Goal: Task Accomplishment & Management: Manage account settings

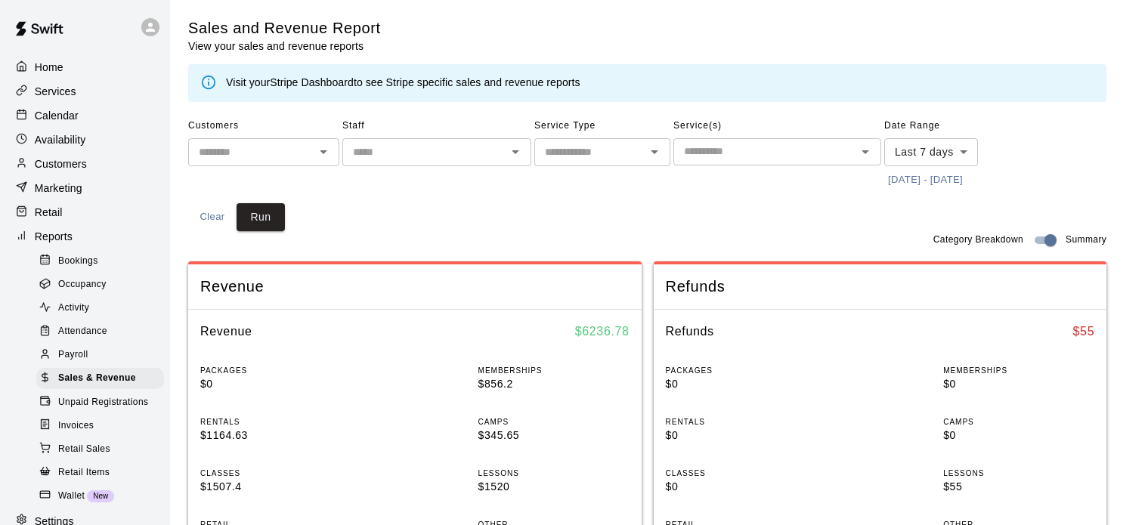
scroll to position [245, 0]
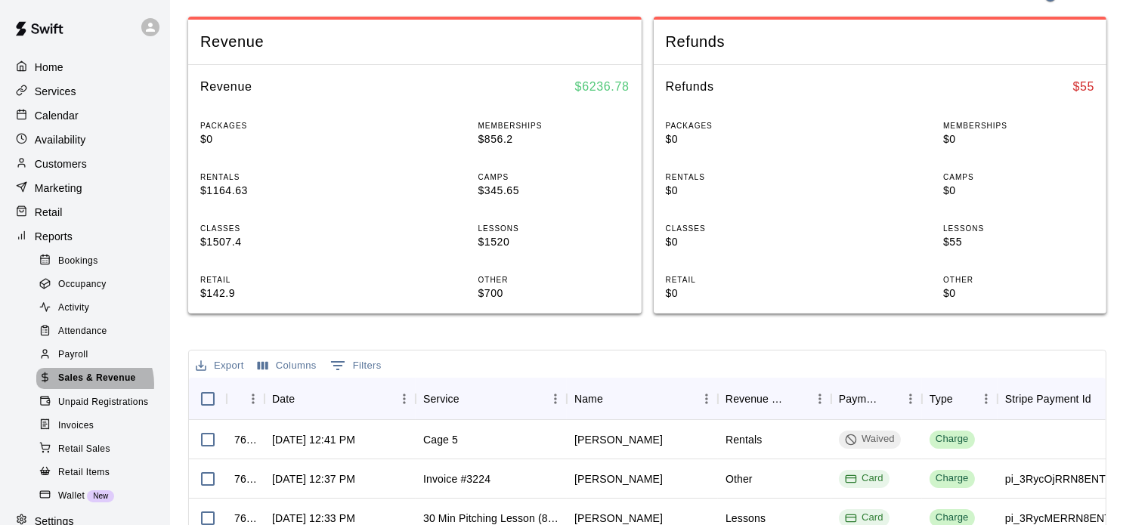
click at [94, 386] on span "Sales & Revenue" at bounding box center [97, 378] width 78 height 15
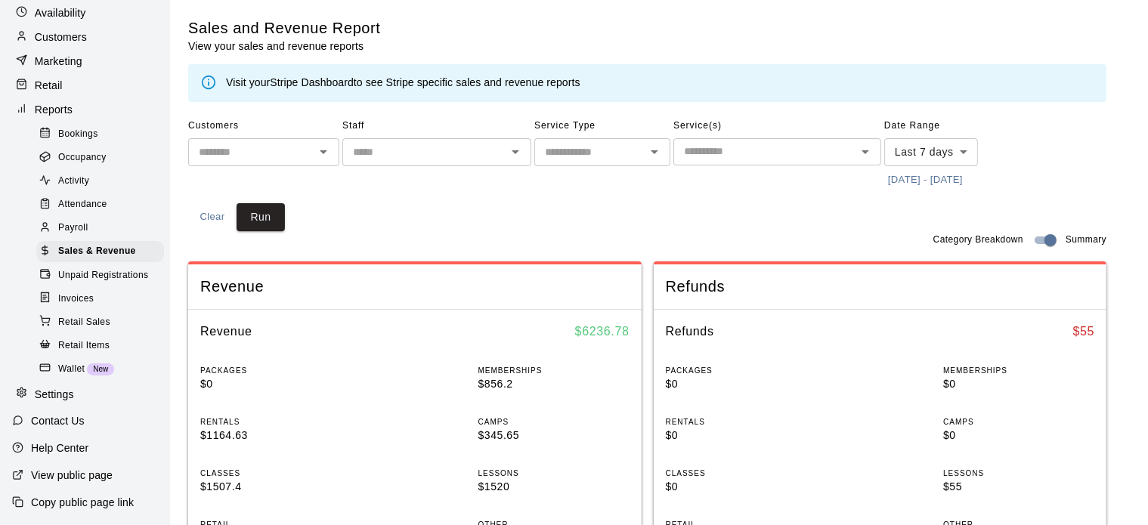
scroll to position [0, 0]
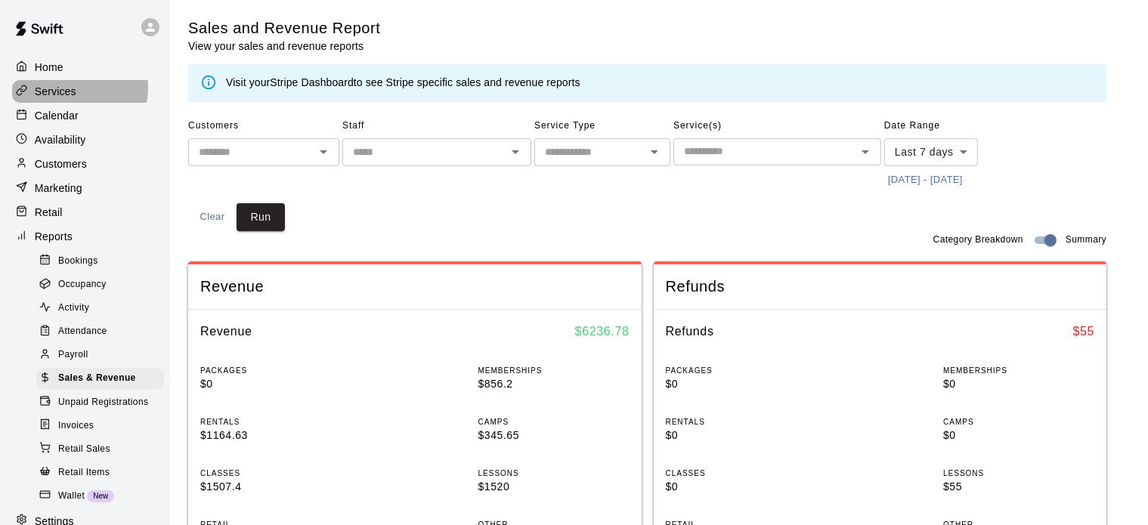
click at [67, 88] on p "Services" at bounding box center [56, 91] width 42 height 15
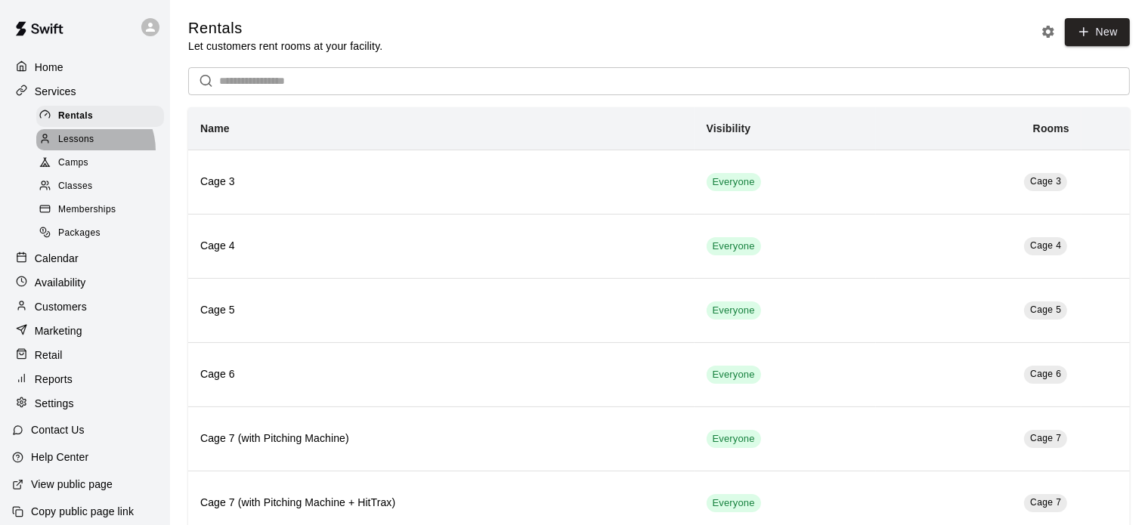
click at [86, 150] on div "Lessons" at bounding box center [100, 139] width 128 height 21
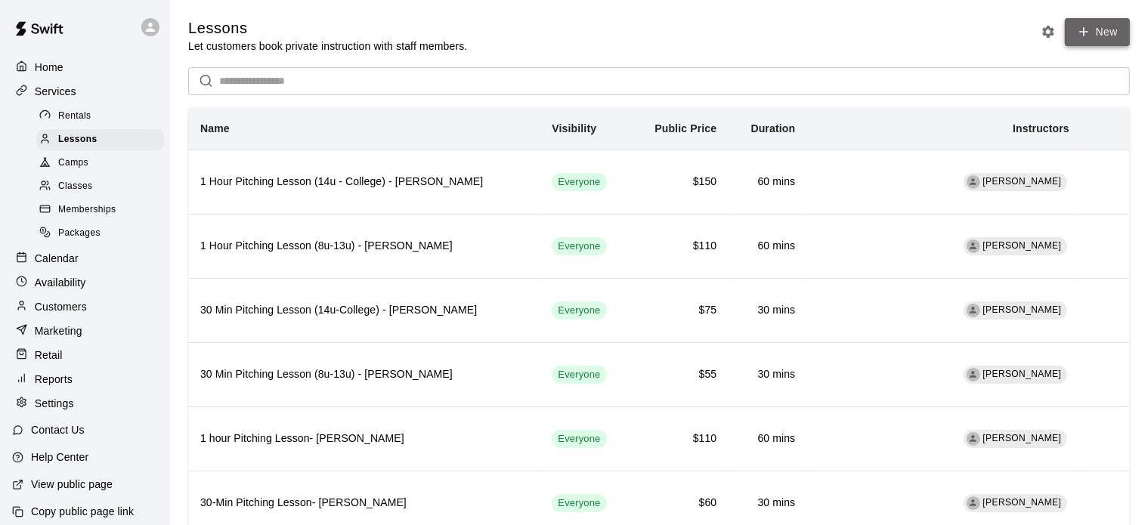
click at [1104, 33] on link "New" at bounding box center [1097, 32] width 65 height 28
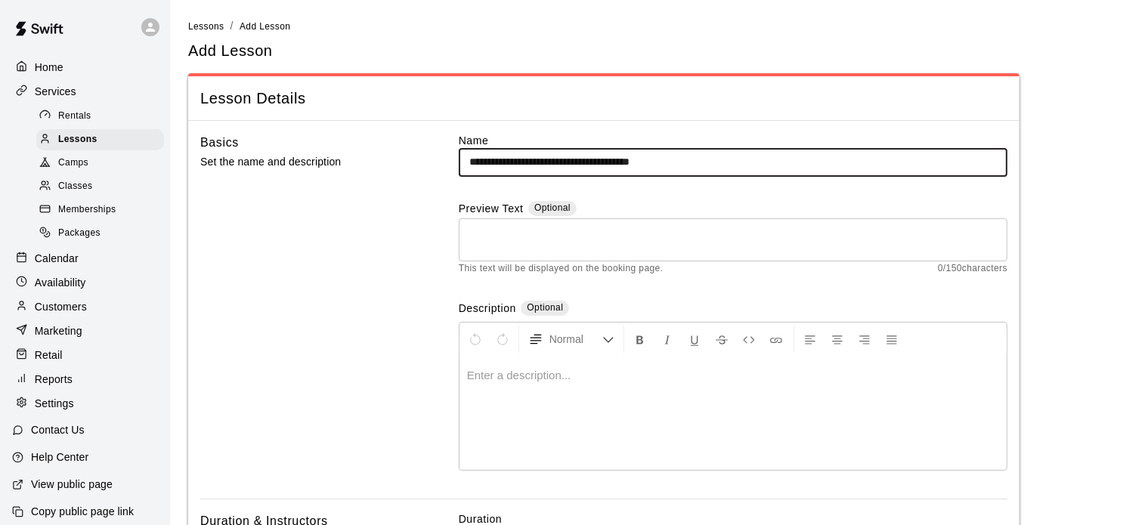
type input "**********"
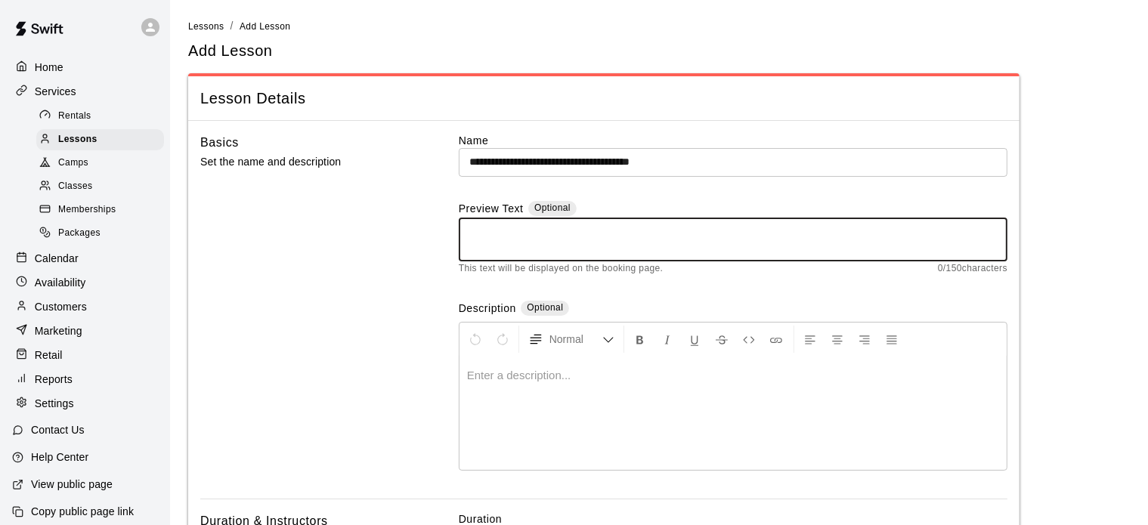
click at [632, 237] on textarea at bounding box center [733, 240] width 528 height 30
type textarea "*"
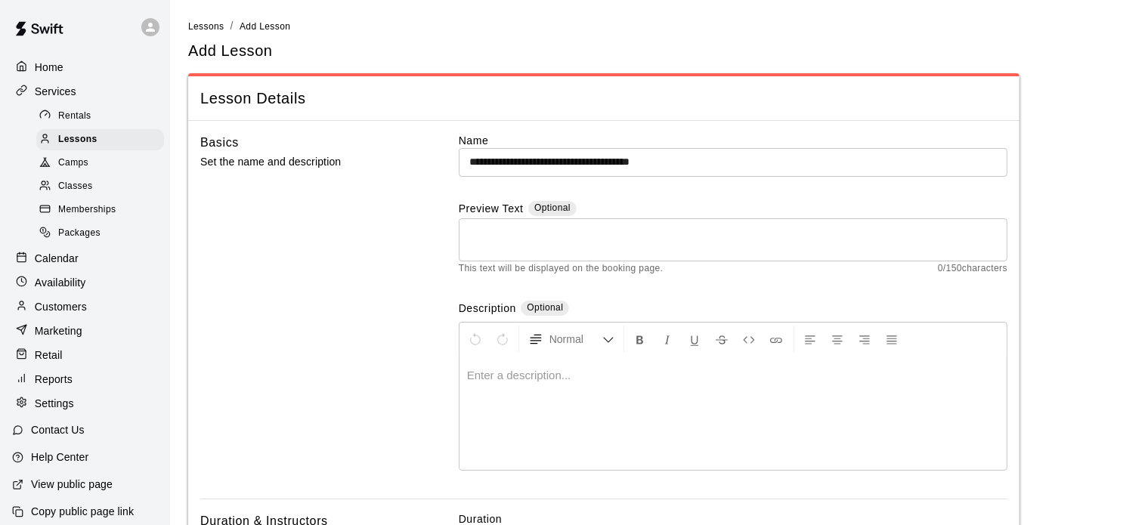
click at [523, 384] on div at bounding box center [733, 413] width 547 height 113
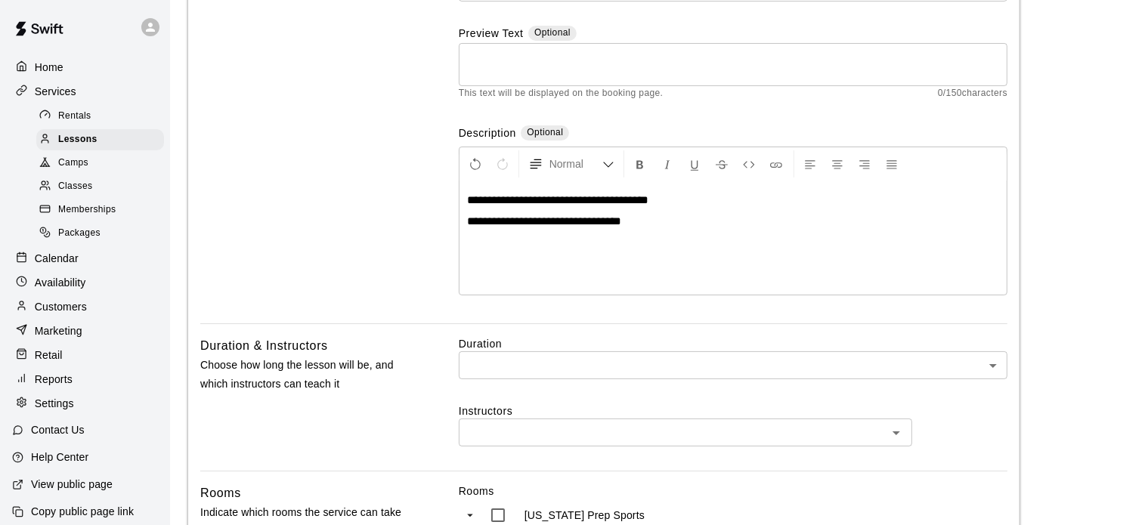
scroll to position [212, 0]
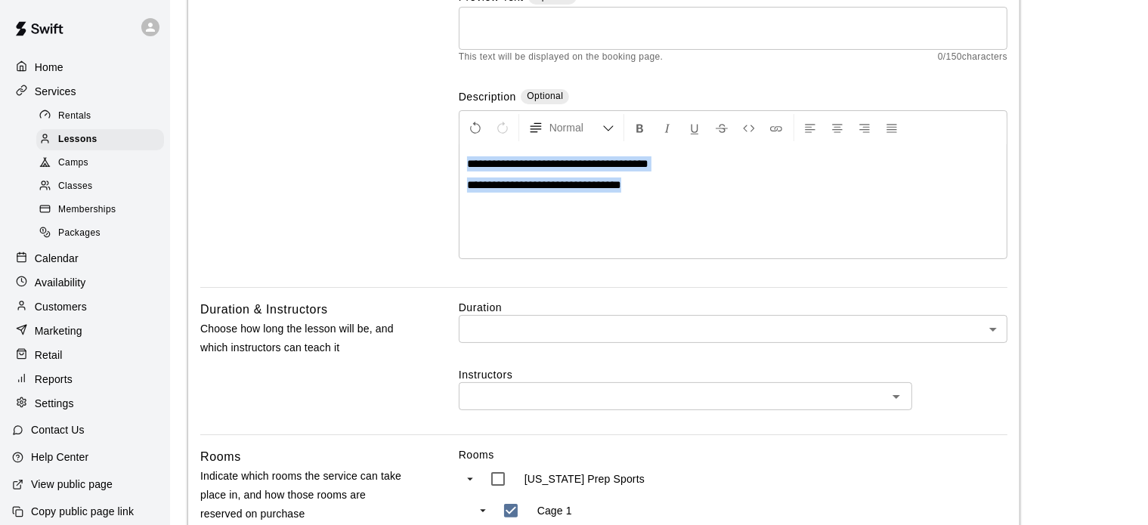
drag, startPoint x: 631, startPoint y: 188, endPoint x: 467, endPoint y: 163, distance: 166.1
click at [467, 163] on div "**********" at bounding box center [733, 201] width 547 height 113
copy div "**********"
click at [646, 196] on div "**********" at bounding box center [733, 201] width 547 height 113
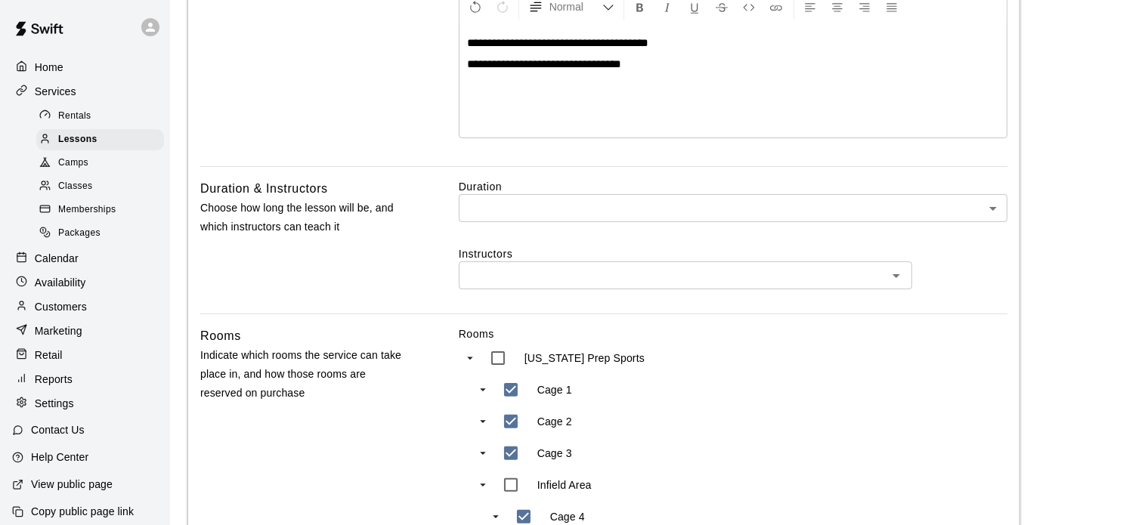
scroll to position [333, 0]
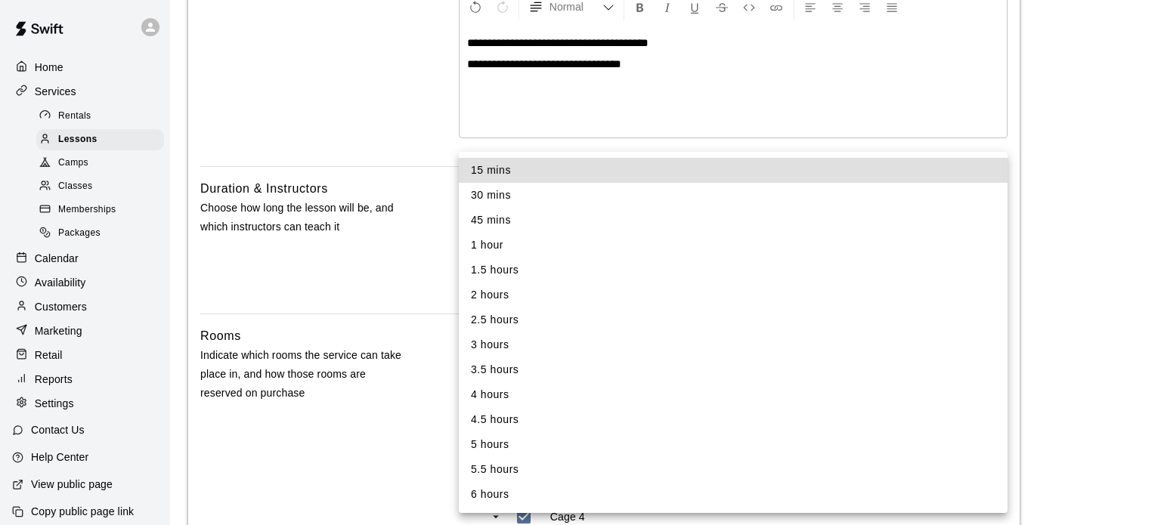
click at [623, 208] on body "**********" at bounding box center [580, 364] width 1161 height 1395
click at [528, 236] on li "1 hour" at bounding box center [733, 245] width 549 height 25
type input "**"
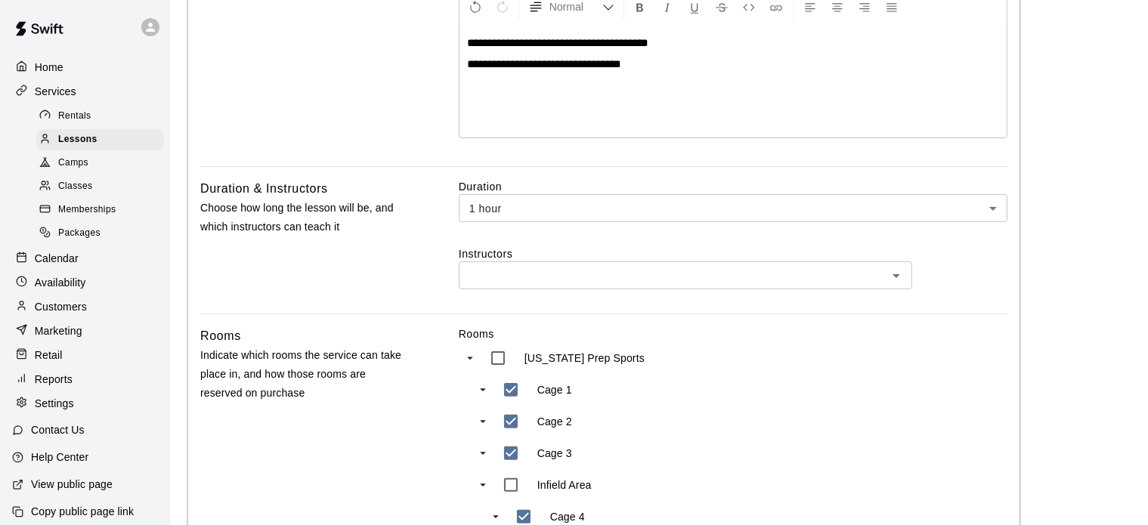
click at [493, 290] on div "Duration 1 hour ** ​ Instructors ​" at bounding box center [733, 246] width 549 height 135
click at [497, 284] on div "​" at bounding box center [686, 276] width 454 height 28
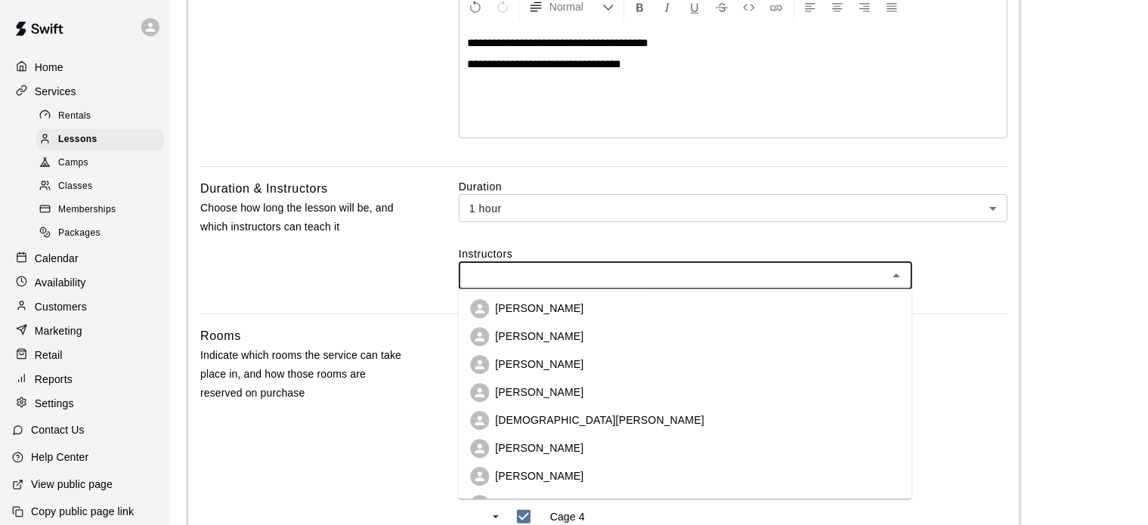
click at [513, 299] on li "[PERSON_NAME]" at bounding box center [685, 309] width 454 height 28
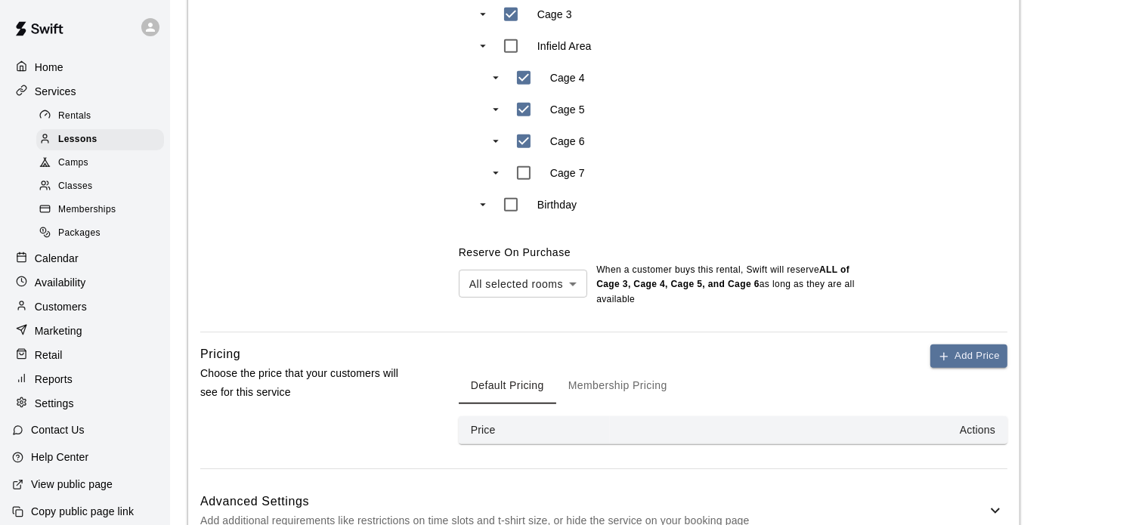
scroll to position [789, 0]
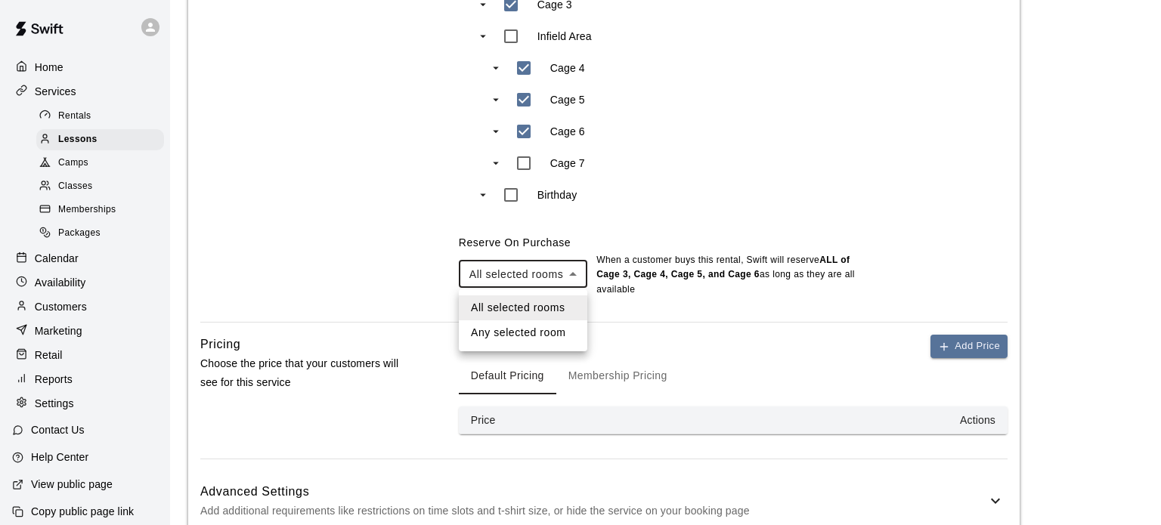
click at [534, 324] on li "Any selected room" at bounding box center [523, 333] width 129 height 25
type input "***"
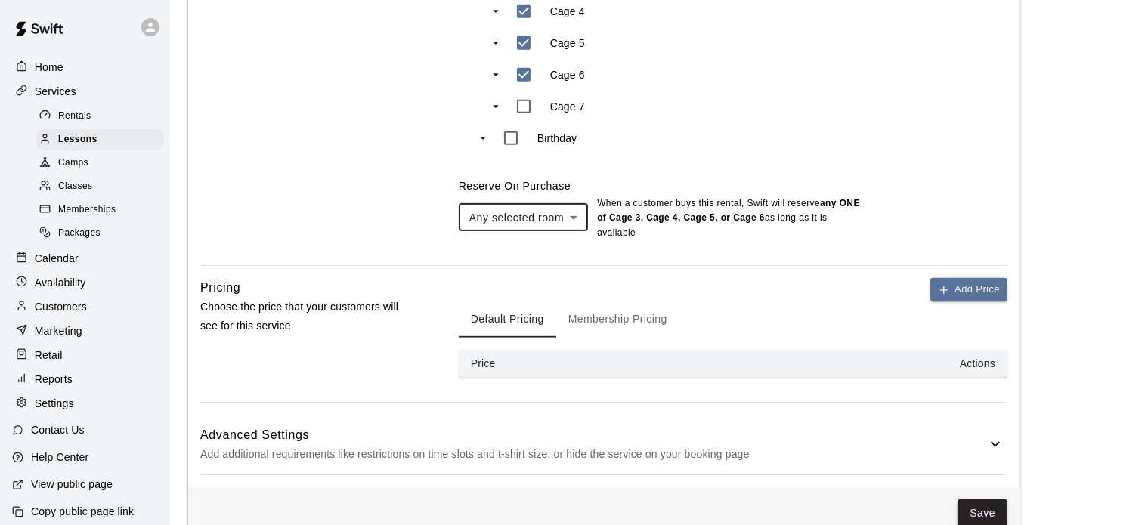
scroll to position [847, 0]
click at [947, 291] on icon "button" at bounding box center [944, 290] width 12 height 12
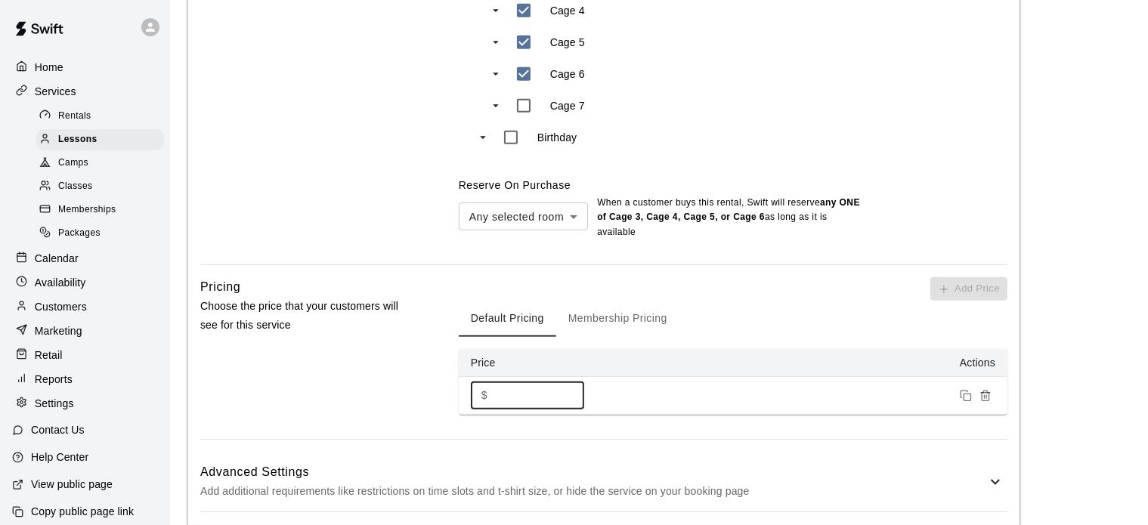
click at [516, 399] on input "*" at bounding box center [539, 396] width 91 height 28
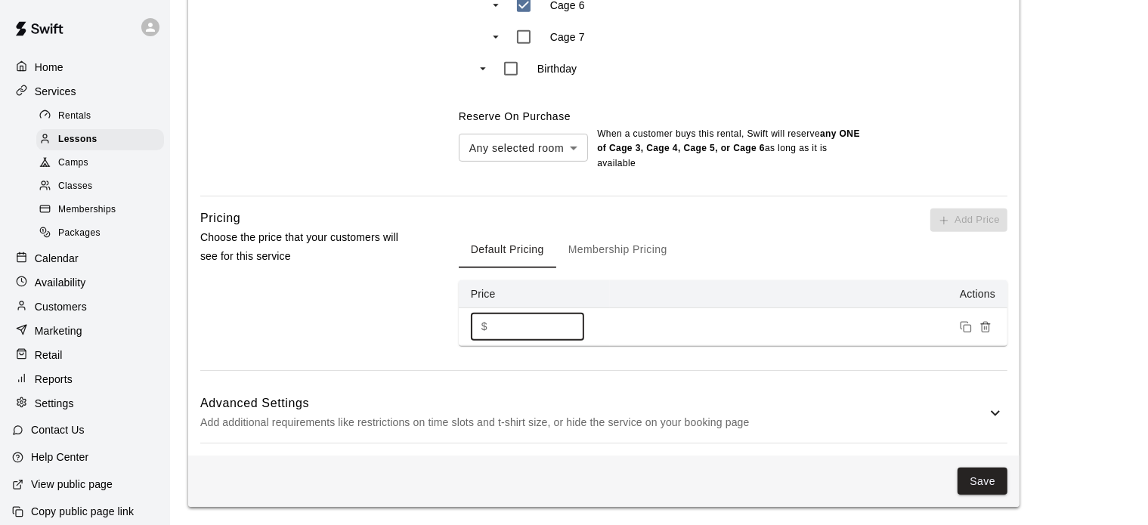
type input "***"
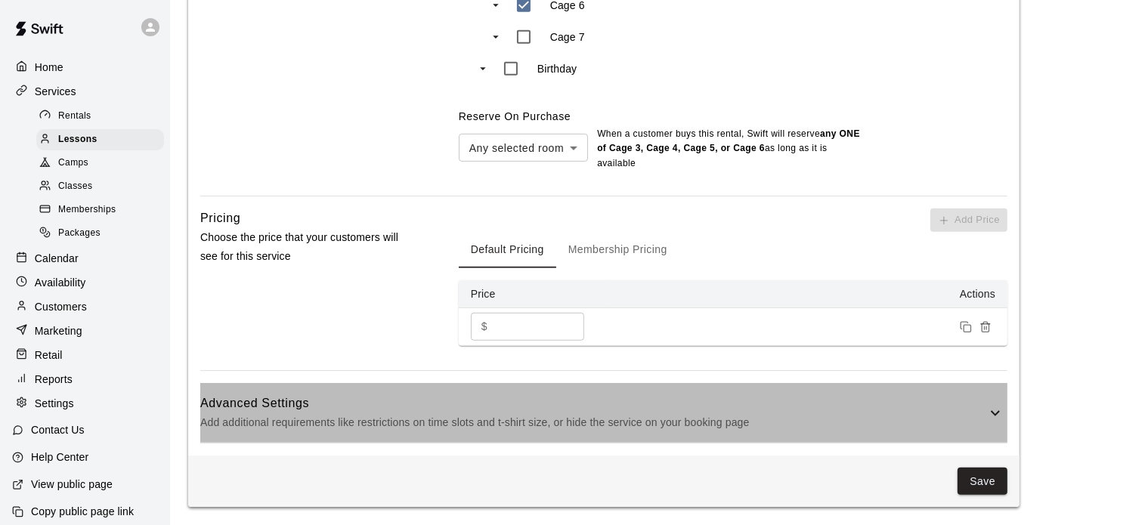
click at [990, 413] on icon at bounding box center [996, 413] width 18 height 18
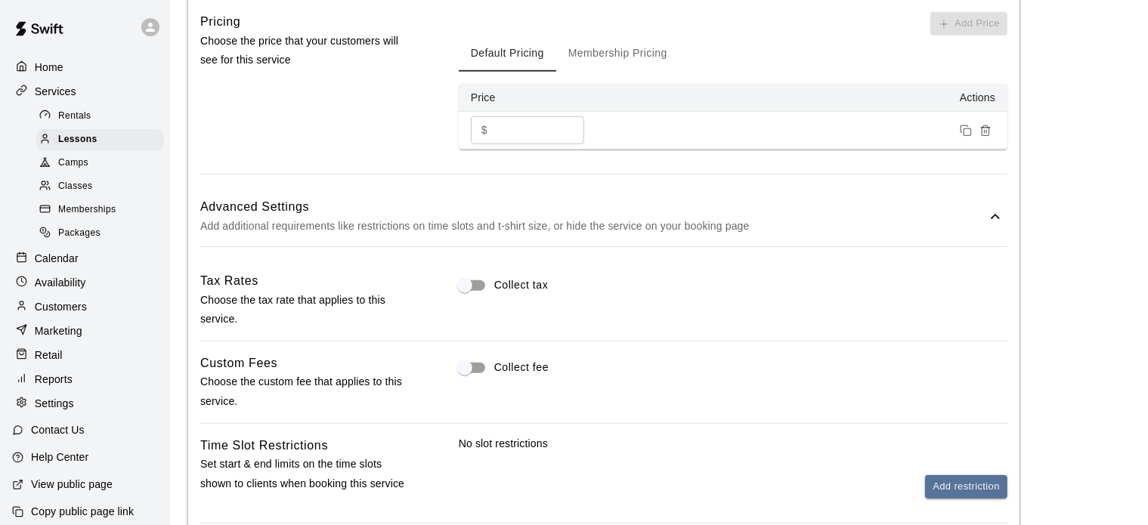
scroll to position [1113, 0]
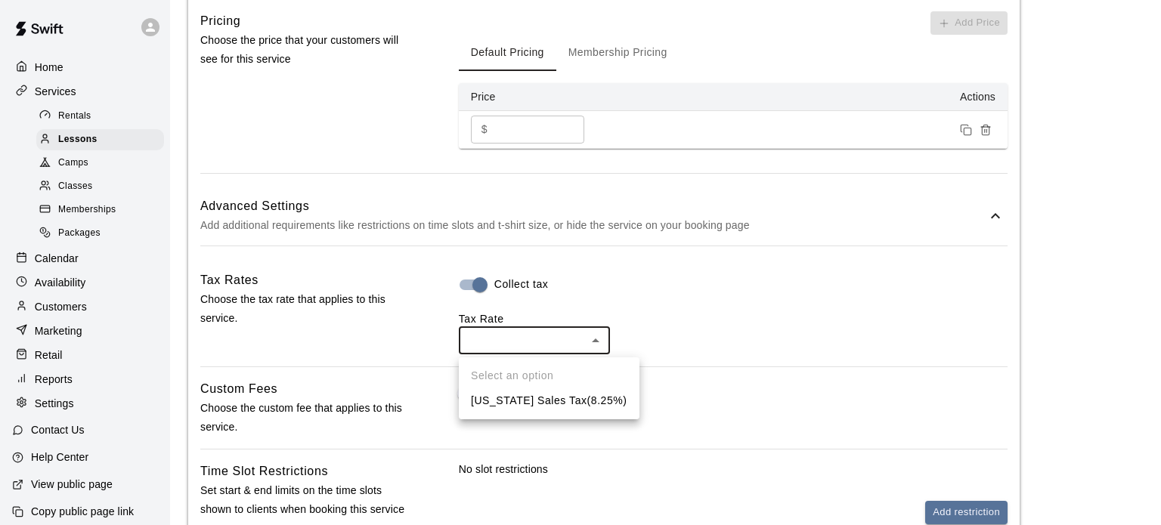
click at [547, 391] on li "[US_STATE] Sales Tax ( 8.25 %)" at bounding box center [549, 401] width 181 height 25
type input "***"
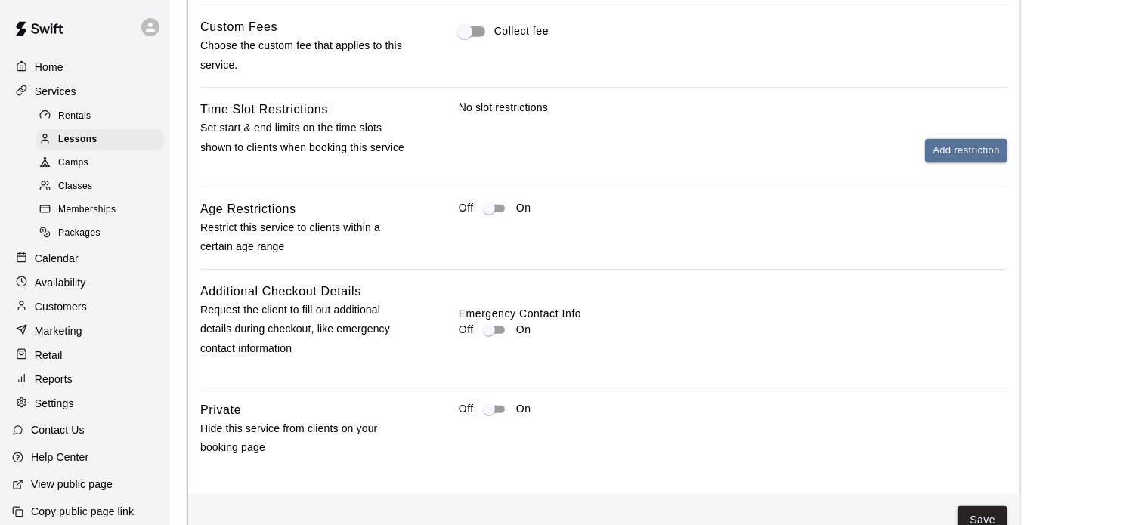
scroll to position [1452, 0]
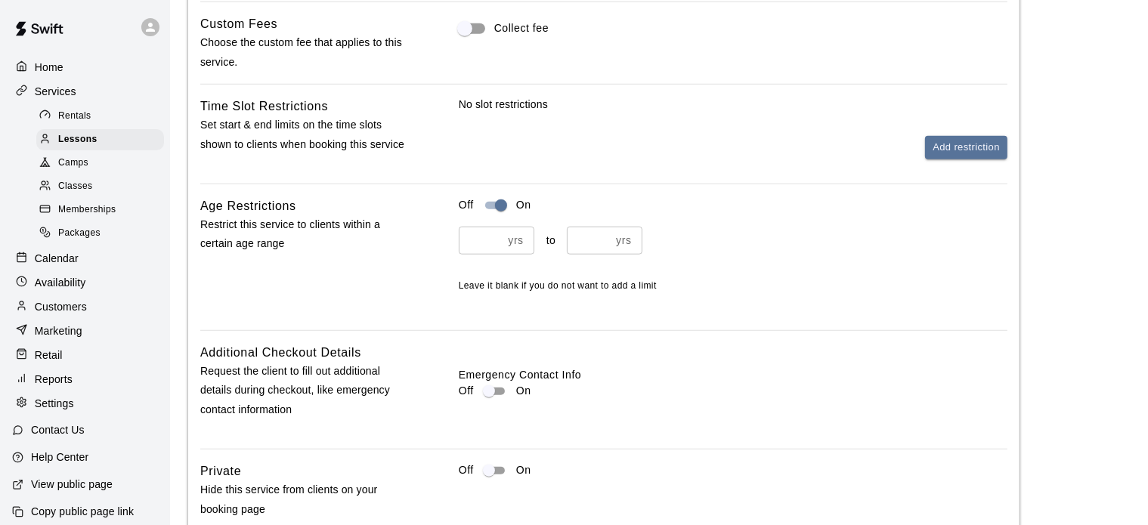
click at [487, 240] on input "number" at bounding box center [481, 241] width 44 height 28
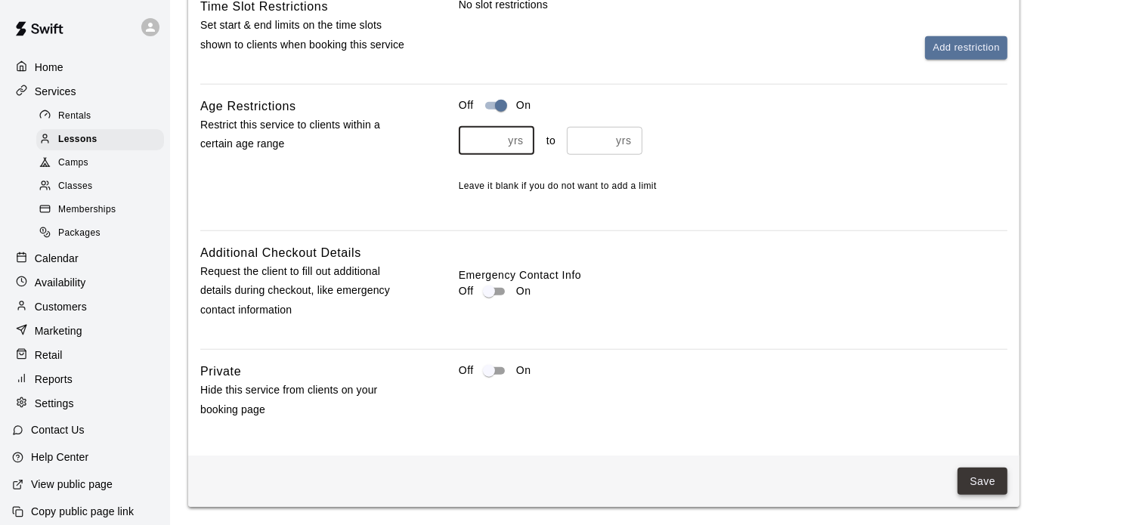
type input "**"
click at [983, 475] on button "Save" at bounding box center [983, 482] width 50 height 28
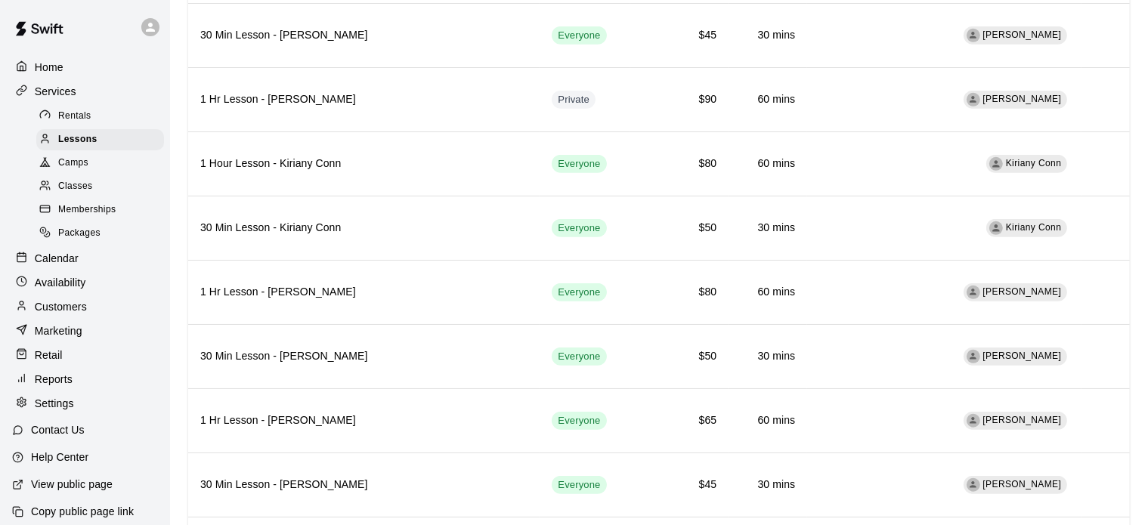
scroll to position [1320, 0]
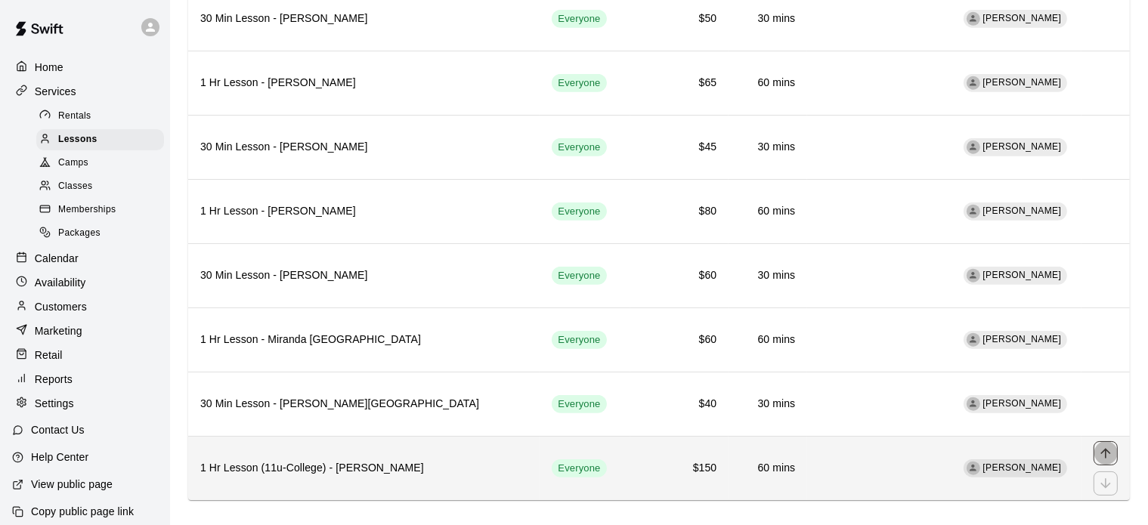
click at [1111, 446] on icon "move item up" at bounding box center [1105, 453] width 15 height 15
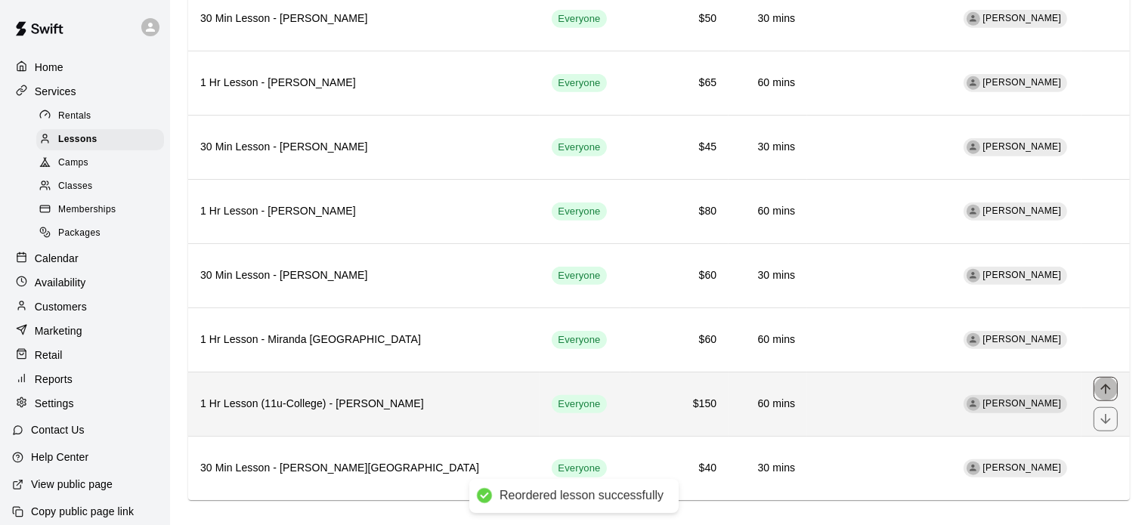
click at [1111, 382] on icon "move item up" at bounding box center [1105, 389] width 15 height 15
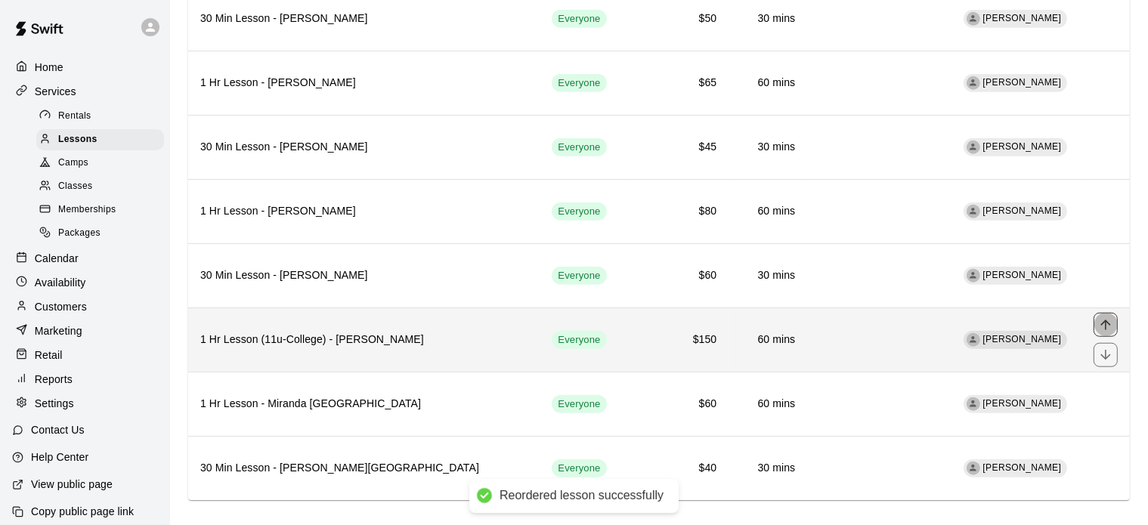
click at [1110, 318] on icon "move item up" at bounding box center [1105, 325] width 15 height 15
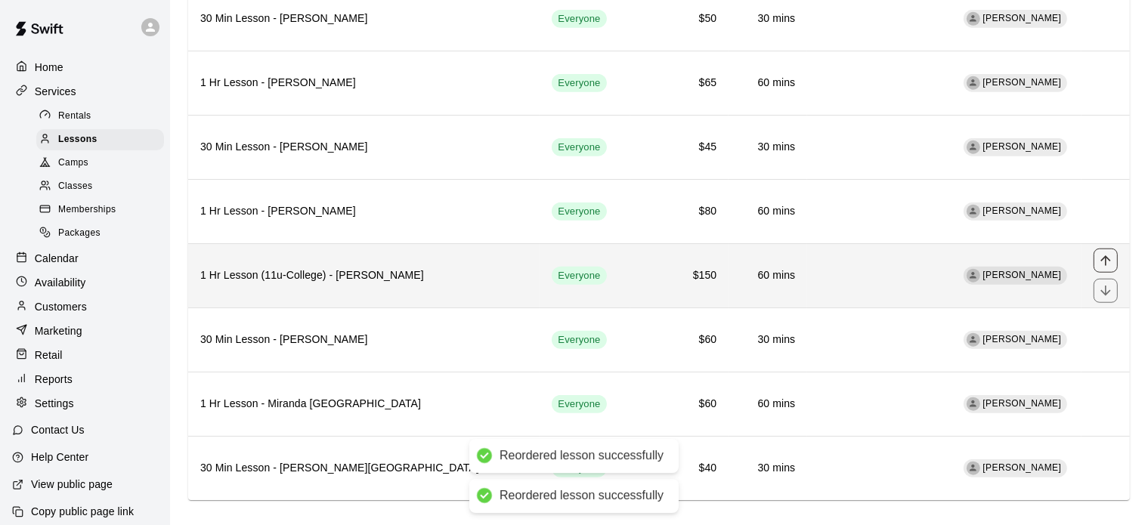
click at [1107, 256] on icon "move item up" at bounding box center [1106, 261] width 10 height 10
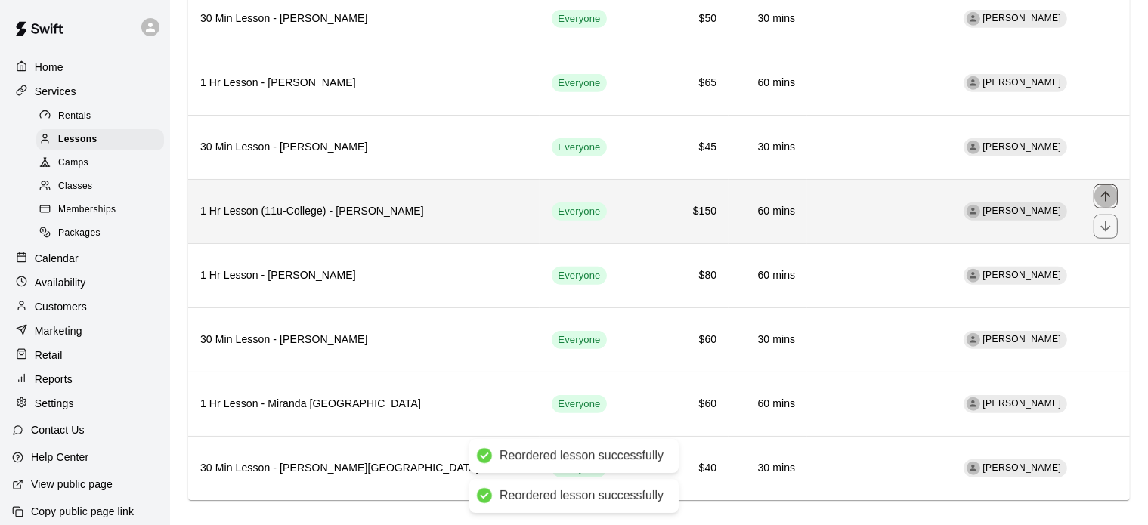
click at [1101, 189] on icon "move item up" at bounding box center [1105, 196] width 15 height 15
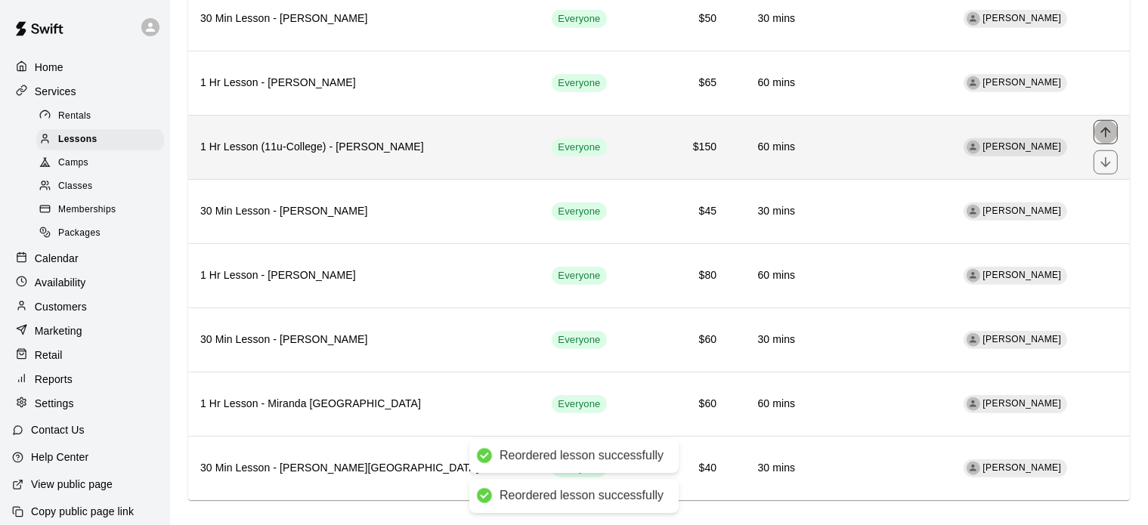
click at [1104, 125] on icon "move item up" at bounding box center [1105, 132] width 15 height 15
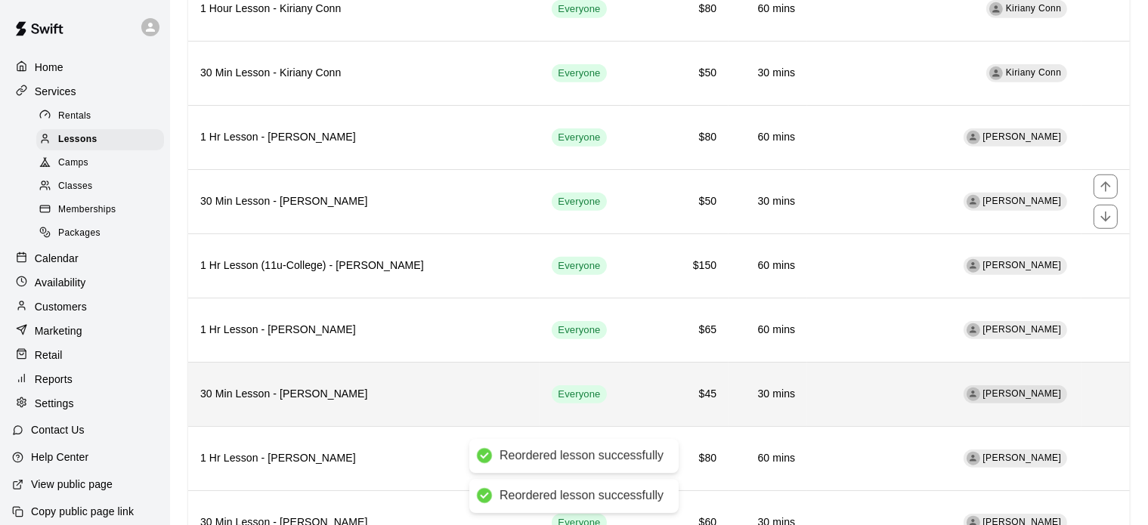
scroll to position [1132, 0]
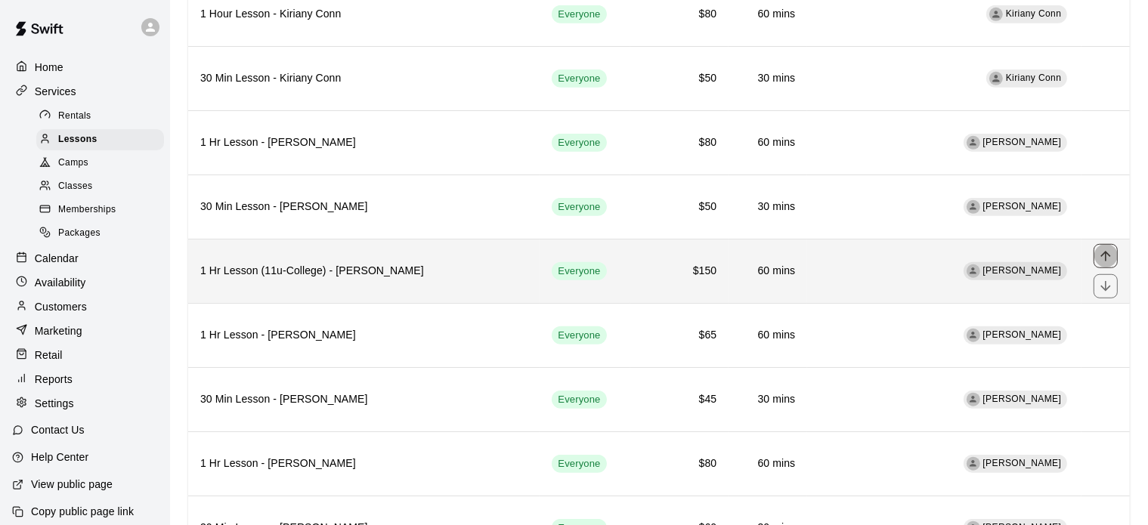
click at [1106, 251] on icon "move item up" at bounding box center [1106, 256] width 10 height 10
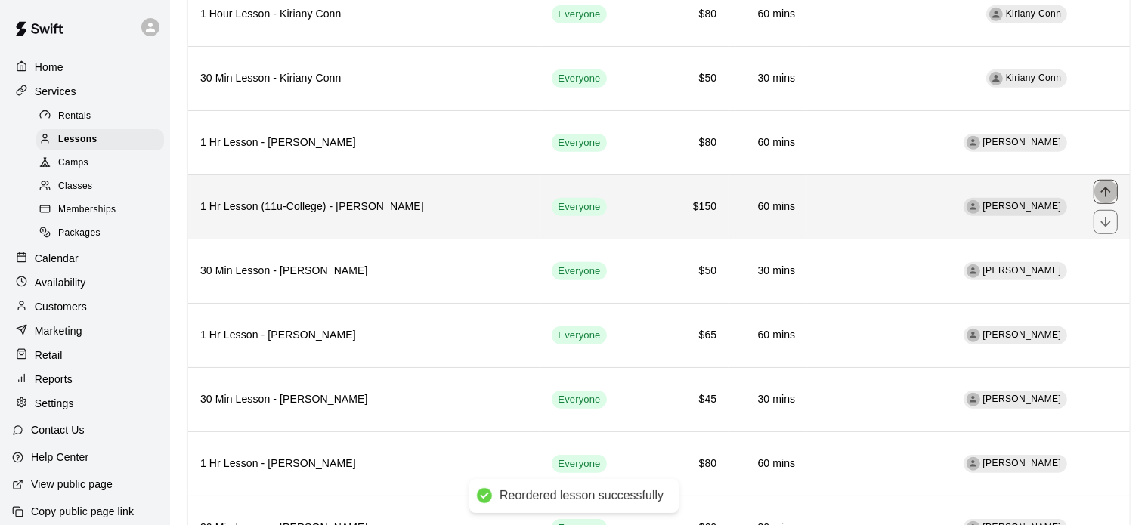
click at [1108, 184] on icon "move item up" at bounding box center [1105, 191] width 15 height 15
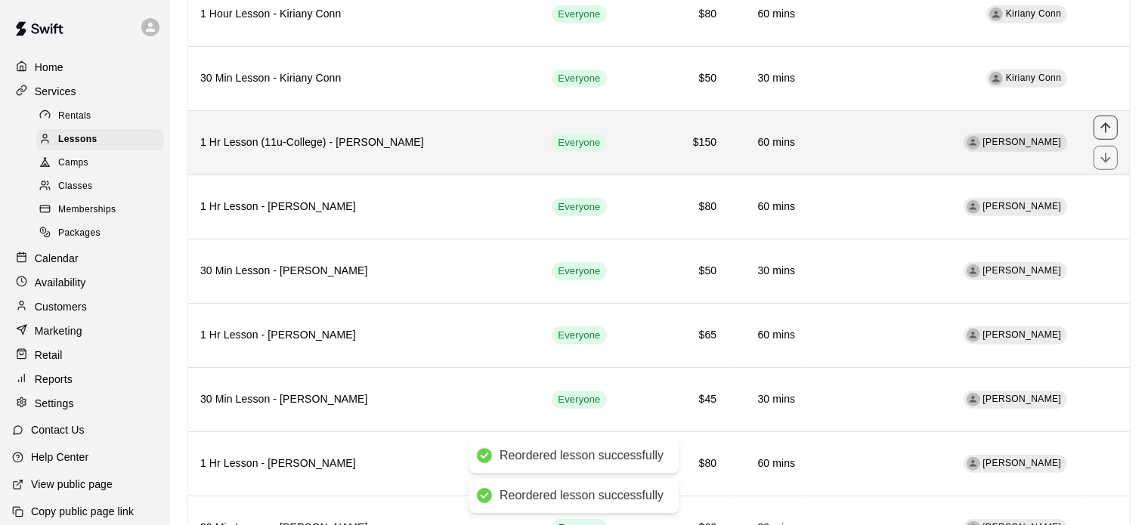
click at [1109, 120] on icon "move item up" at bounding box center [1105, 127] width 15 height 15
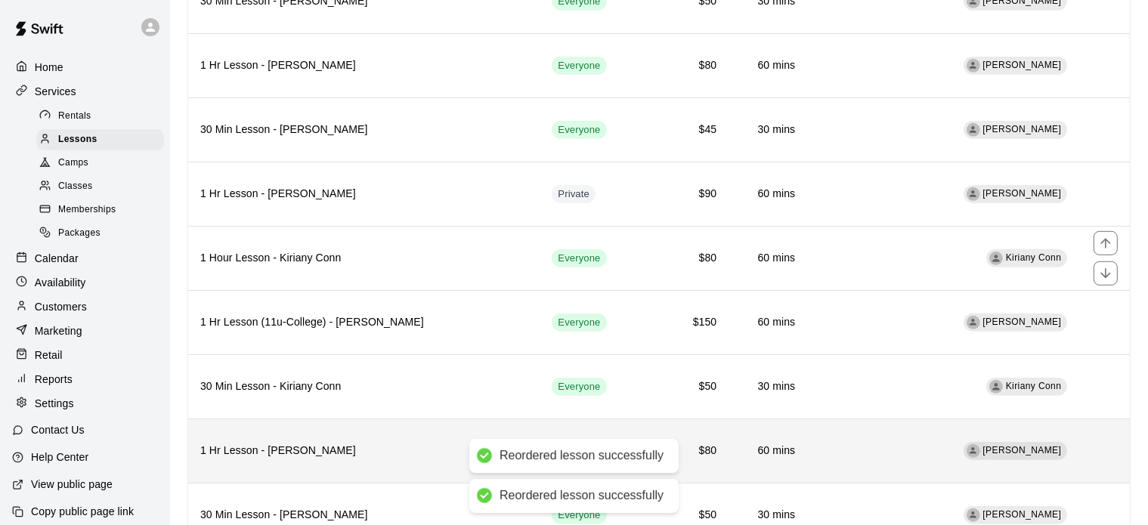
scroll to position [872, 0]
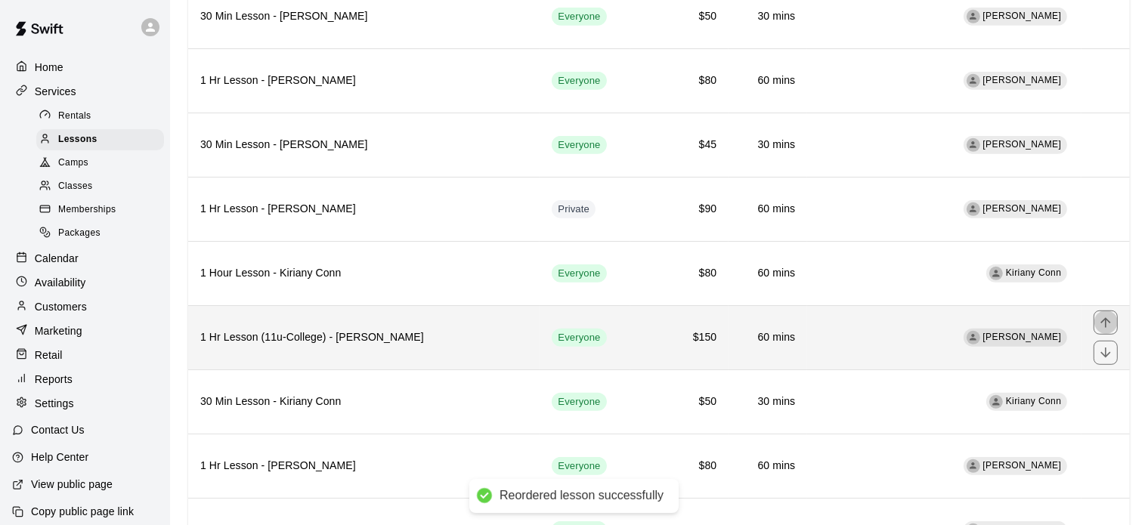
click at [1108, 315] on icon "move item up" at bounding box center [1105, 322] width 15 height 15
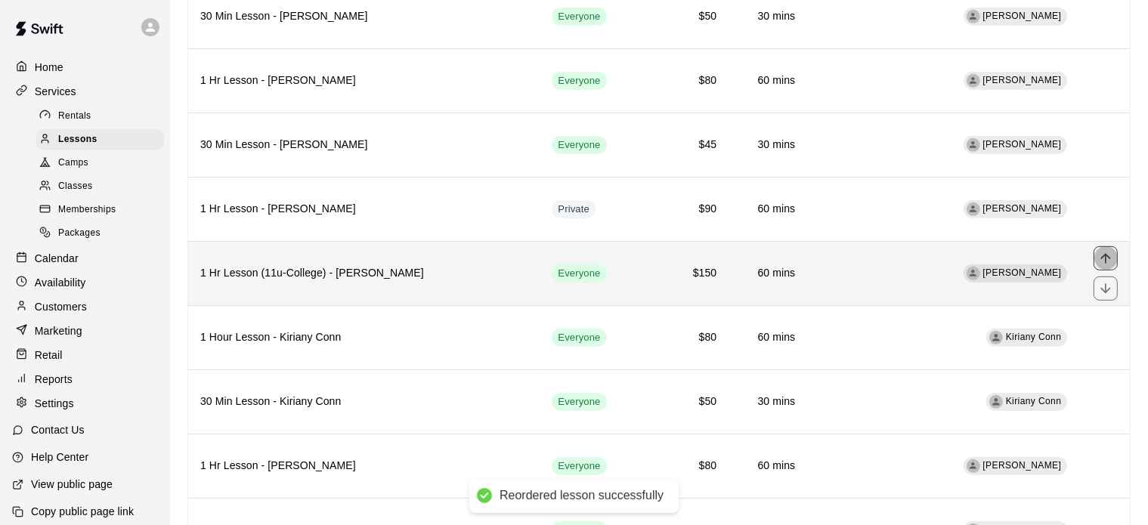
click at [1110, 252] on icon "move item up" at bounding box center [1105, 258] width 15 height 15
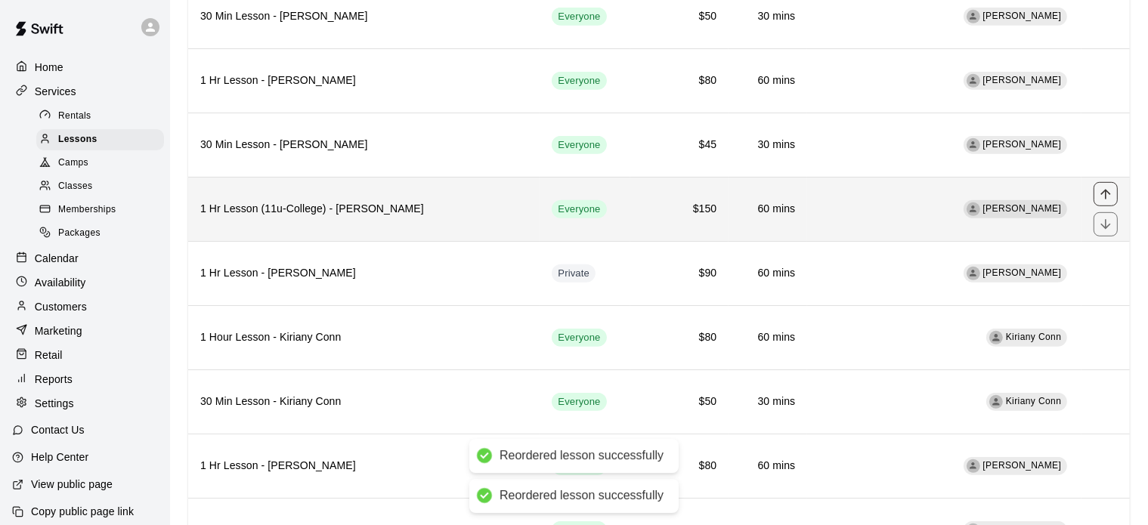
click at [1106, 189] on icon "move item up" at bounding box center [1106, 194] width 10 height 10
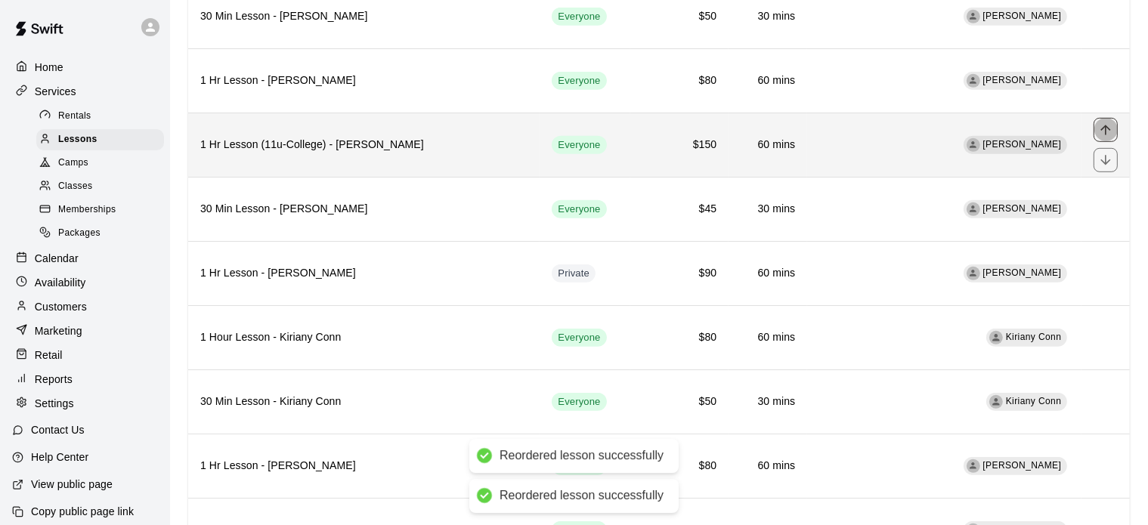
click at [1104, 125] on icon "move item up" at bounding box center [1106, 130] width 10 height 10
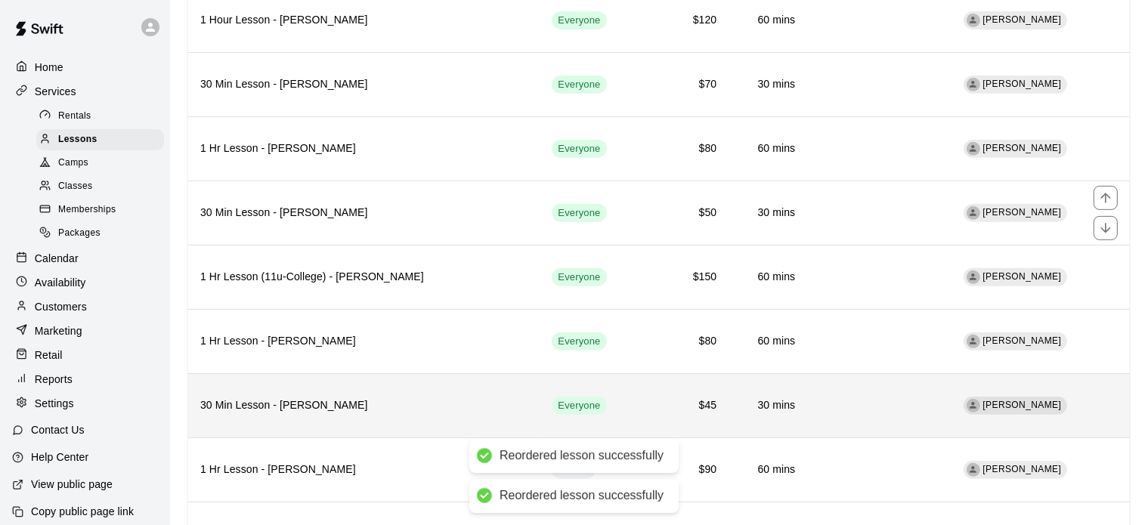
scroll to position [674, 0]
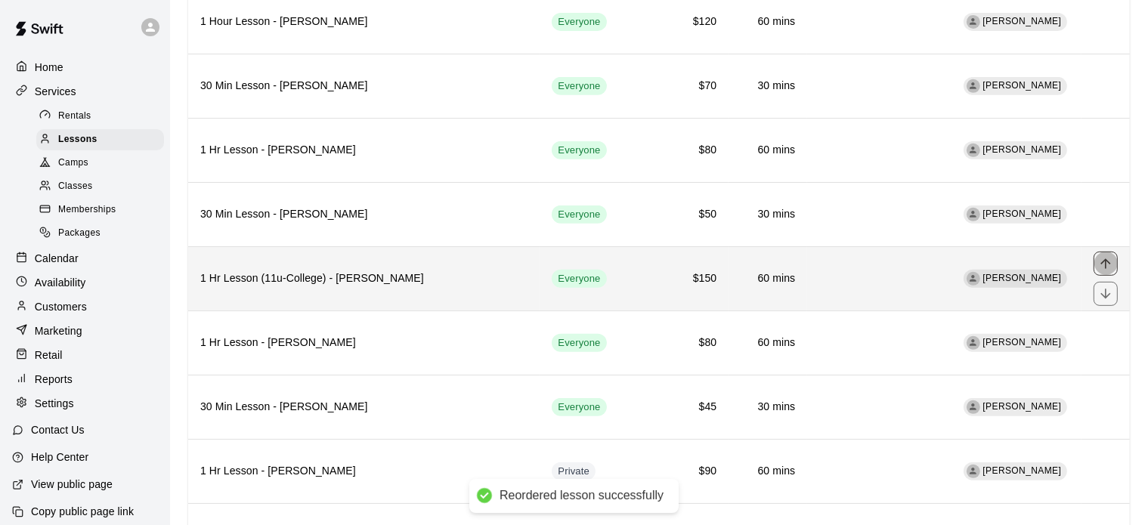
click at [1104, 259] on icon "move item up" at bounding box center [1106, 264] width 10 height 10
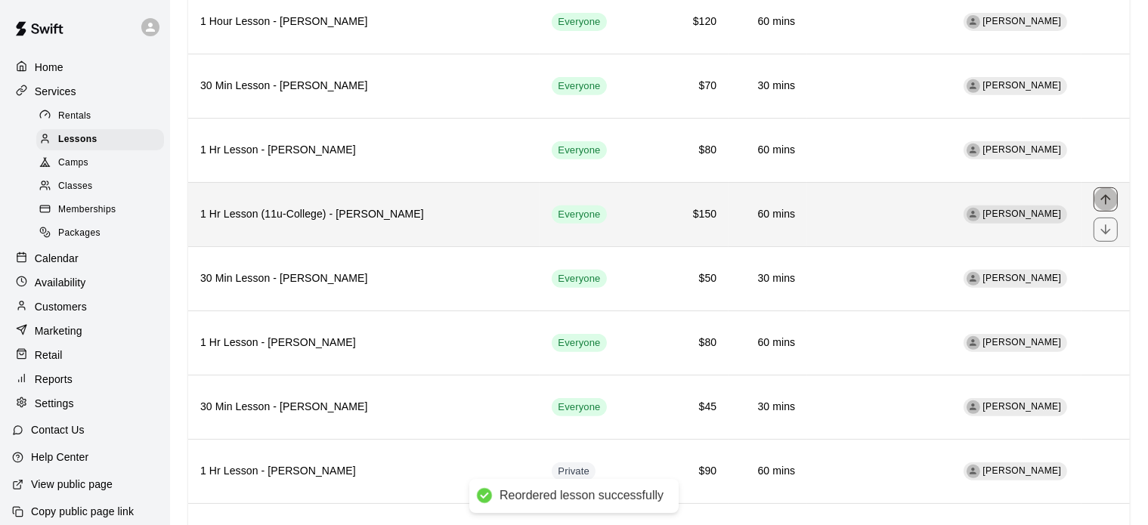
click at [1111, 195] on icon "move item up" at bounding box center [1105, 199] width 15 height 15
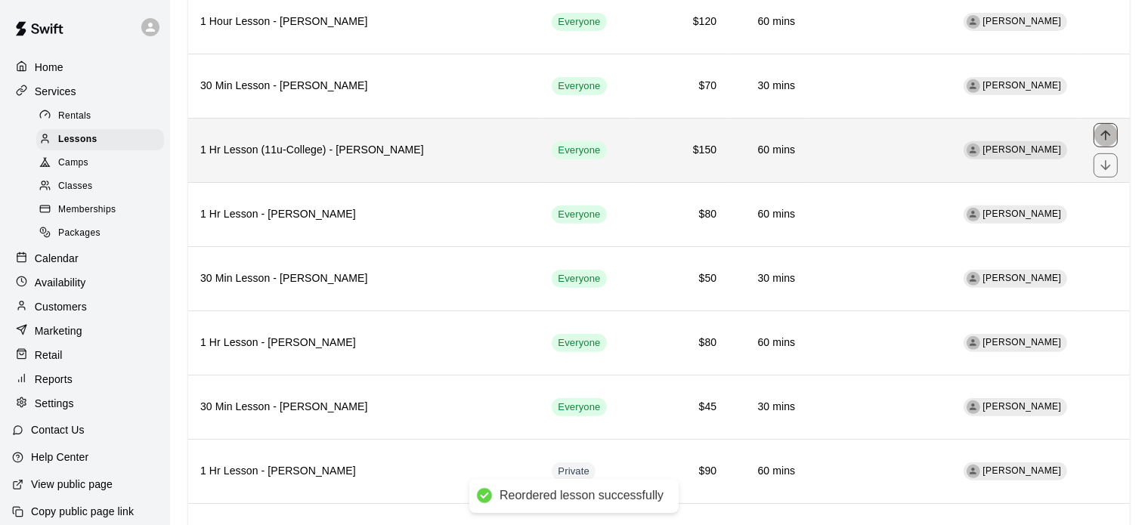
click at [1106, 140] on button "move item up" at bounding box center [1106, 135] width 24 height 24
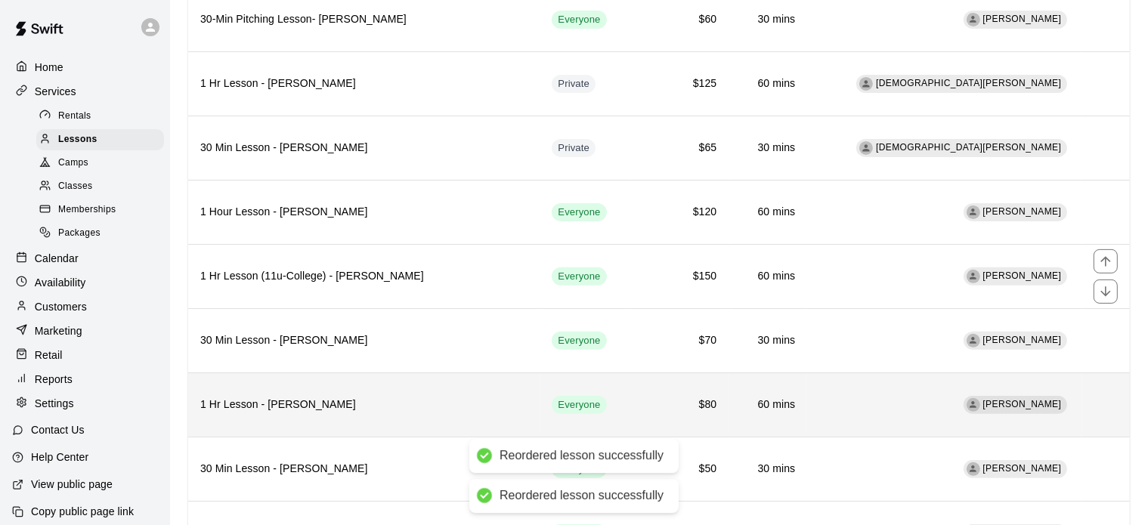
scroll to position [473, 0]
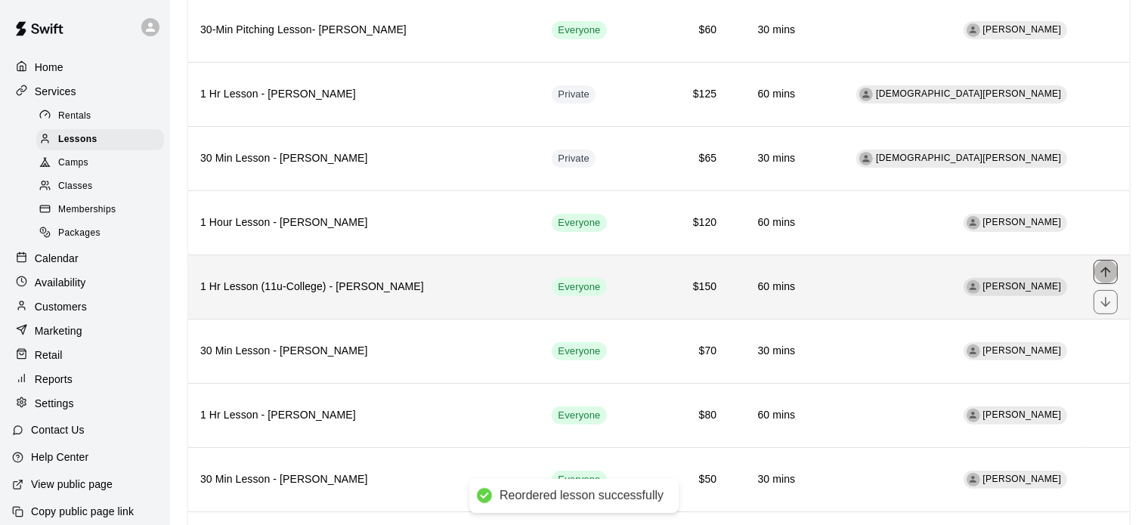
click at [1111, 268] on icon "move item up" at bounding box center [1105, 272] width 15 height 15
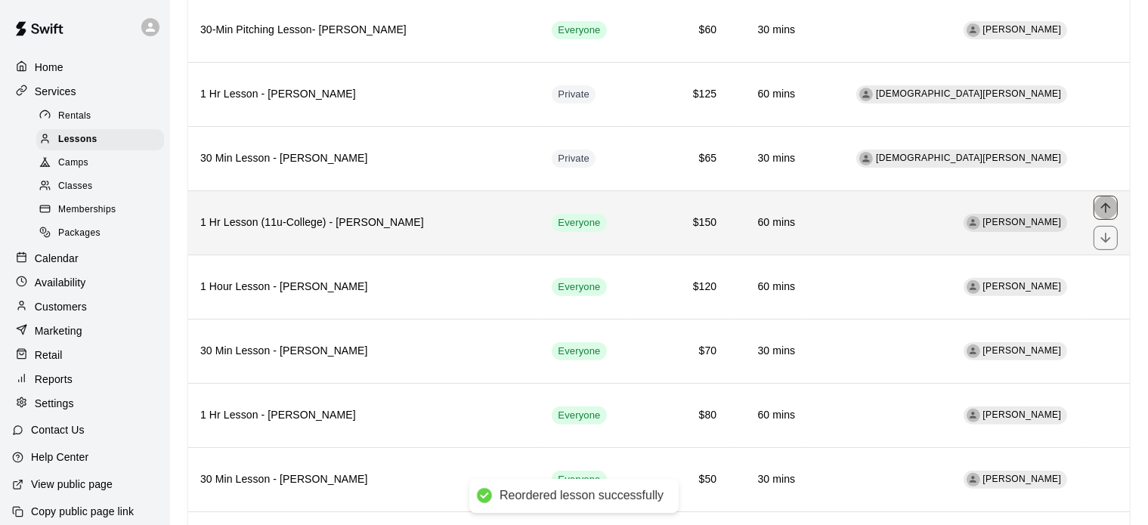
click at [1107, 205] on icon "move item up" at bounding box center [1106, 208] width 10 height 10
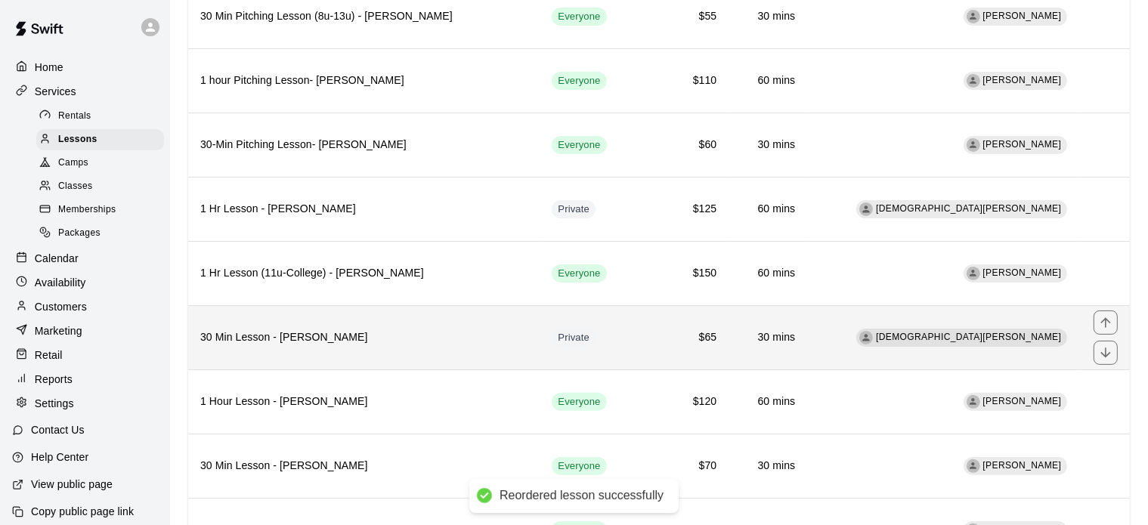
scroll to position [355, 0]
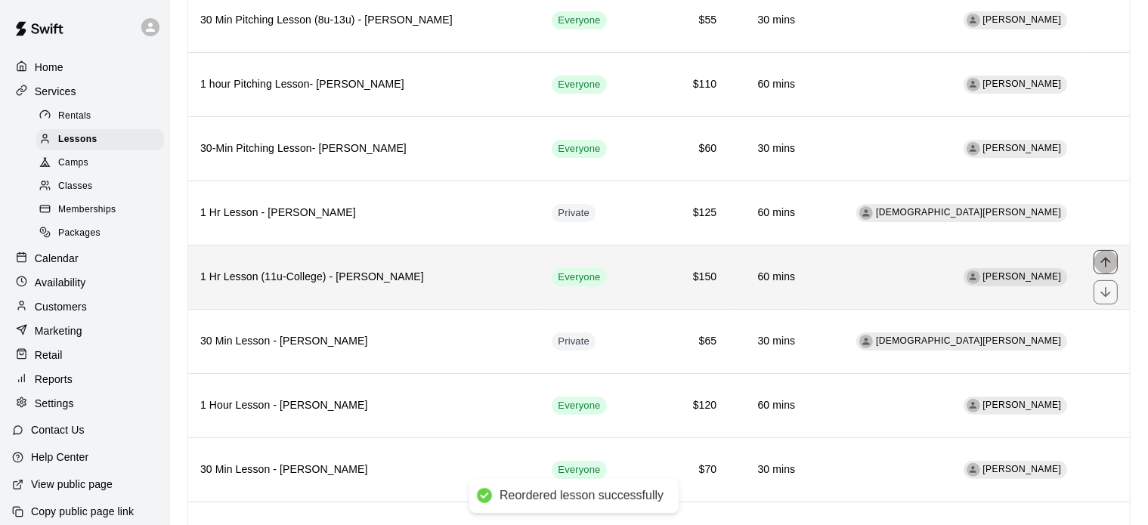
click at [1107, 257] on icon "move item up" at bounding box center [1106, 262] width 10 height 10
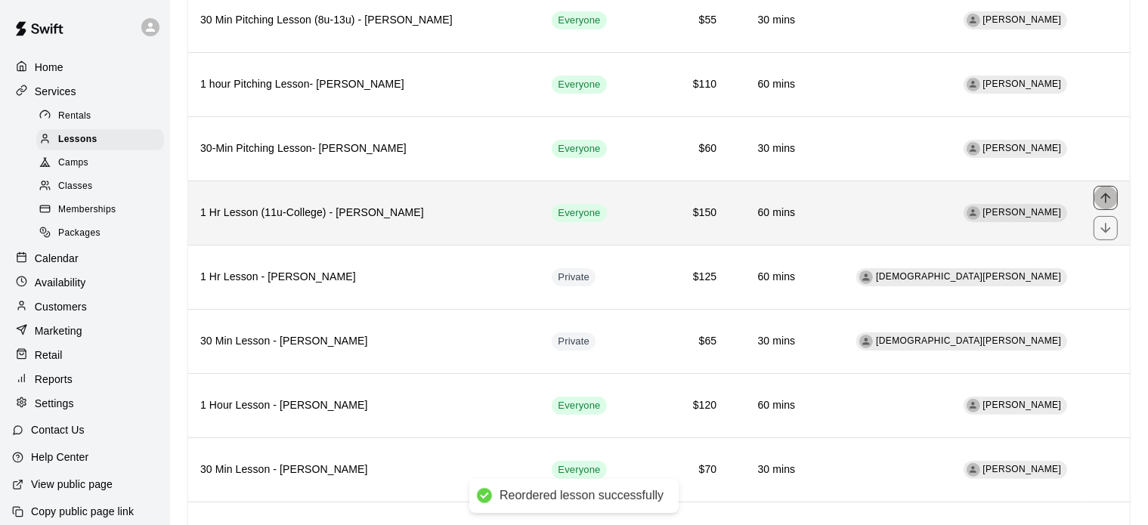
click at [1109, 197] on icon "move item up" at bounding box center [1105, 198] width 15 height 15
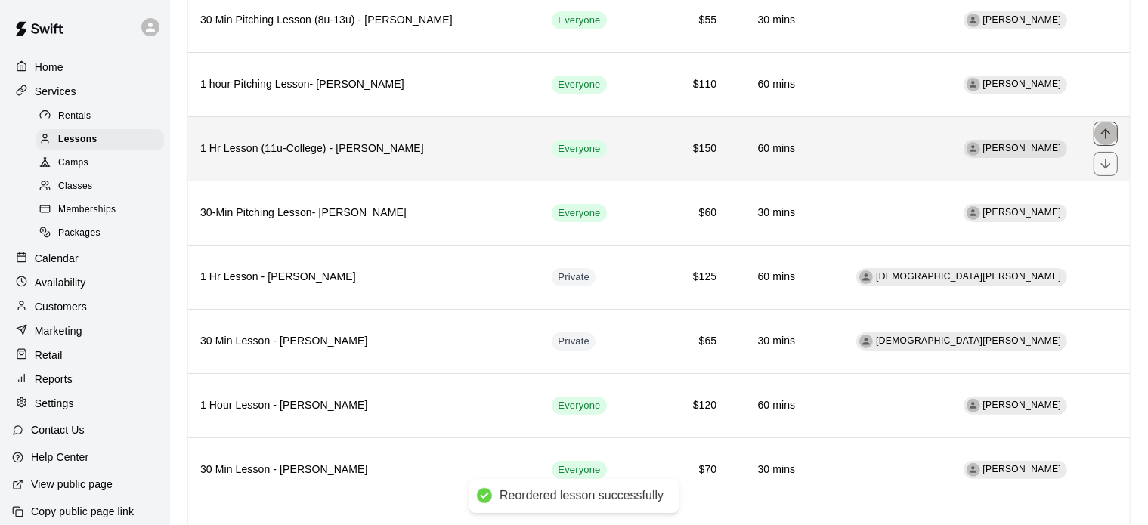
click at [1110, 129] on icon "move item up" at bounding box center [1105, 133] width 15 height 15
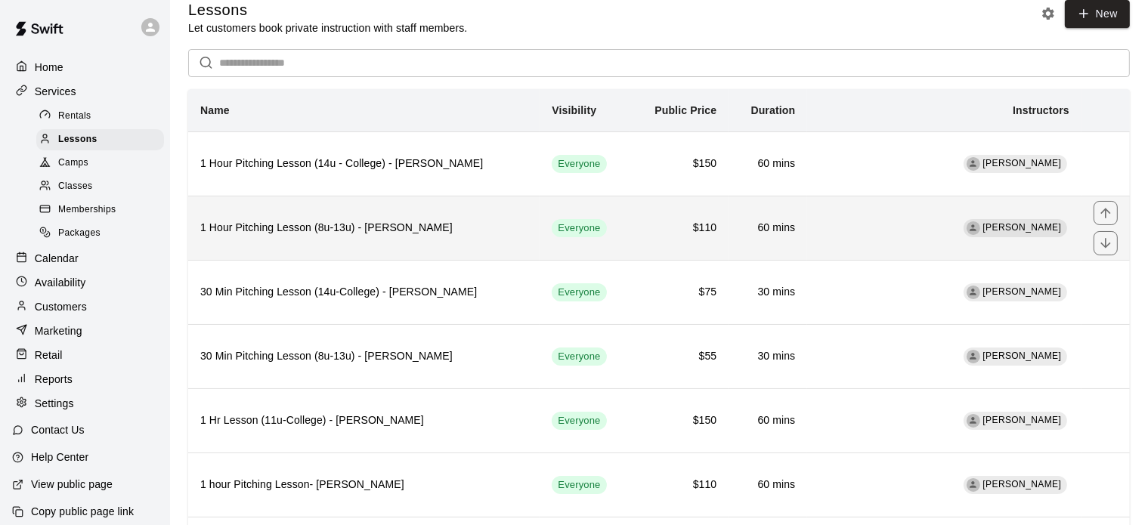
scroll to position [0, 0]
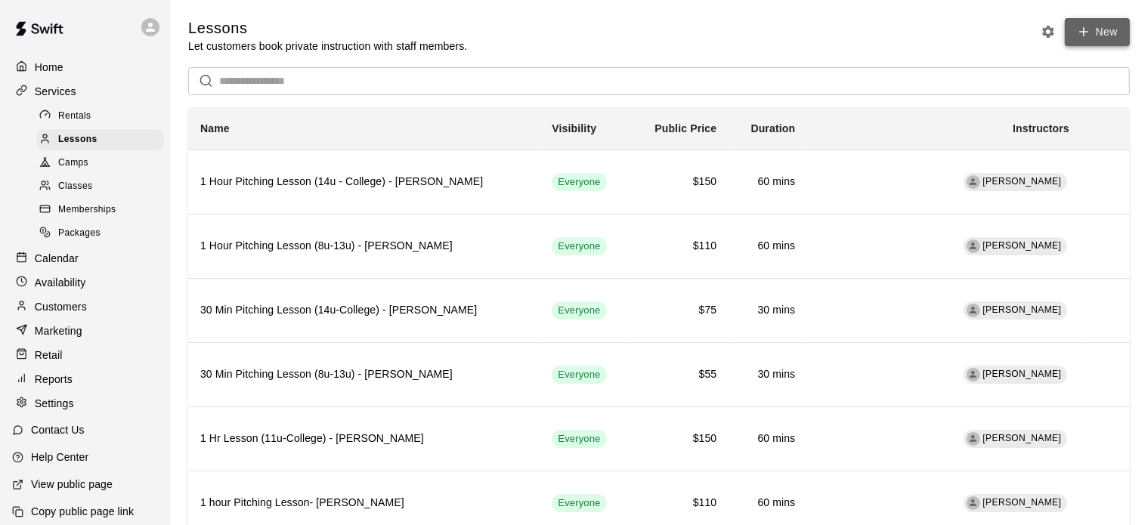
click at [1086, 32] on icon at bounding box center [1084, 32] width 8 height 0
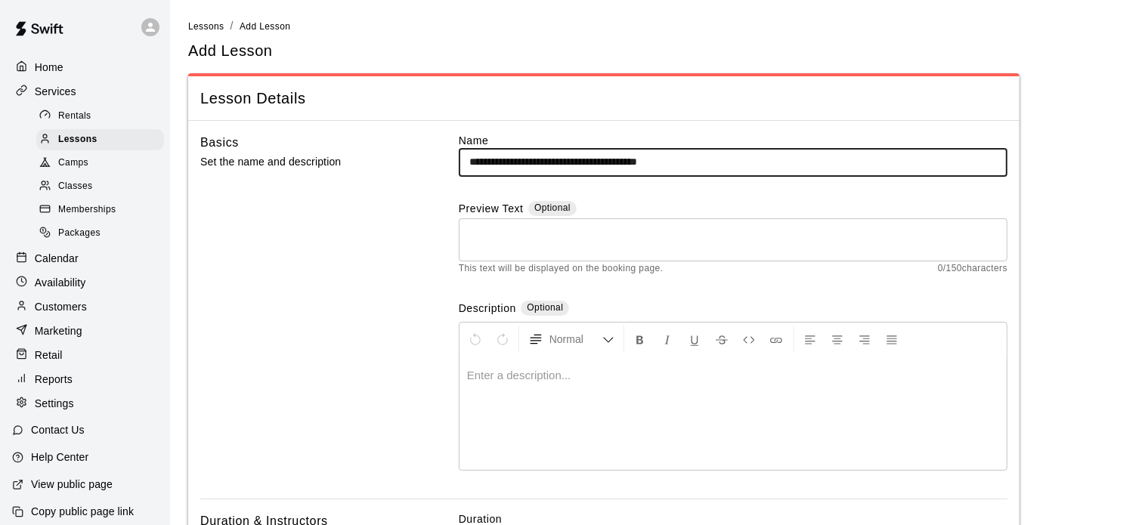
type input "**********"
click at [486, 389] on div at bounding box center [733, 413] width 547 height 113
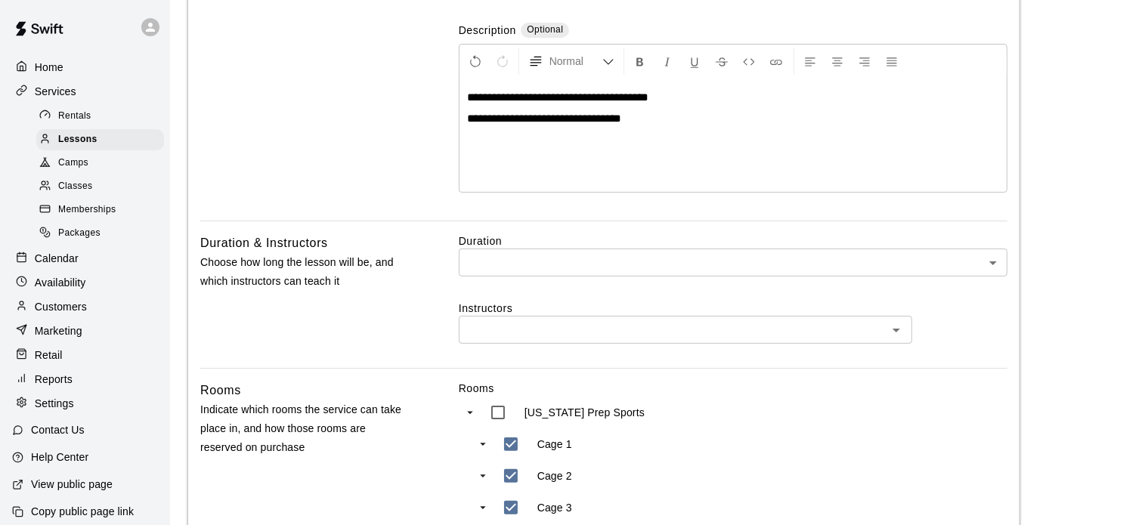
scroll to position [287, 0]
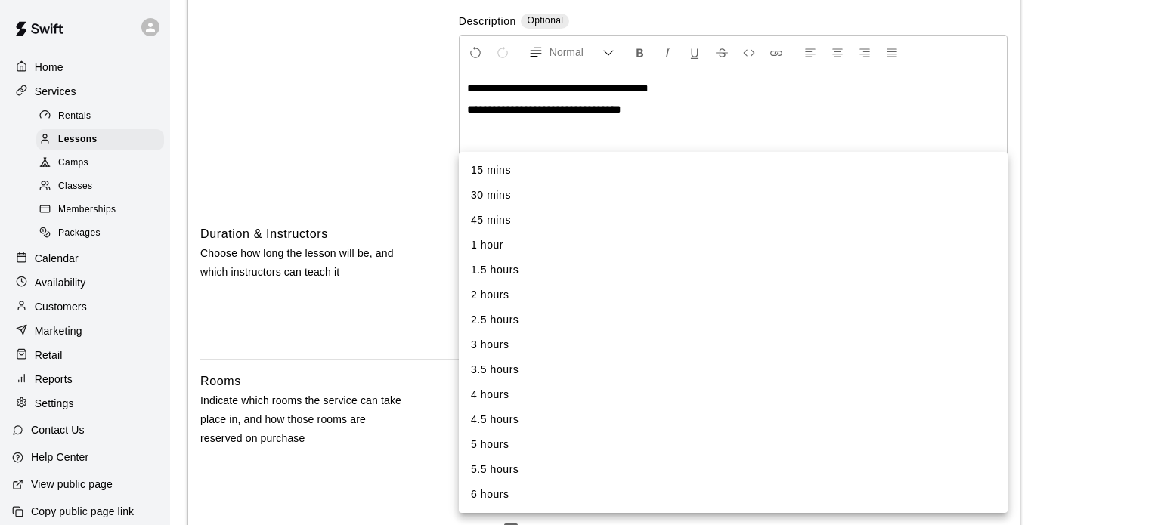
click at [513, 256] on body "**********" at bounding box center [580, 410] width 1161 height 1395
click at [510, 191] on li "30 mins" at bounding box center [733, 195] width 549 height 25
type input "**"
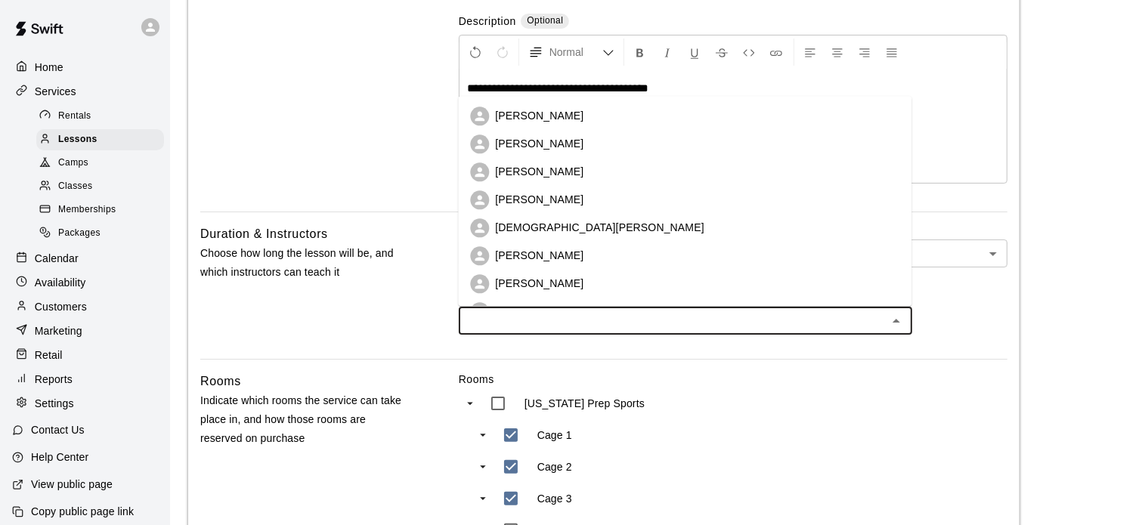
click at [498, 322] on input "text" at bounding box center [673, 320] width 420 height 19
click at [535, 116] on p "[PERSON_NAME]" at bounding box center [539, 116] width 88 height 15
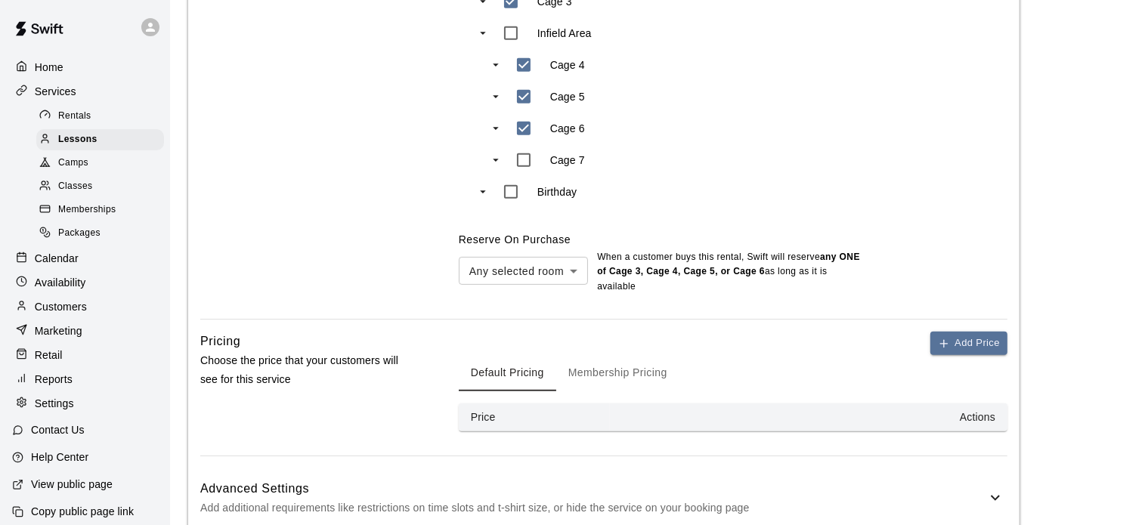
scroll to position [792, 0]
click at [943, 339] on icon "button" at bounding box center [944, 344] width 12 height 12
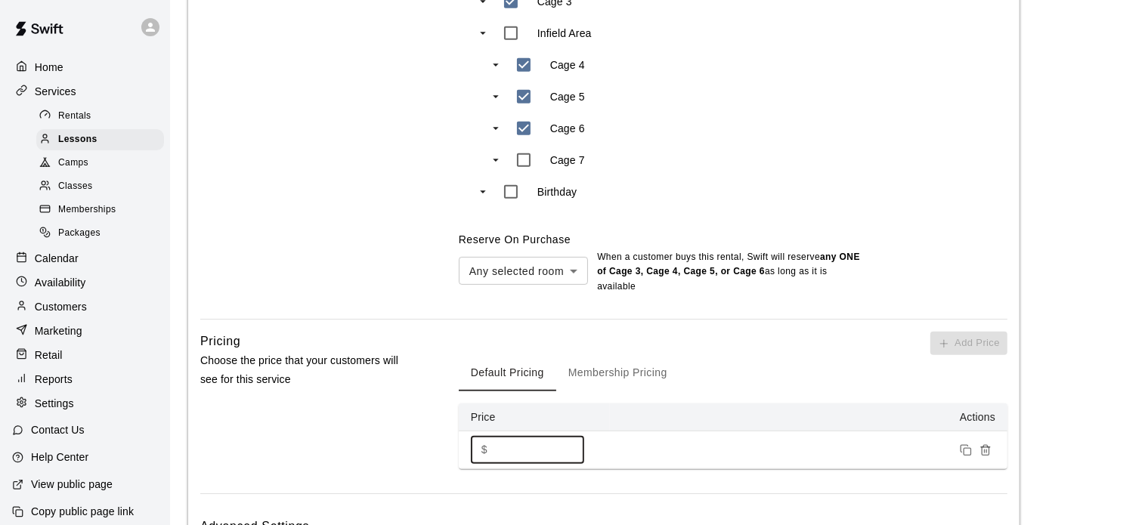
click at [500, 459] on input "*" at bounding box center [539, 450] width 91 height 28
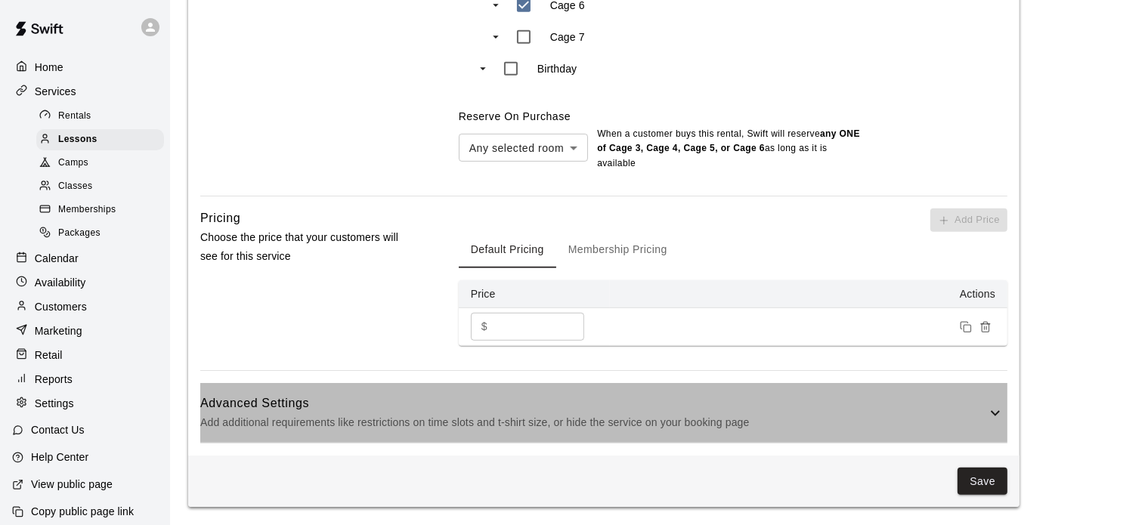
click at [992, 418] on icon at bounding box center [996, 413] width 18 height 18
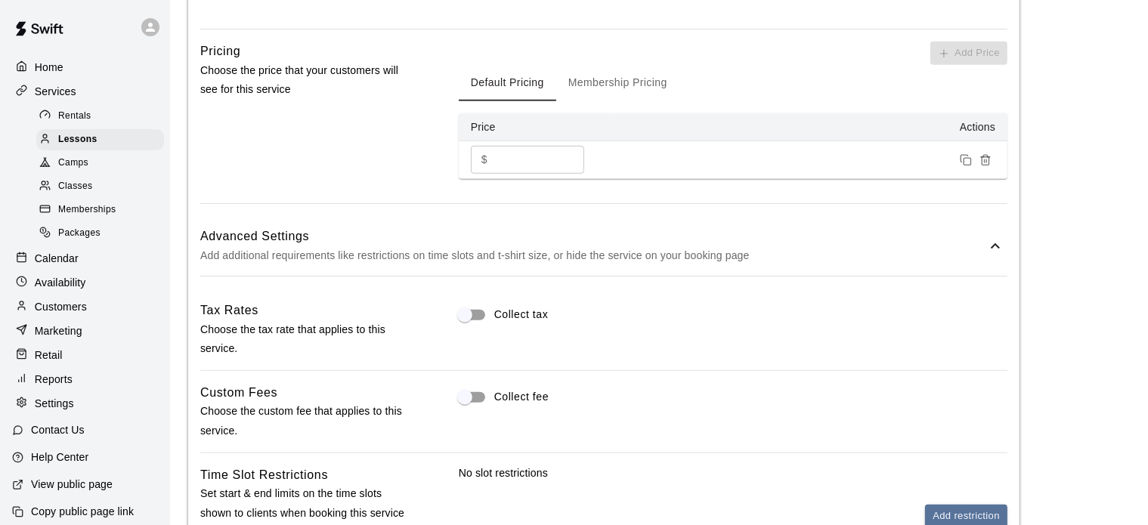
scroll to position [1084, 0]
click at [507, 157] on input "**" at bounding box center [539, 158] width 91 height 28
type input "*"
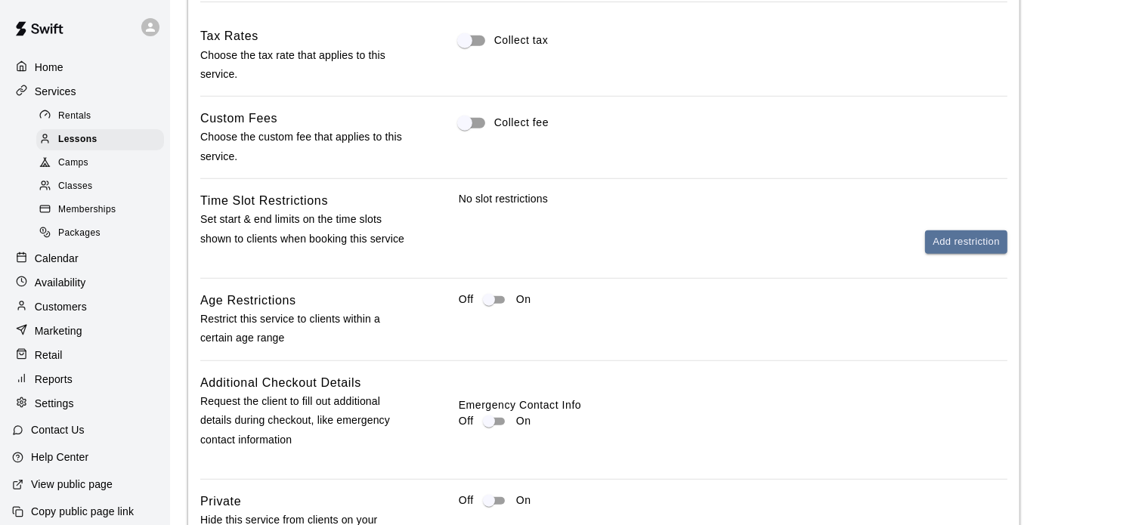
scroll to position [1359, 0]
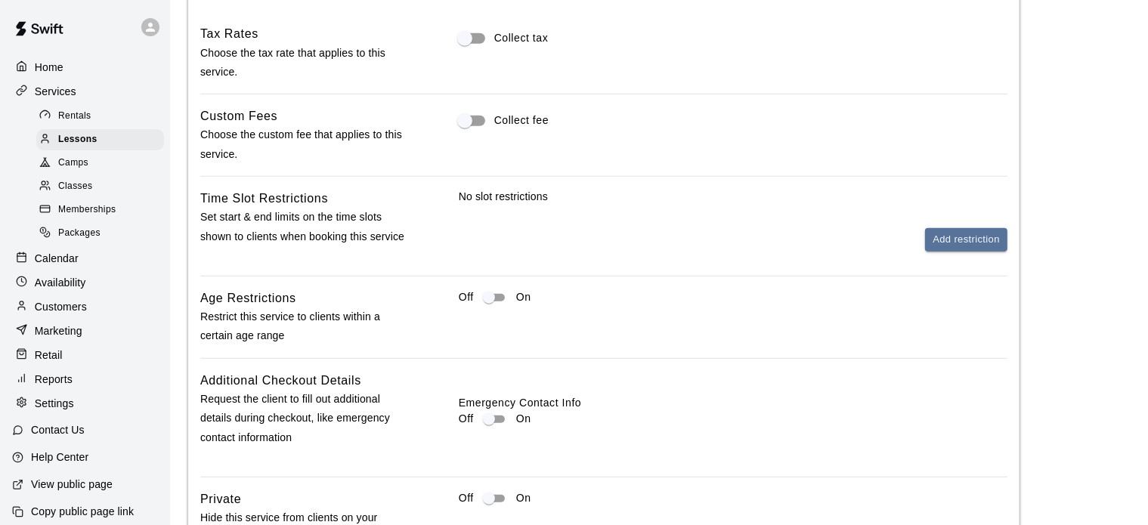
type input "**"
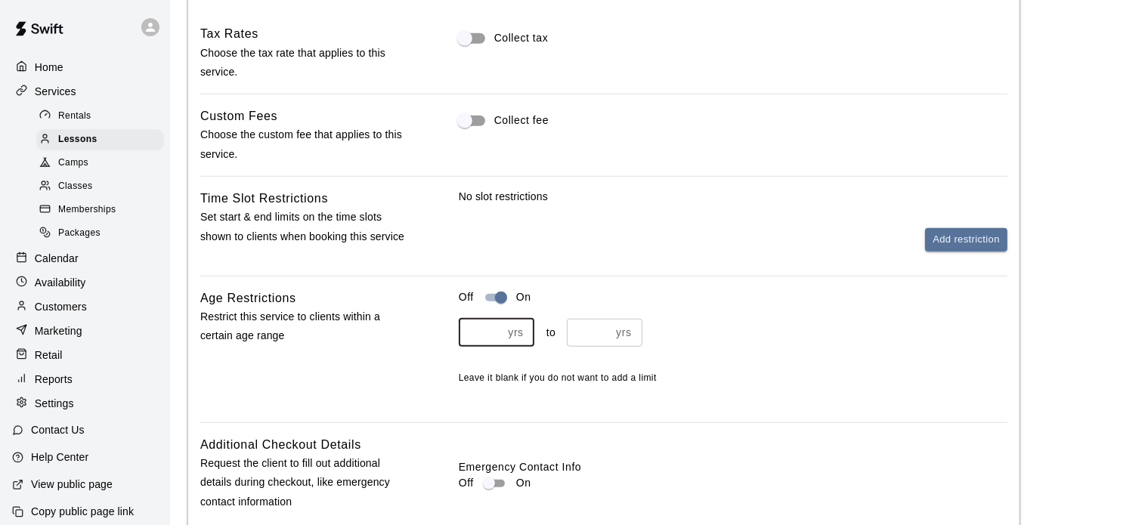
click at [484, 336] on input "number" at bounding box center [481, 333] width 44 height 28
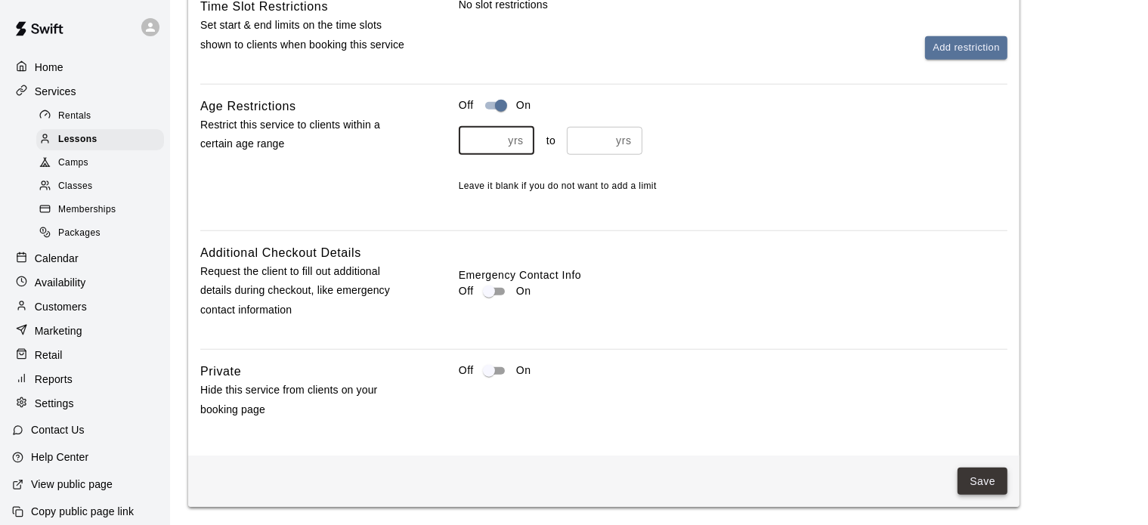
type input "**"
click at [978, 484] on button "Save" at bounding box center [983, 482] width 50 height 28
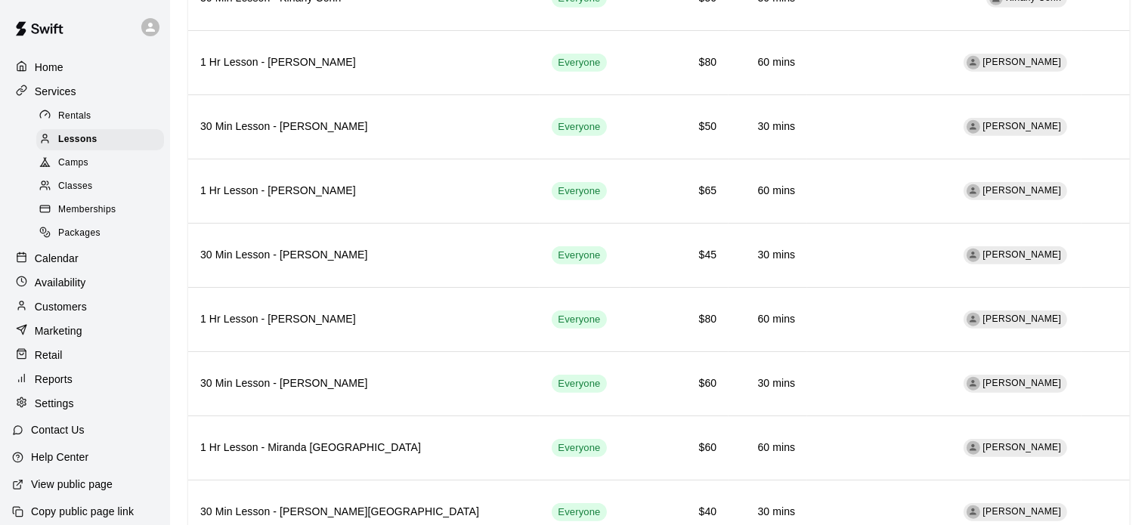
scroll to position [1383, 0]
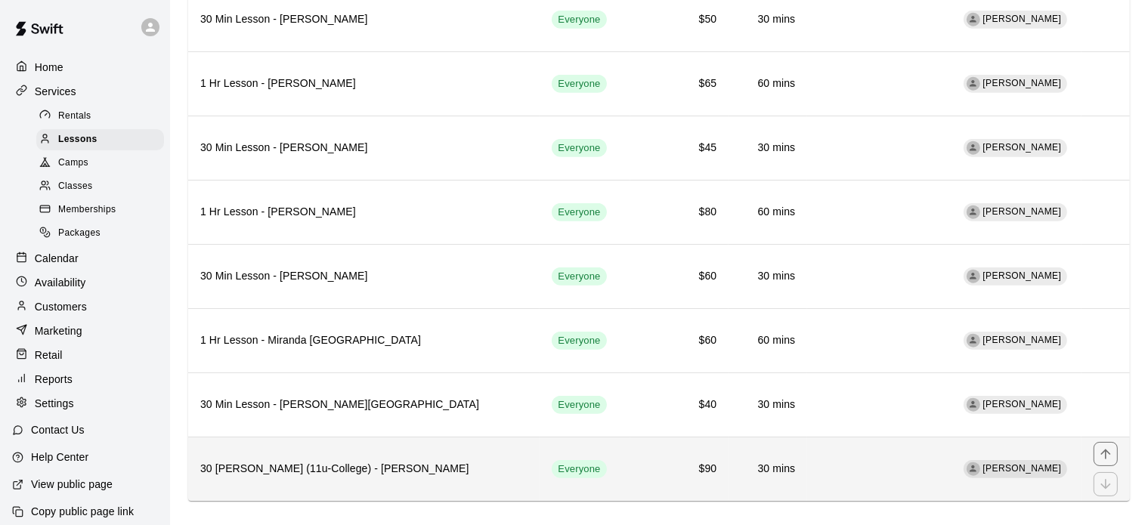
click at [1104, 473] on div "simple table" at bounding box center [1106, 485] width 24 height 24
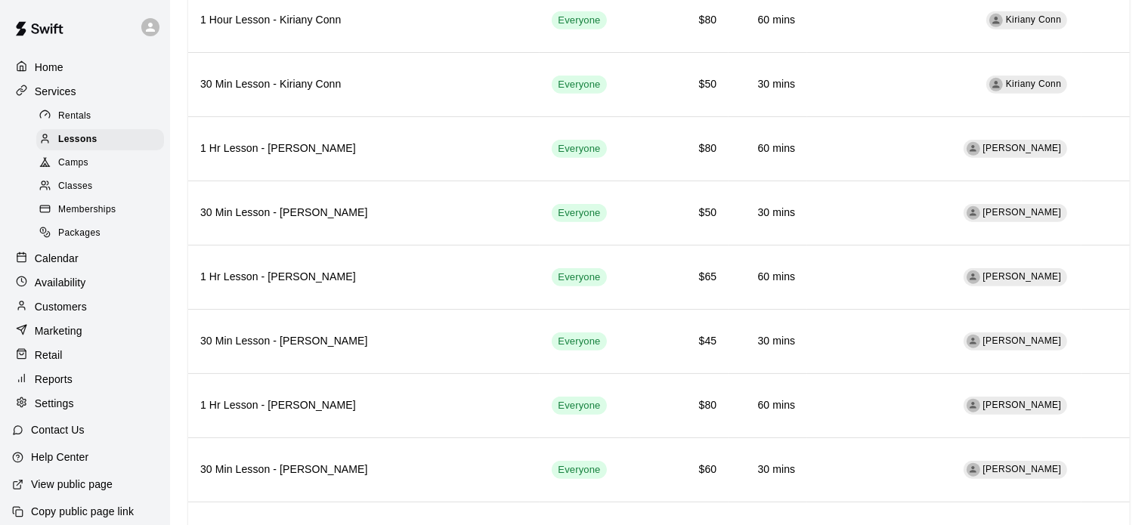
scroll to position [1383, 0]
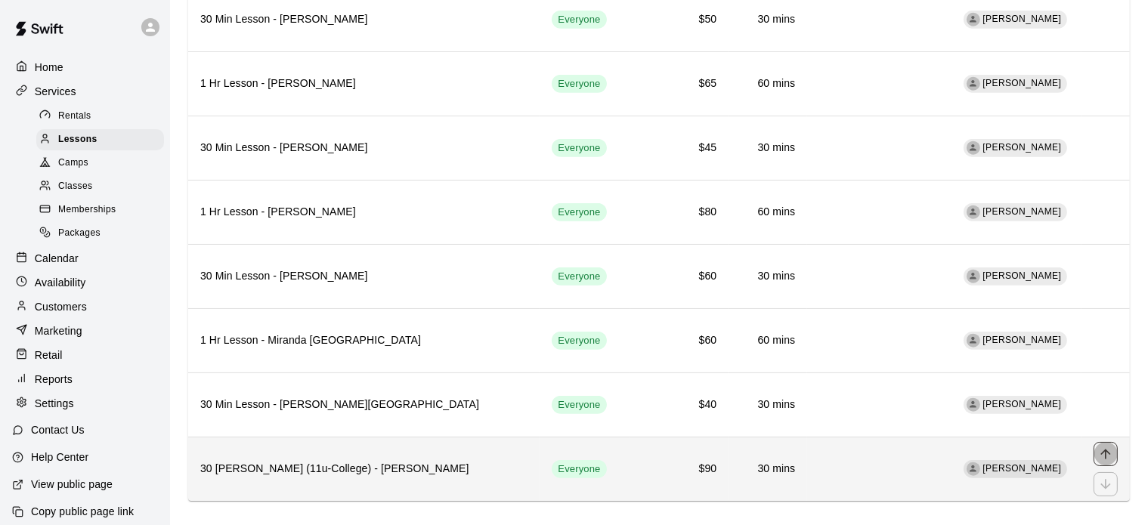
click at [1104, 447] on icon "move item up" at bounding box center [1105, 454] width 15 height 15
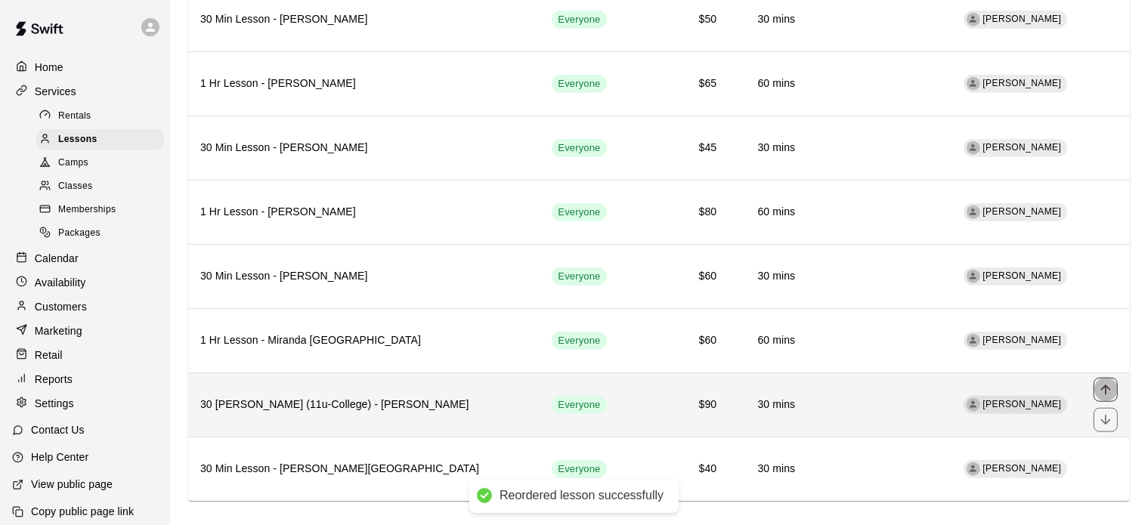
click at [1108, 383] on icon "move item up" at bounding box center [1105, 390] width 15 height 15
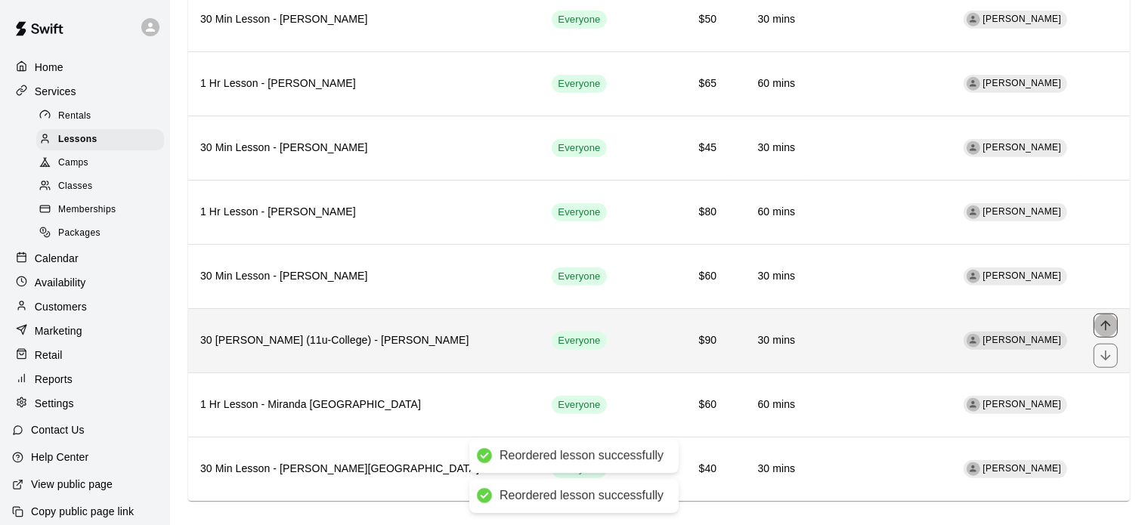
click at [1107, 321] on icon "move item up" at bounding box center [1106, 326] width 10 height 10
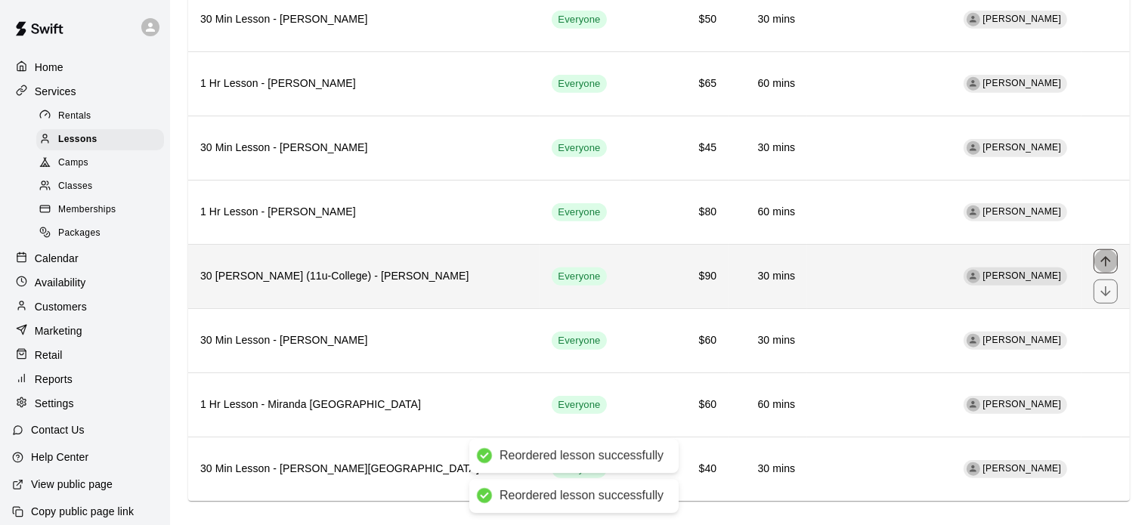
click at [1104, 254] on icon "move item up" at bounding box center [1105, 261] width 15 height 15
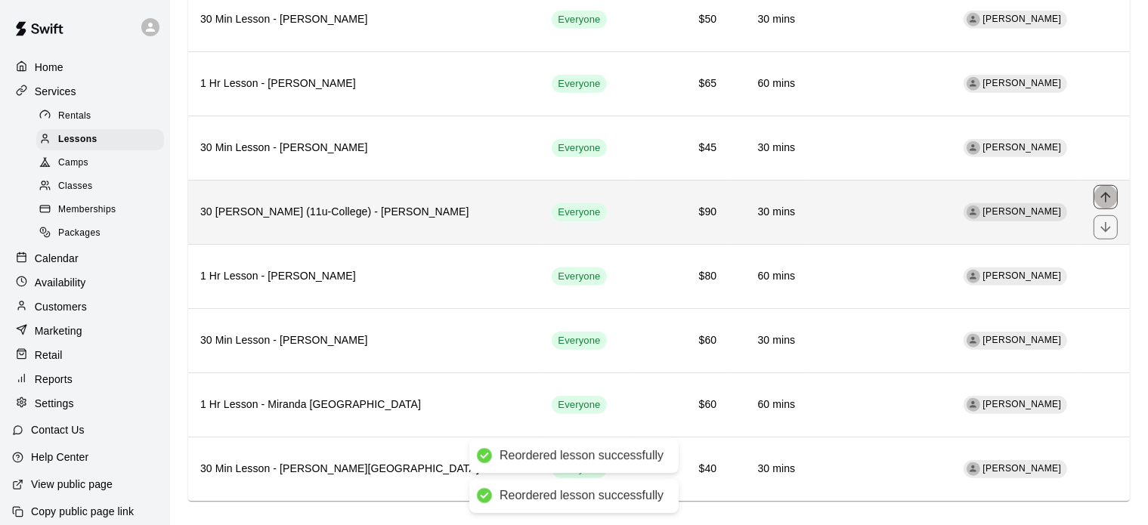
click at [1106, 192] on icon "move item up" at bounding box center [1106, 197] width 10 height 10
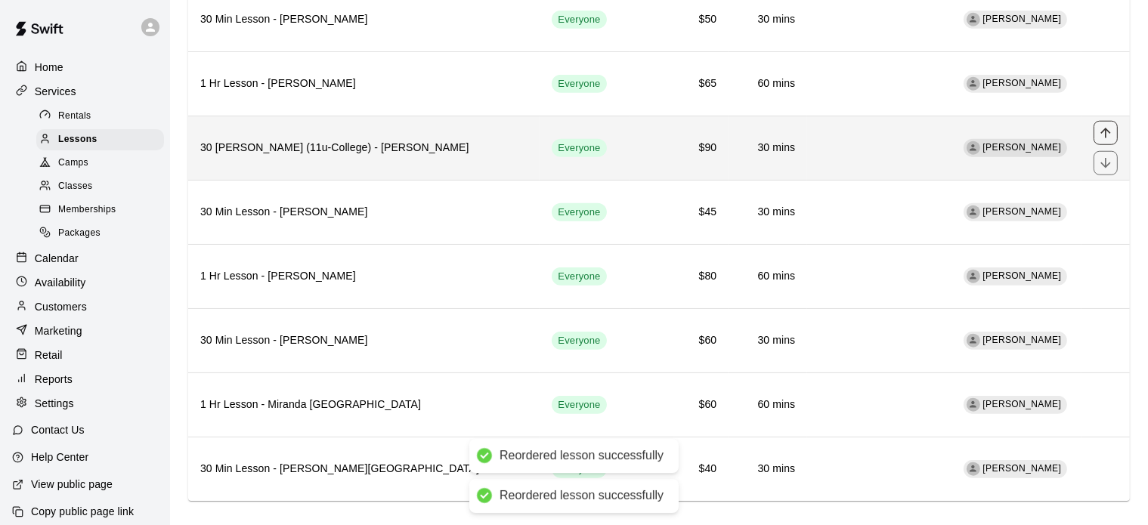
click at [1104, 125] on icon "move item up" at bounding box center [1105, 132] width 15 height 15
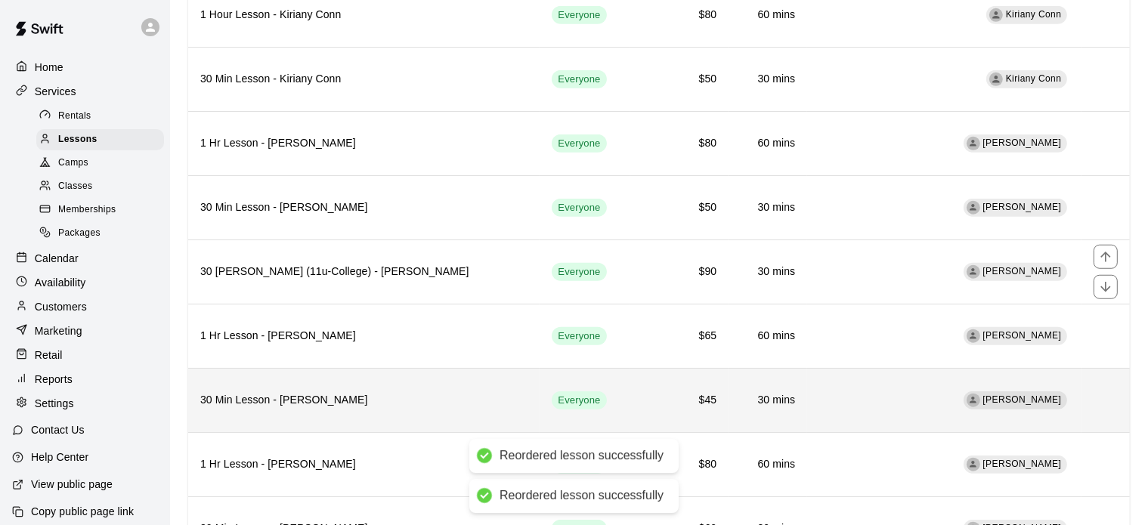
scroll to position [1165, 0]
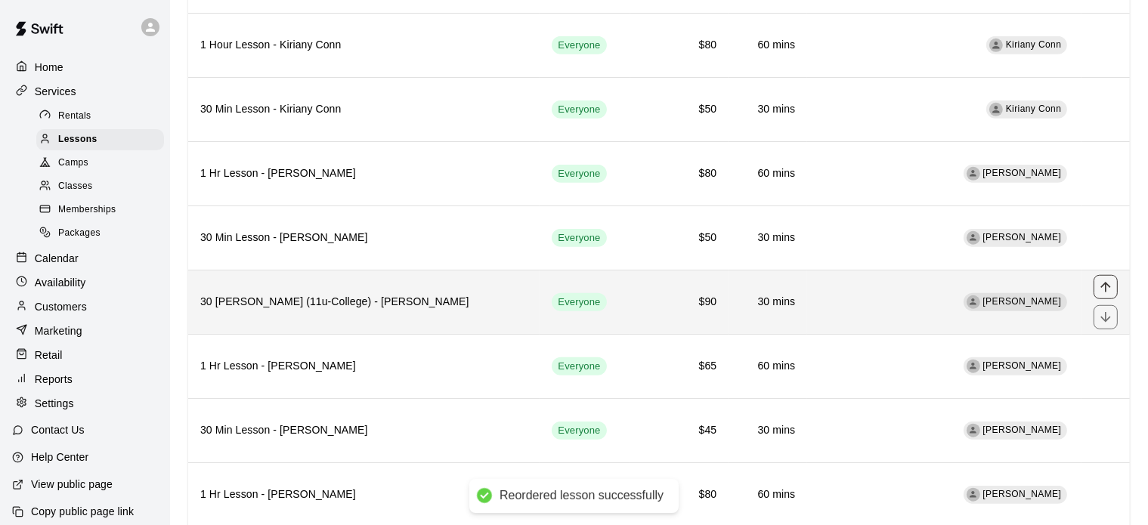
click at [1105, 280] on icon "move item up" at bounding box center [1105, 287] width 15 height 15
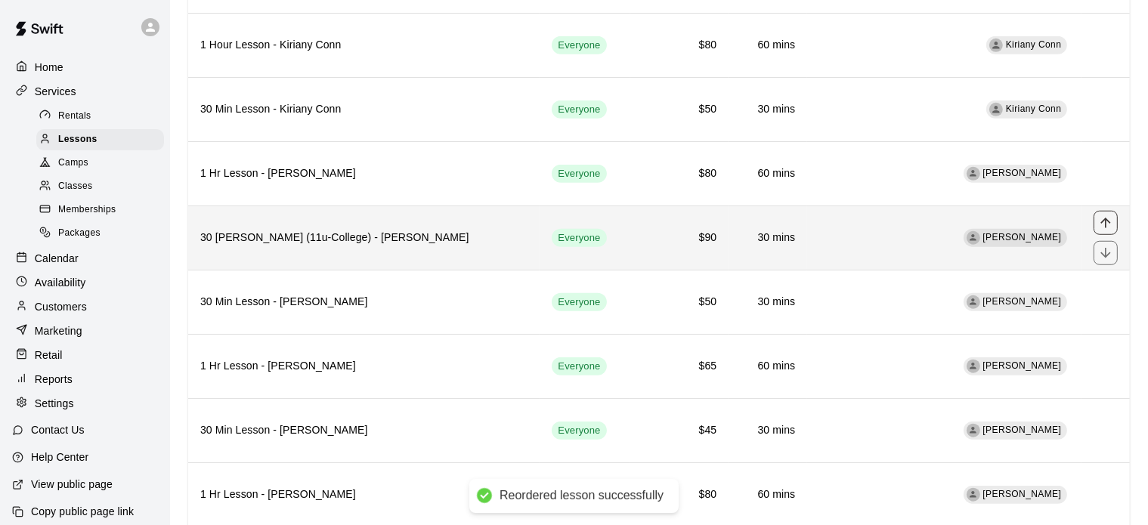
click at [1108, 215] on icon "move item up" at bounding box center [1105, 222] width 15 height 15
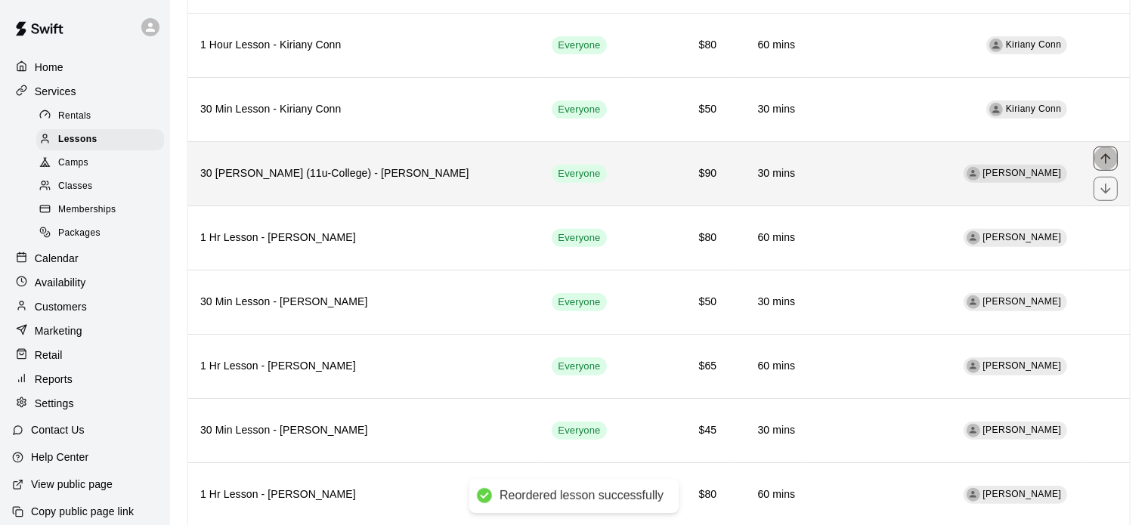
click at [1108, 151] on icon "move item up" at bounding box center [1105, 158] width 15 height 15
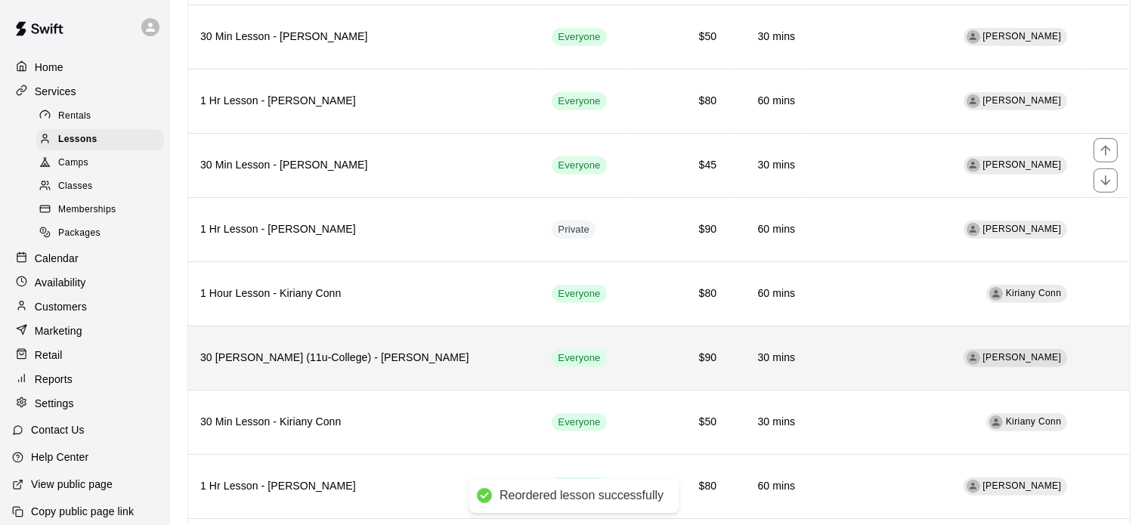
scroll to position [915, 0]
click at [1104, 337] on icon "move item up" at bounding box center [1105, 344] width 15 height 15
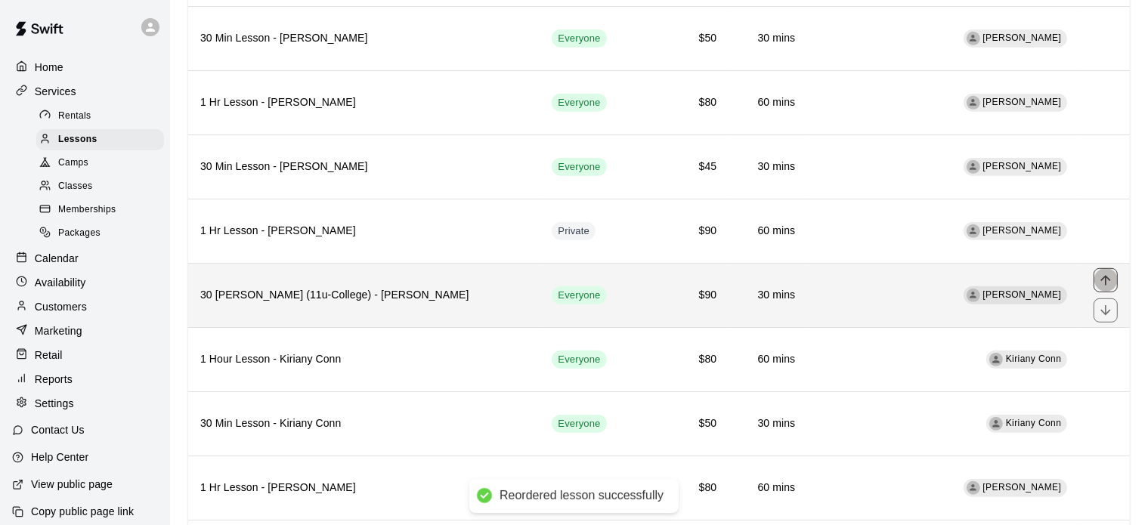
click at [1107, 273] on icon "move item up" at bounding box center [1105, 280] width 15 height 15
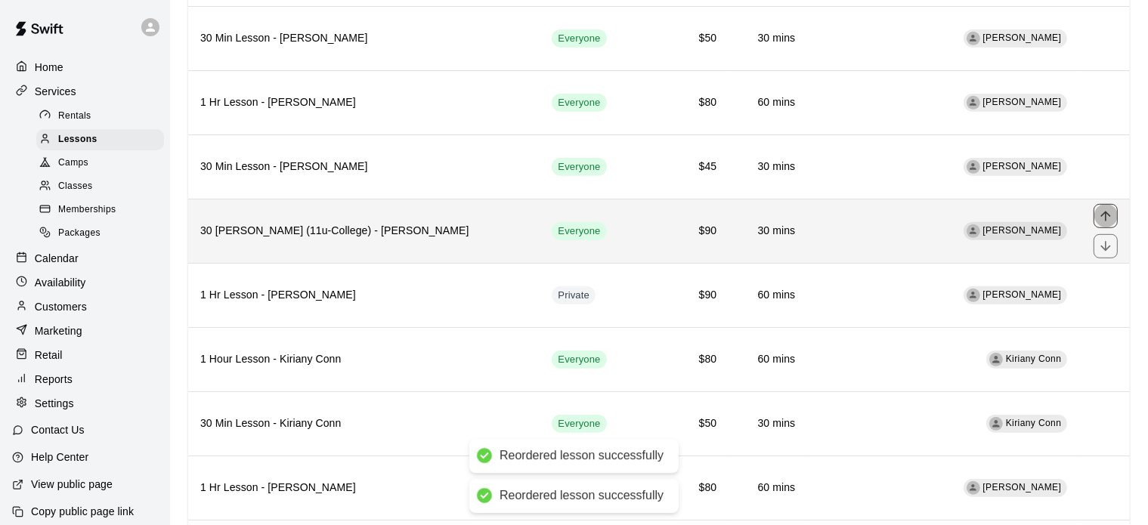
click at [1107, 211] on icon "move item up" at bounding box center [1106, 216] width 10 height 10
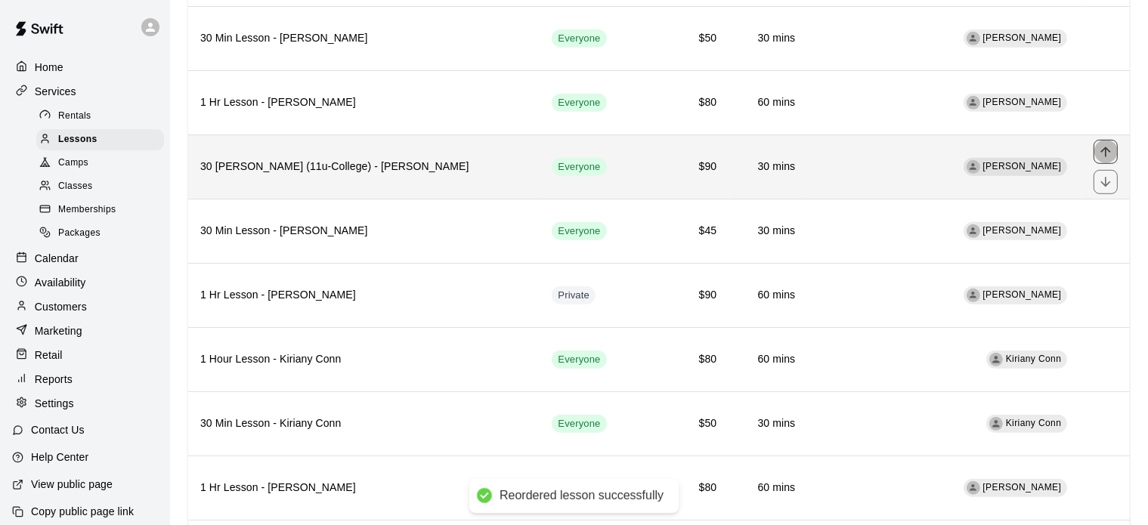
click at [1105, 149] on icon "move item up" at bounding box center [1105, 151] width 15 height 15
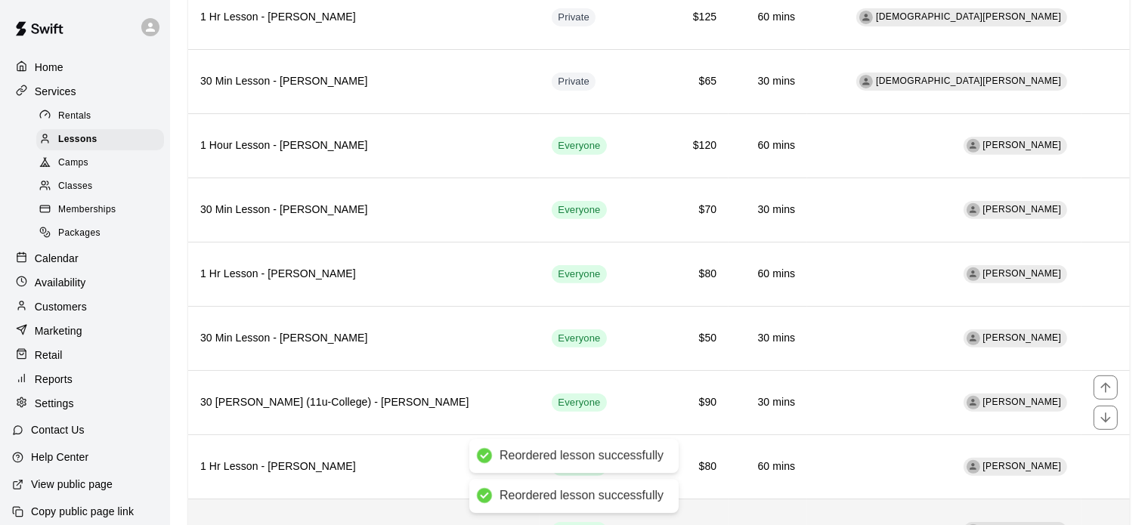
scroll to position [613, 0]
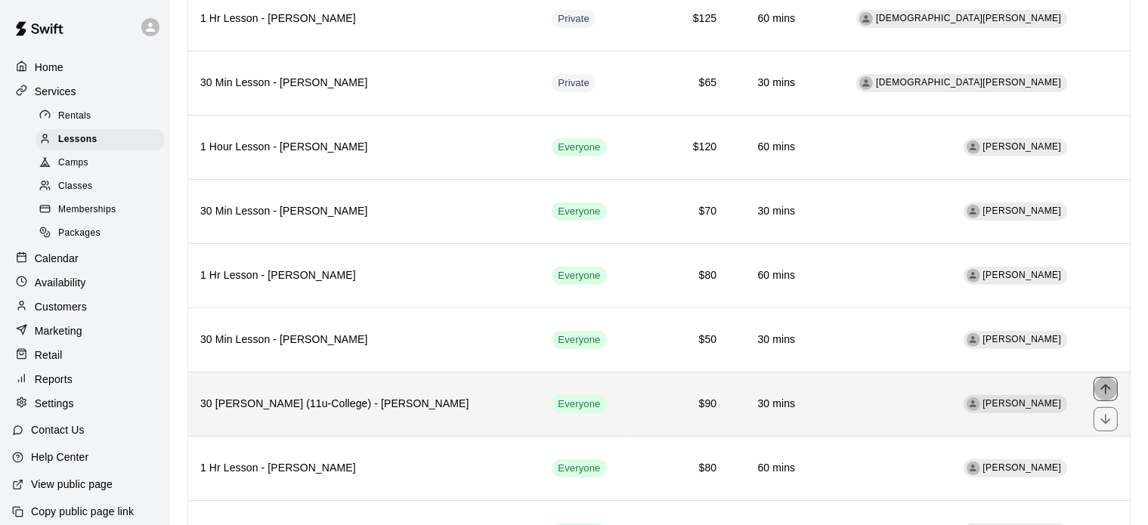
click at [1104, 390] on button "move item up" at bounding box center [1106, 389] width 24 height 24
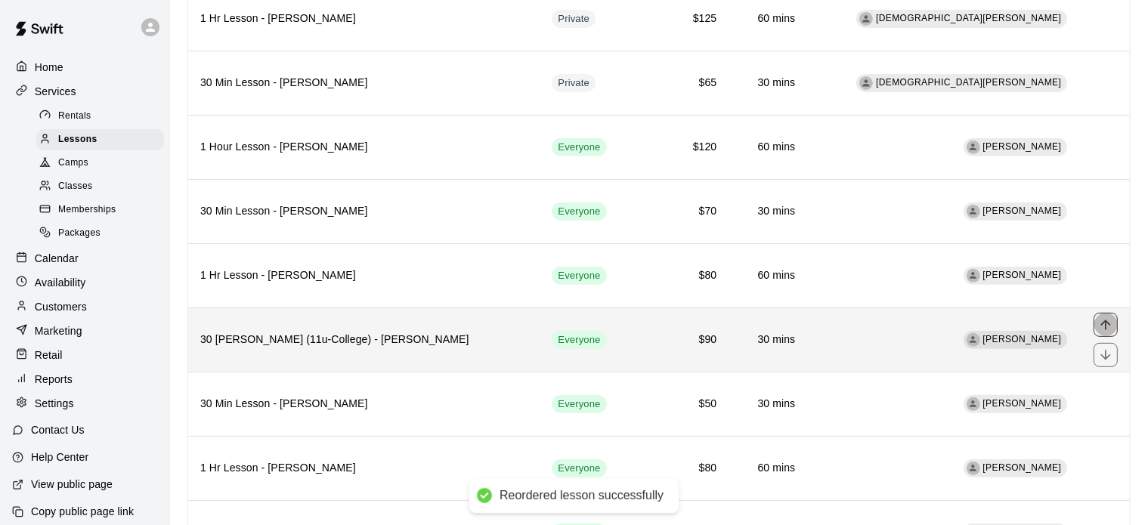
click at [1107, 321] on icon "move item up" at bounding box center [1105, 325] width 15 height 15
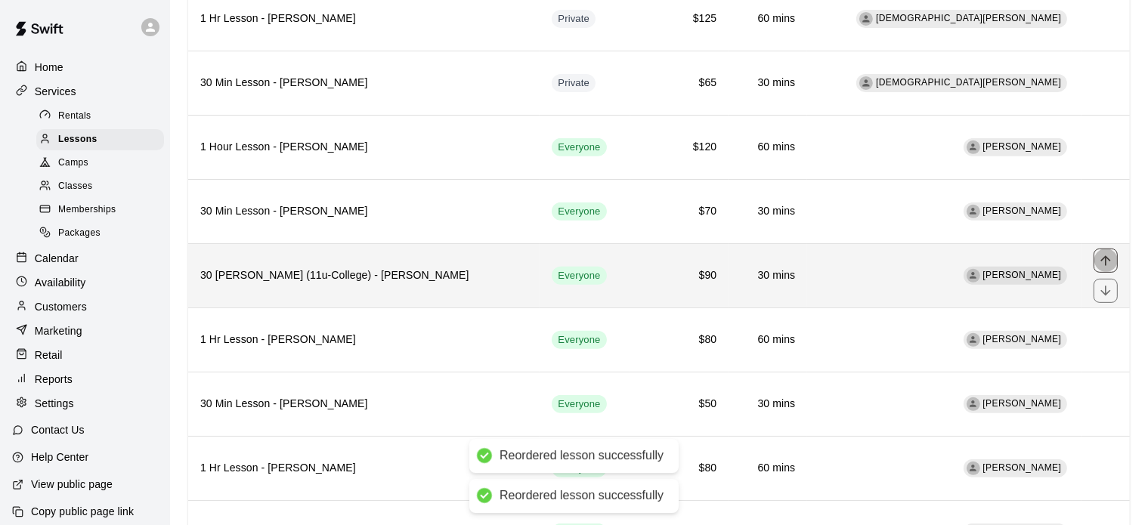
click at [1107, 257] on icon "move item up" at bounding box center [1105, 260] width 15 height 15
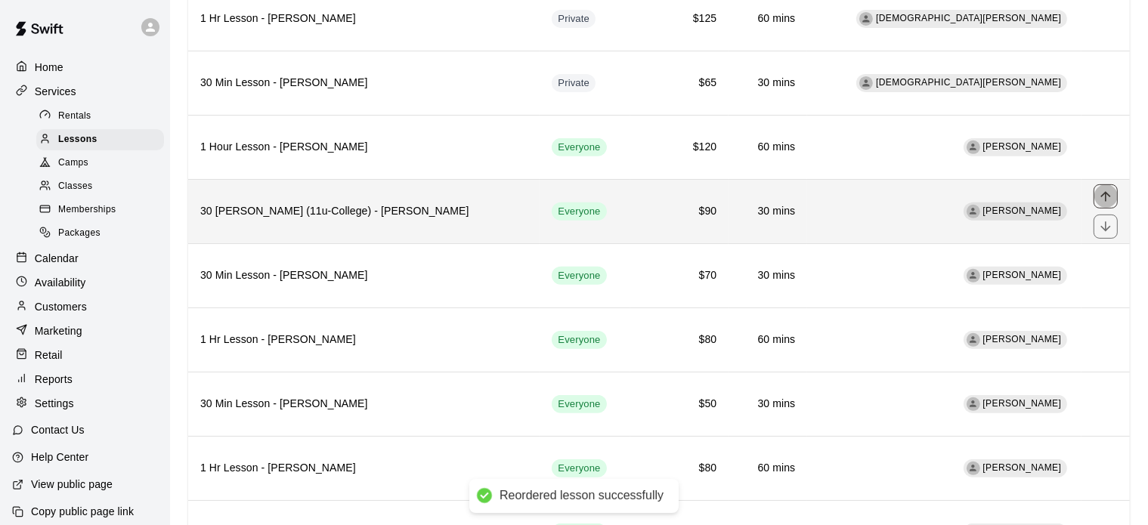
click at [1105, 189] on icon "move item up" at bounding box center [1105, 196] width 15 height 15
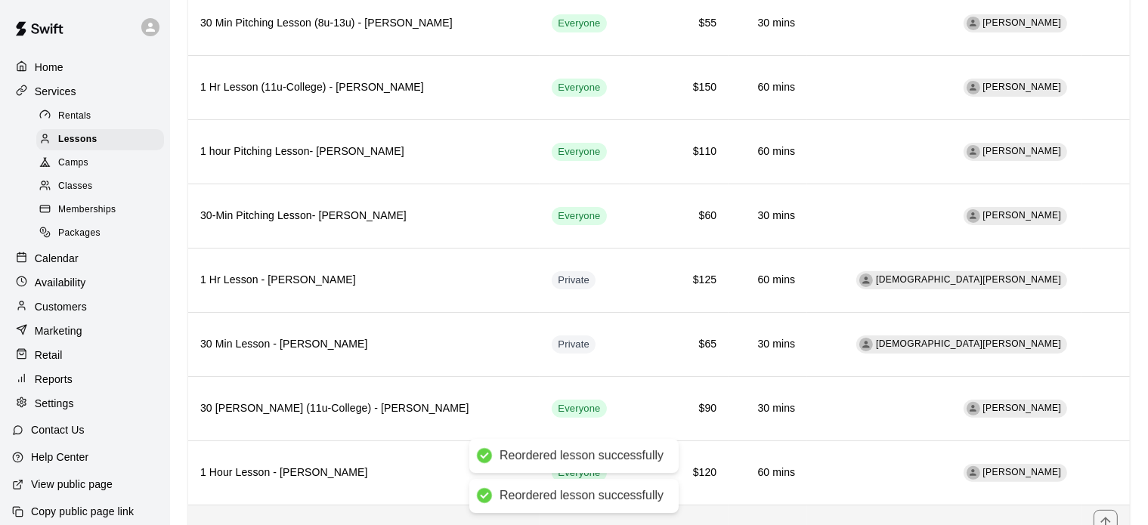
scroll to position [351, 0]
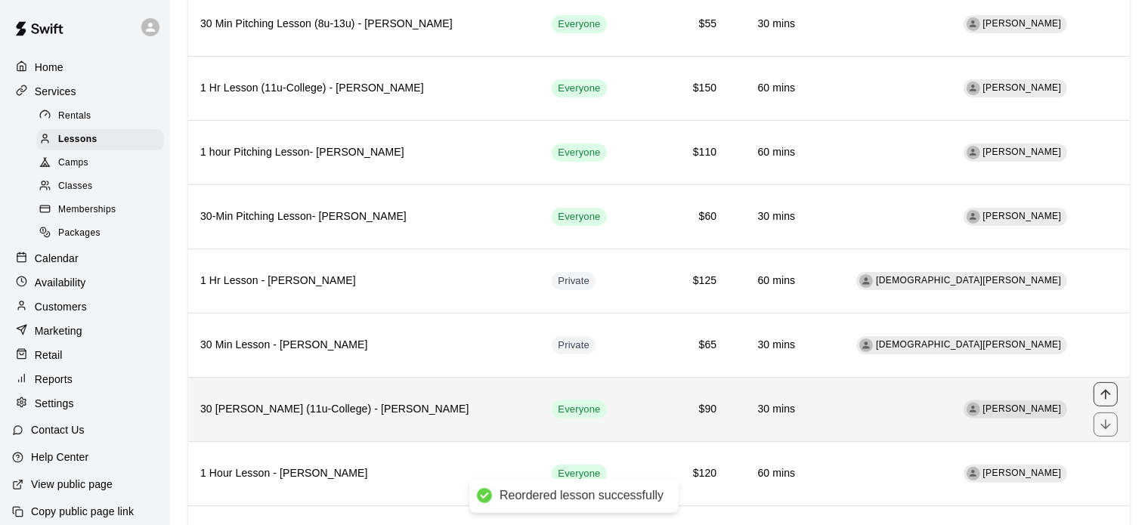
click at [1111, 393] on icon "move item up" at bounding box center [1105, 394] width 15 height 15
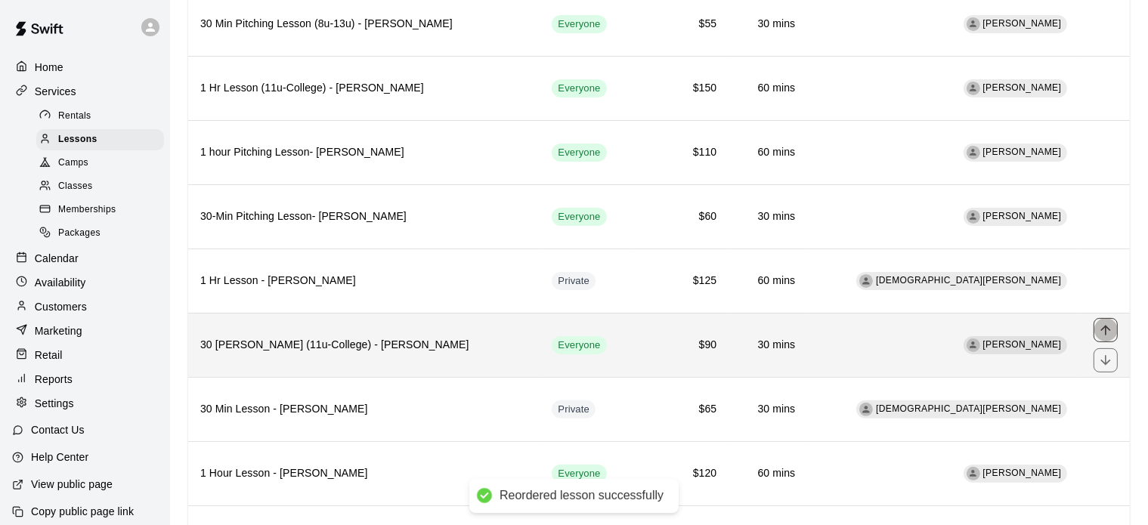
click at [1103, 325] on icon "move item up" at bounding box center [1106, 330] width 10 height 10
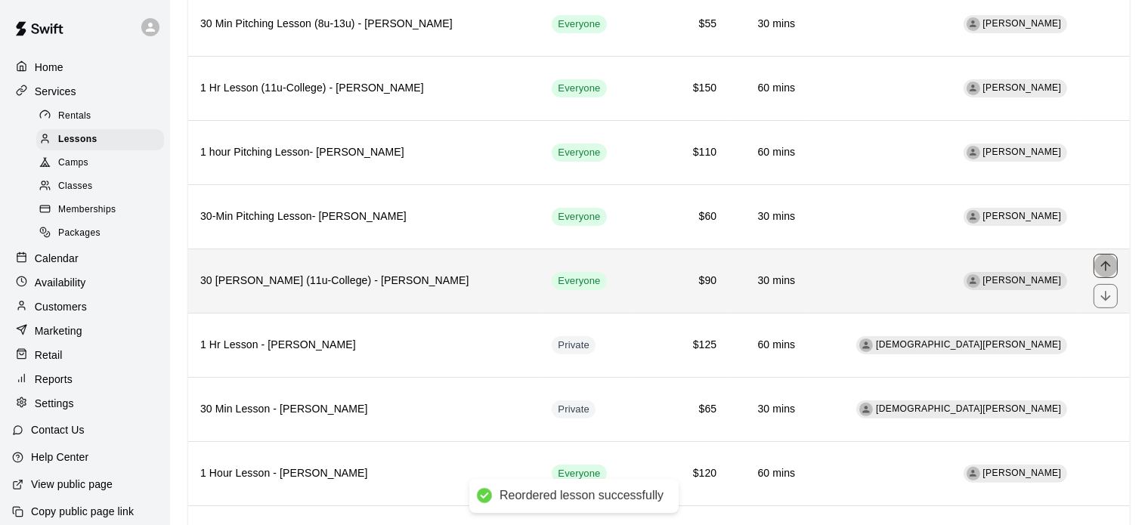
click at [1106, 264] on icon "move item up" at bounding box center [1106, 266] width 10 height 10
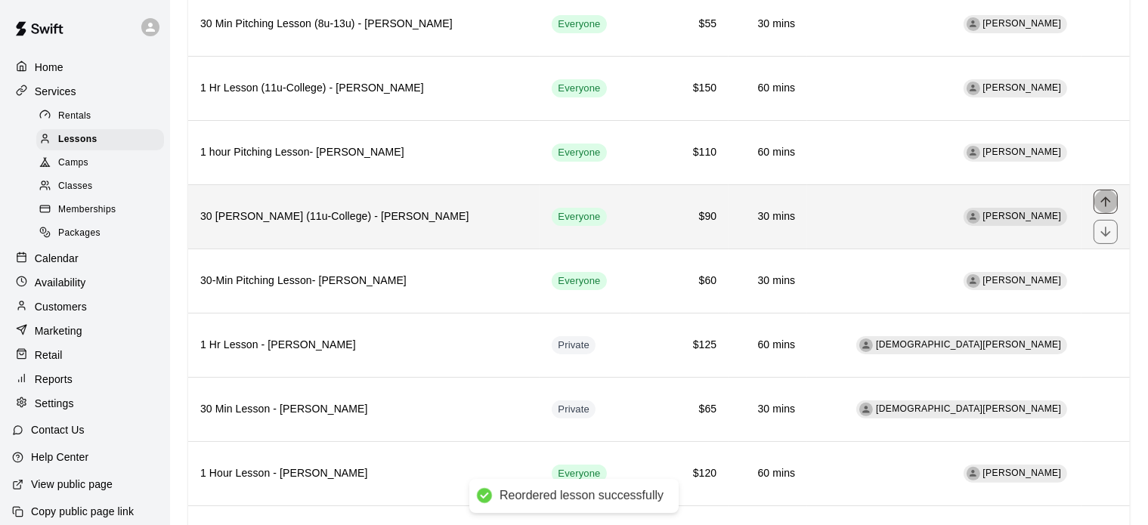
click at [1109, 206] on icon "move item up" at bounding box center [1105, 201] width 15 height 15
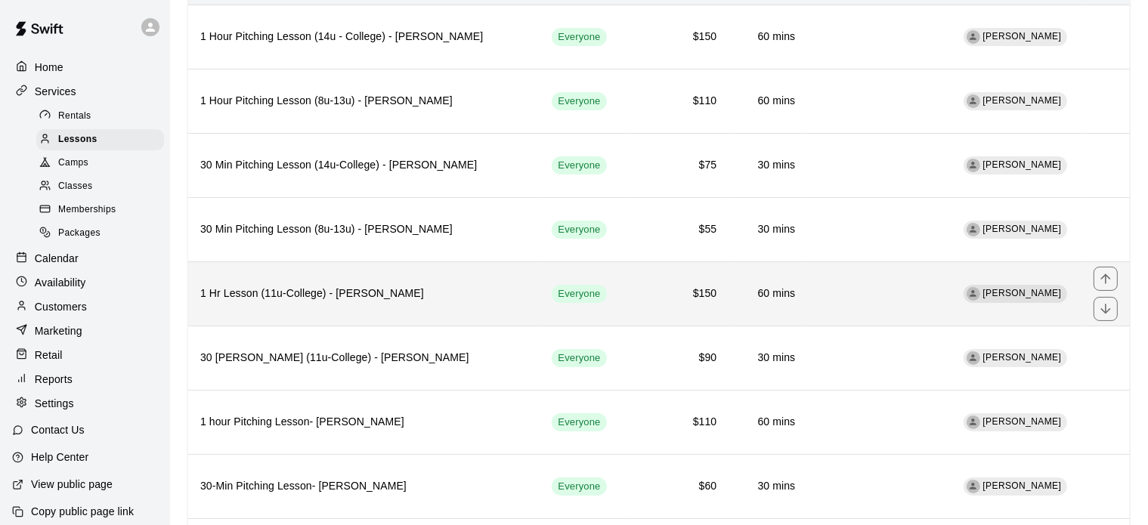
scroll to position [0, 0]
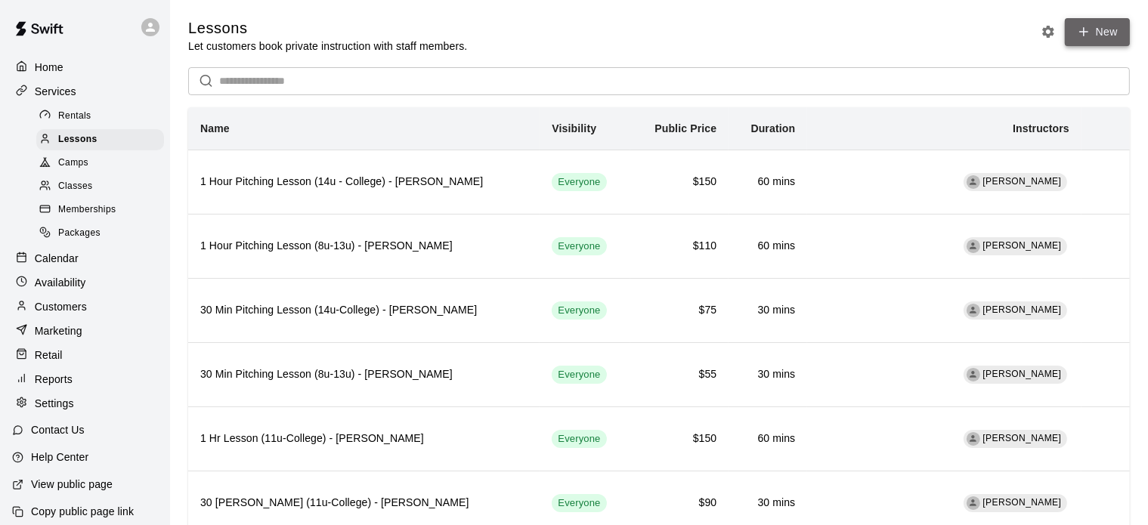
click at [1088, 39] on link "New" at bounding box center [1097, 32] width 65 height 28
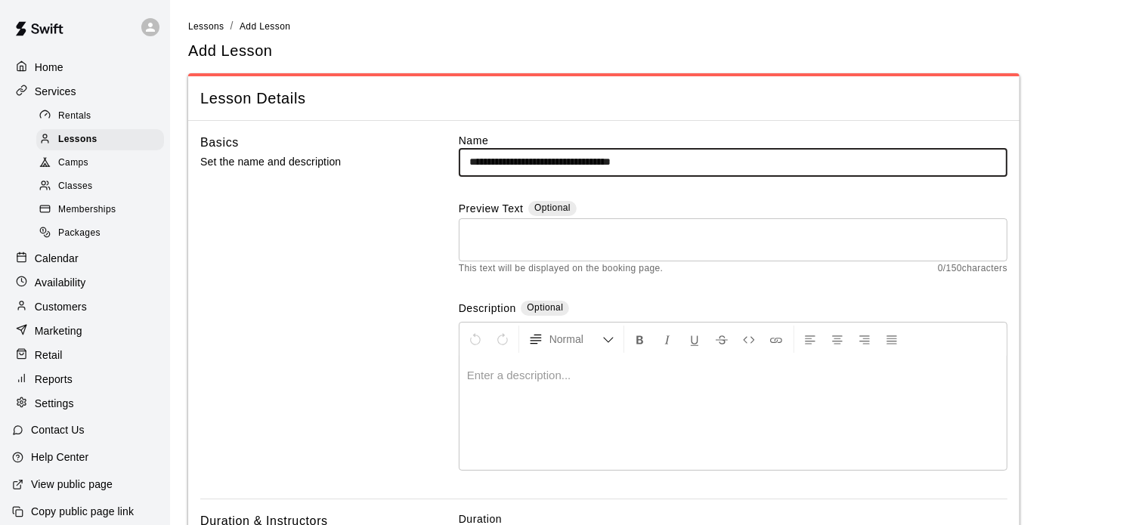
type input "**********"
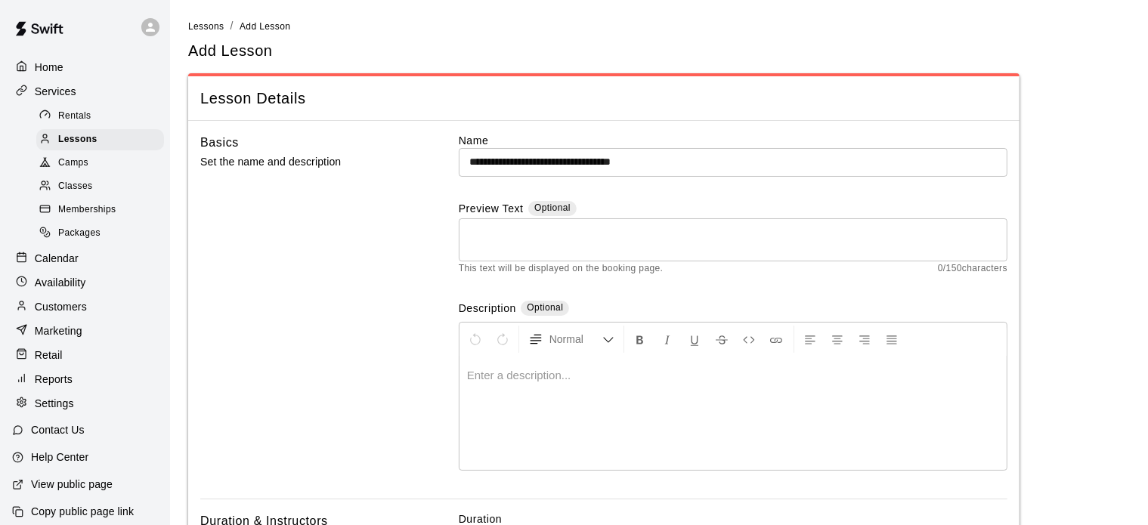
click at [525, 394] on div at bounding box center [733, 413] width 547 height 113
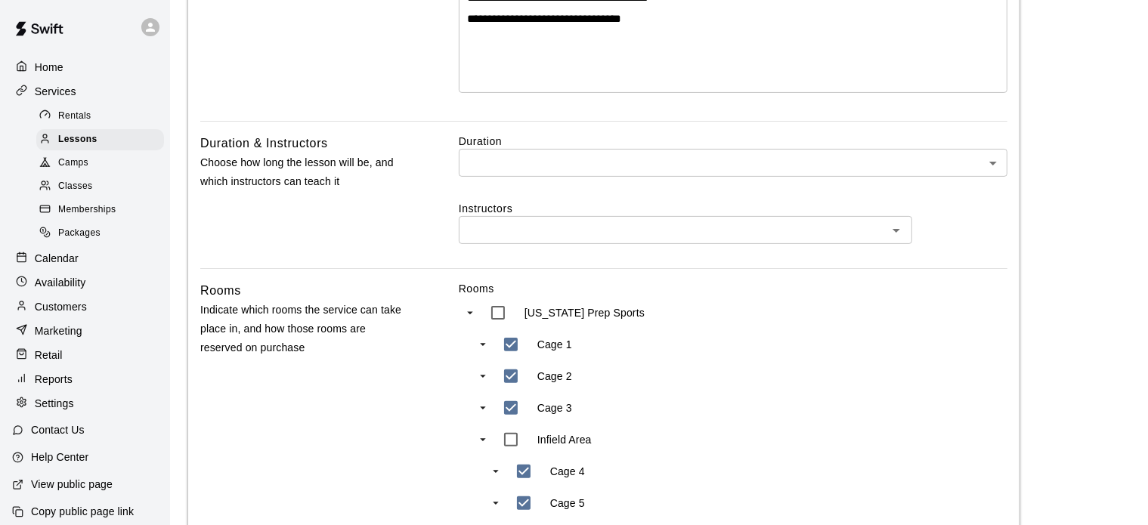
scroll to position [378, 0]
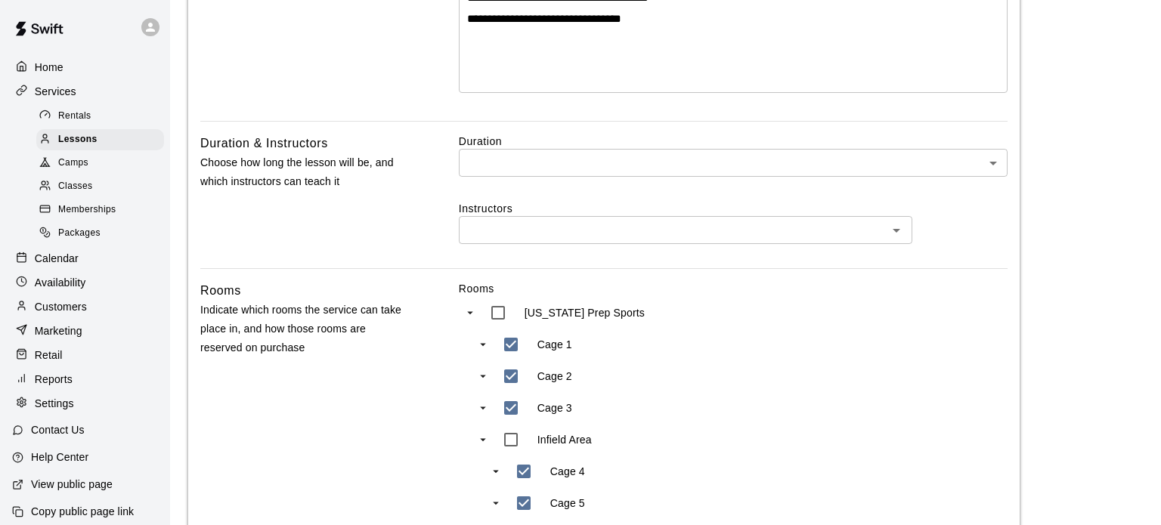
click at [541, 163] on body "**********" at bounding box center [580, 319] width 1161 height 1395
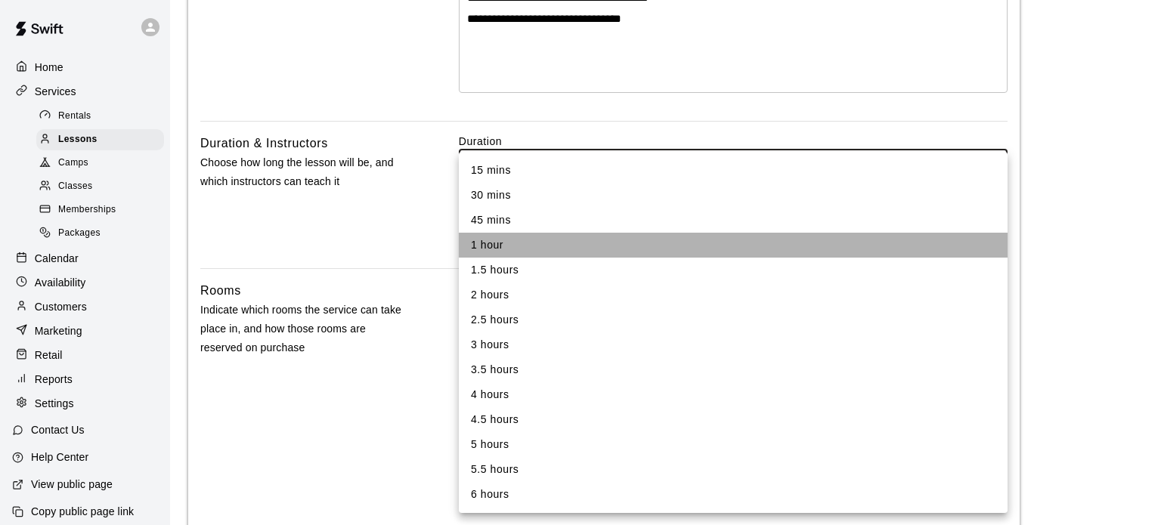
click at [505, 248] on li "1 hour" at bounding box center [733, 245] width 549 height 25
type input "**"
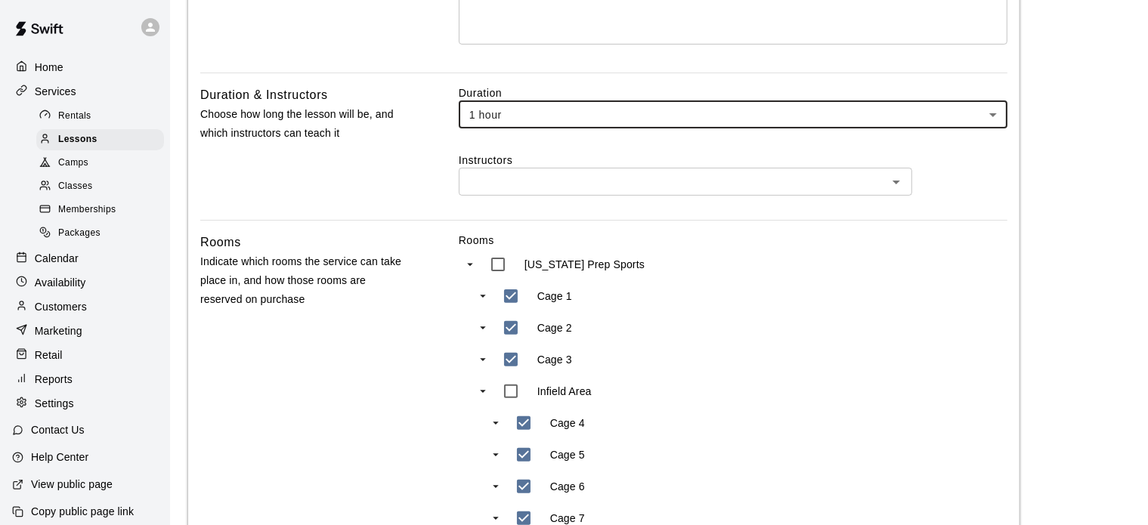
scroll to position [428, 0]
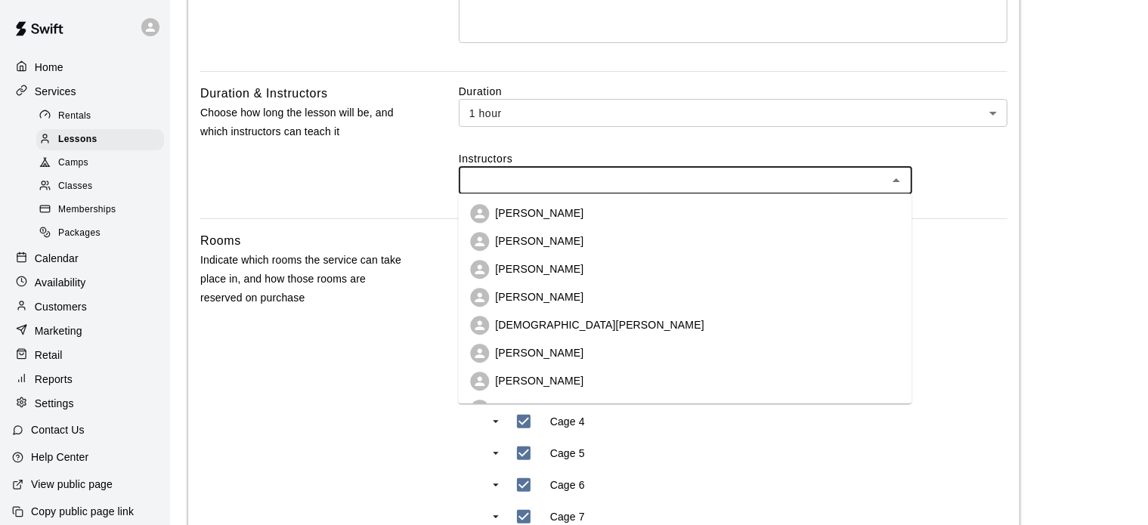
click at [505, 178] on input "text" at bounding box center [673, 180] width 420 height 19
click at [524, 203] on li "[PERSON_NAME]" at bounding box center [685, 214] width 454 height 28
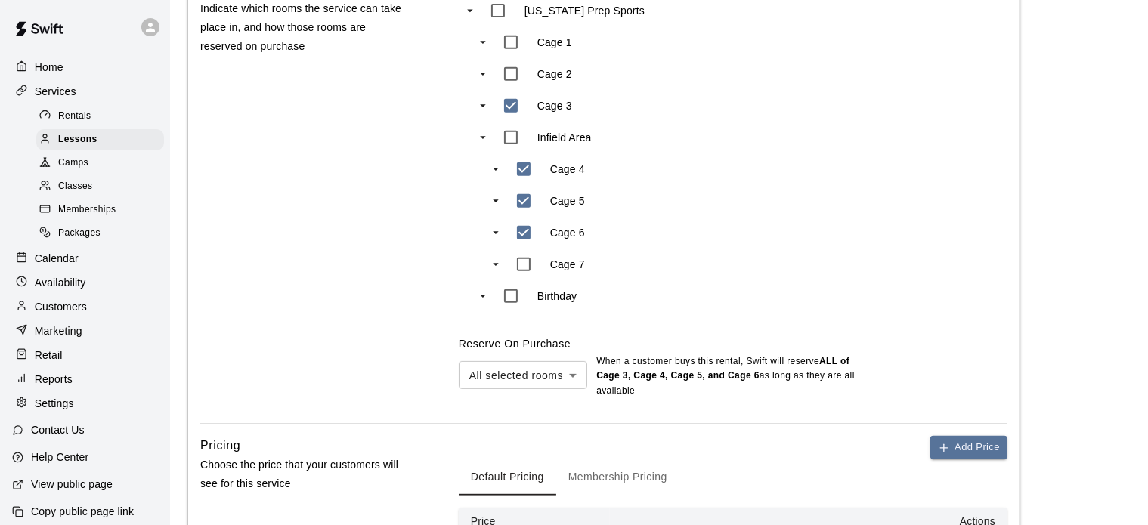
scroll to position [732, 0]
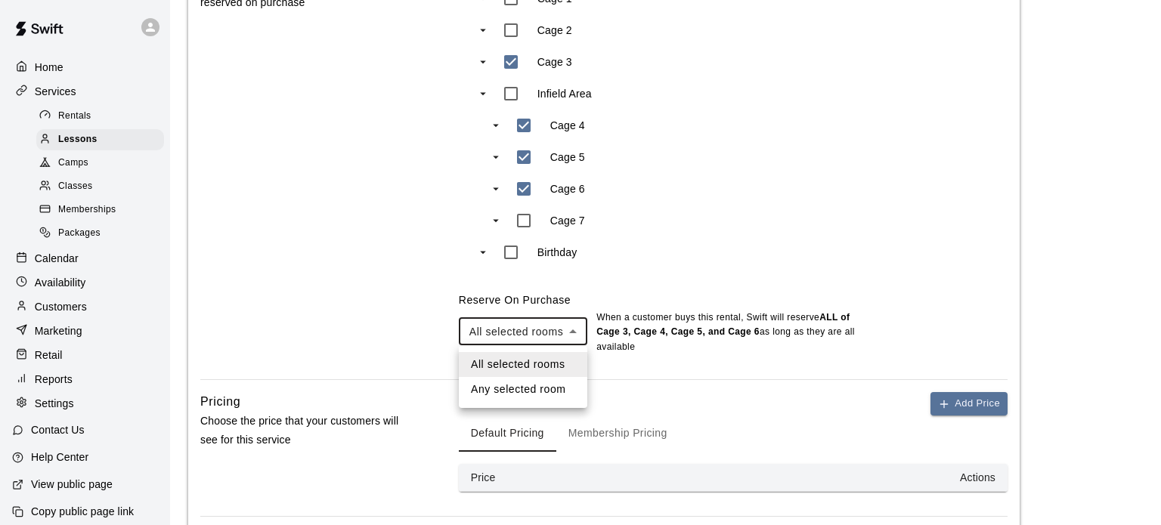
click at [554, 383] on li "Any selected room" at bounding box center [523, 389] width 129 height 25
type input "***"
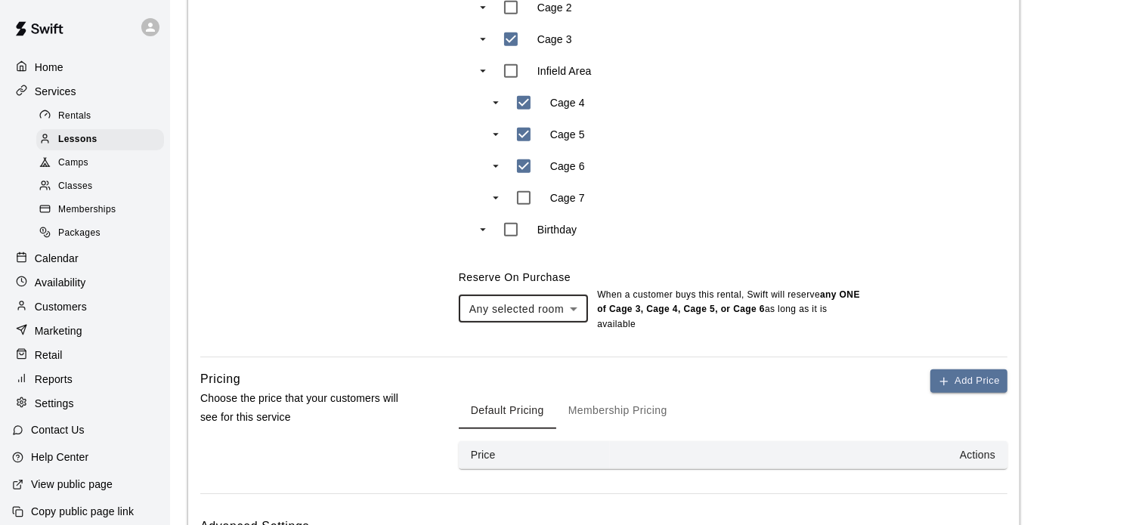
scroll to position [878, 0]
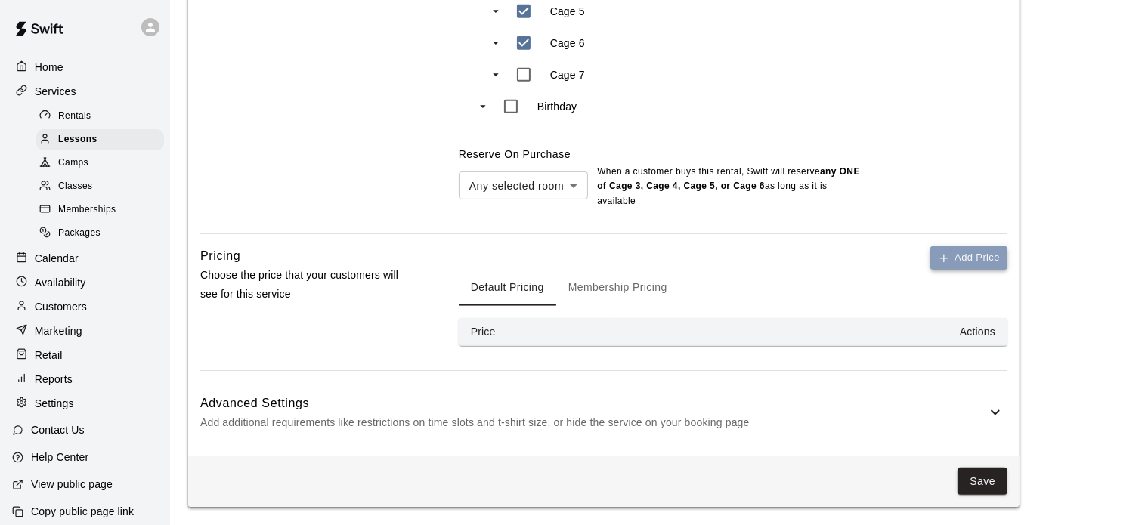
click at [942, 249] on button "Add Price" at bounding box center [969, 257] width 77 height 23
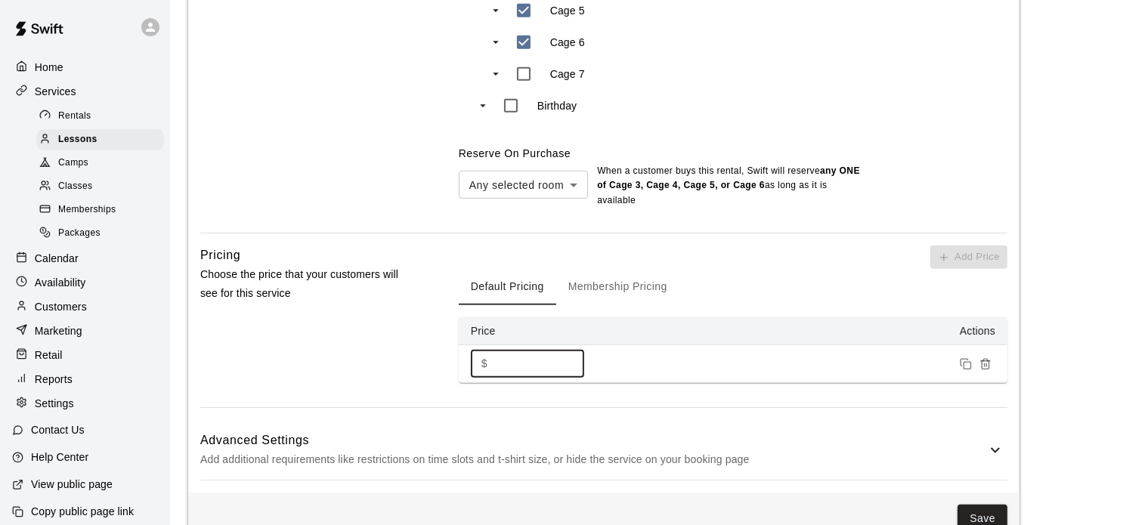
click at [515, 359] on input "*" at bounding box center [539, 364] width 91 height 28
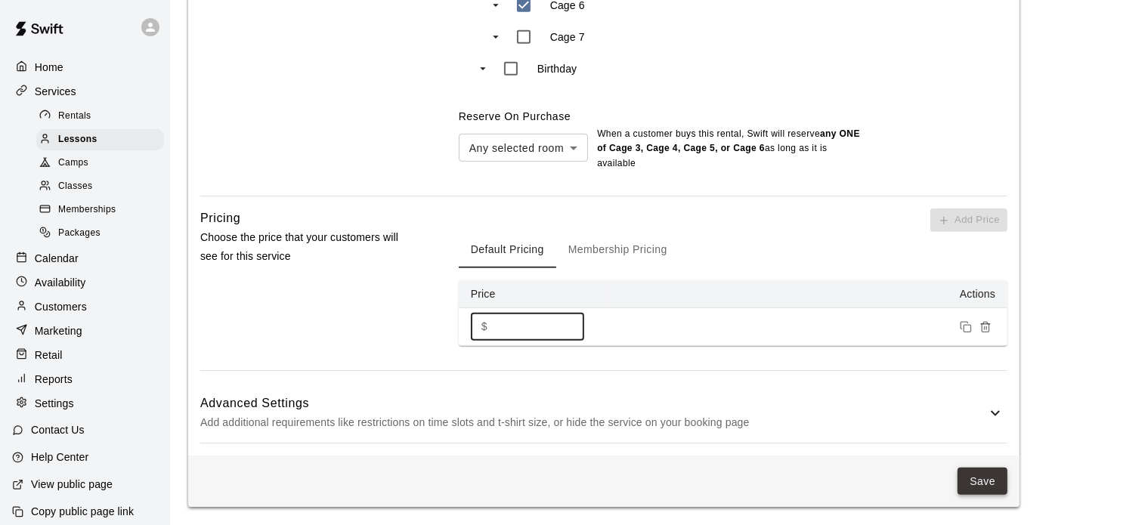
type input "***"
click at [990, 483] on button "Save" at bounding box center [983, 482] width 50 height 28
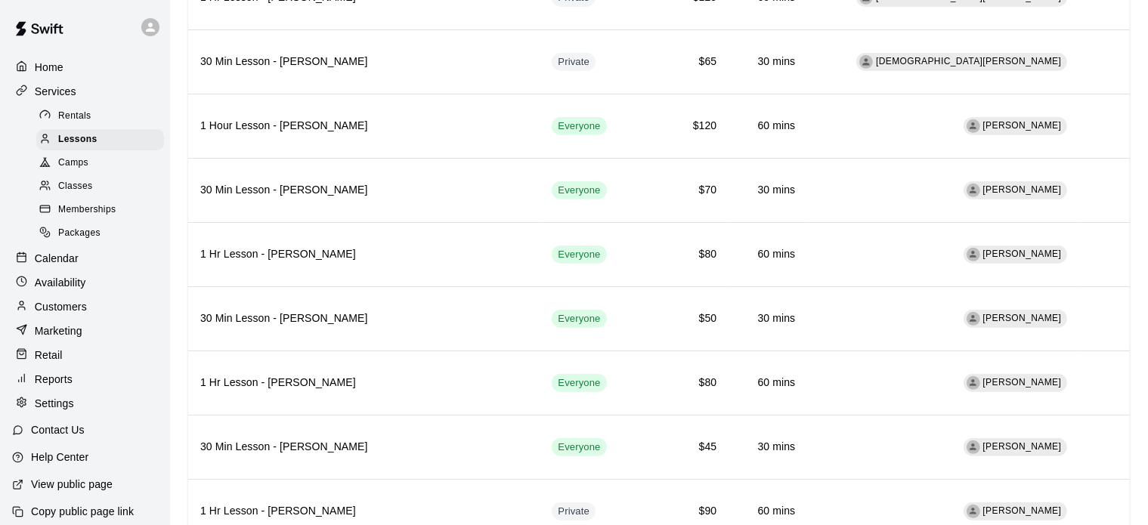
scroll to position [1447, 0]
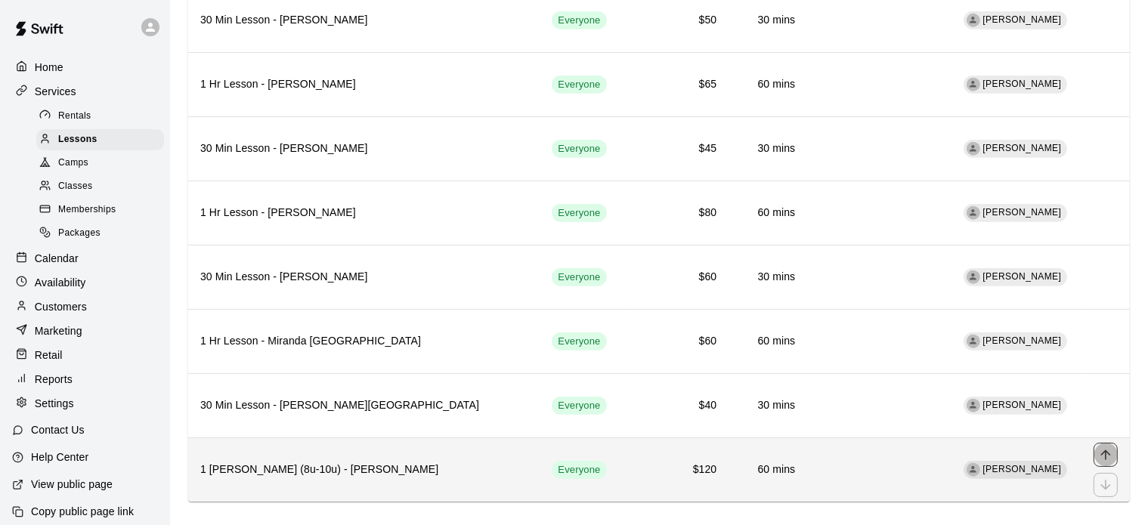
click at [1116, 443] on button "move item up" at bounding box center [1106, 455] width 24 height 24
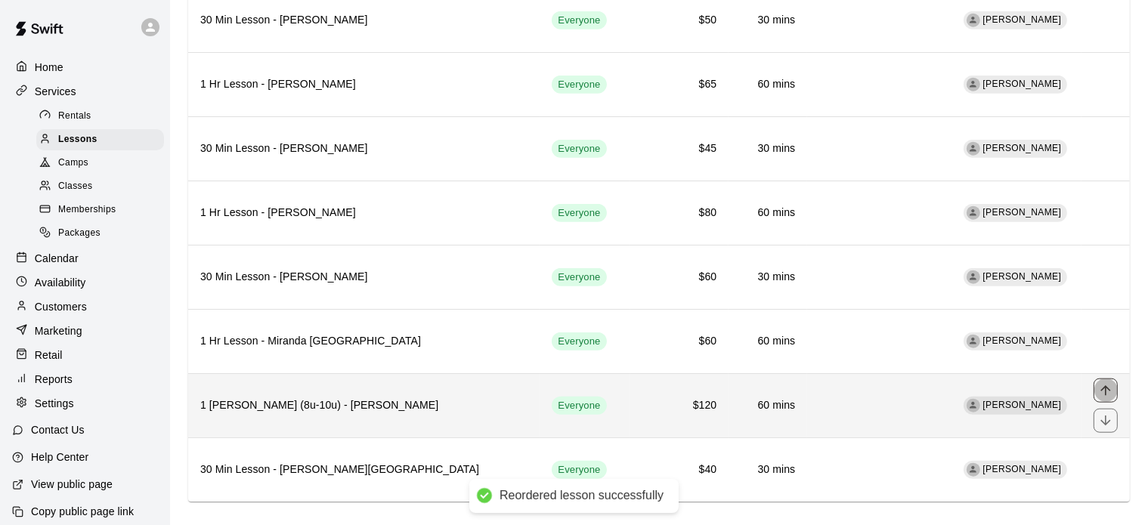
click at [1111, 383] on icon "move item up" at bounding box center [1105, 390] width 15 height 15
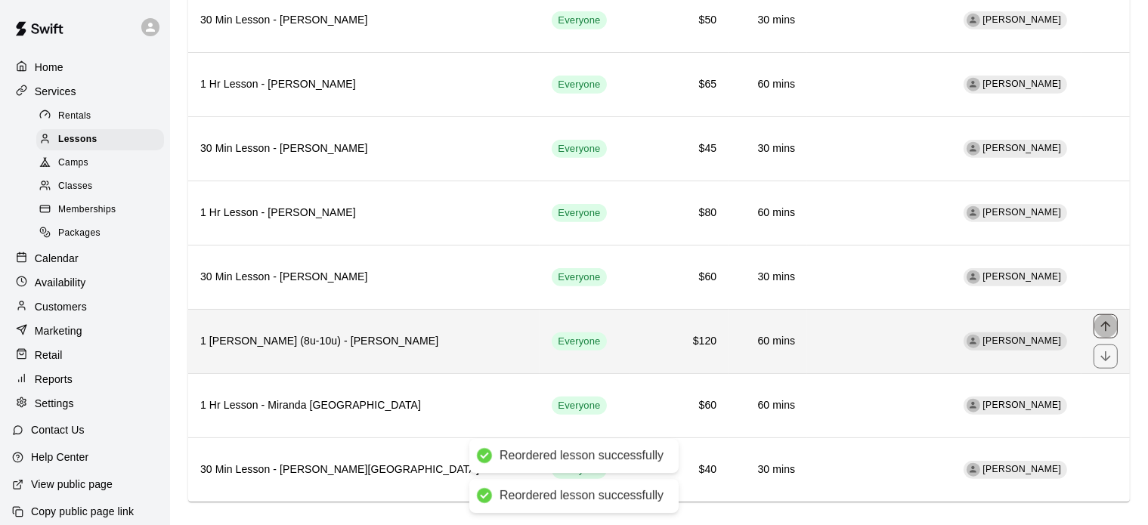
click at [1104, 319] on icon "move item up" at bounding box center [1105, 326] width 15 height 15
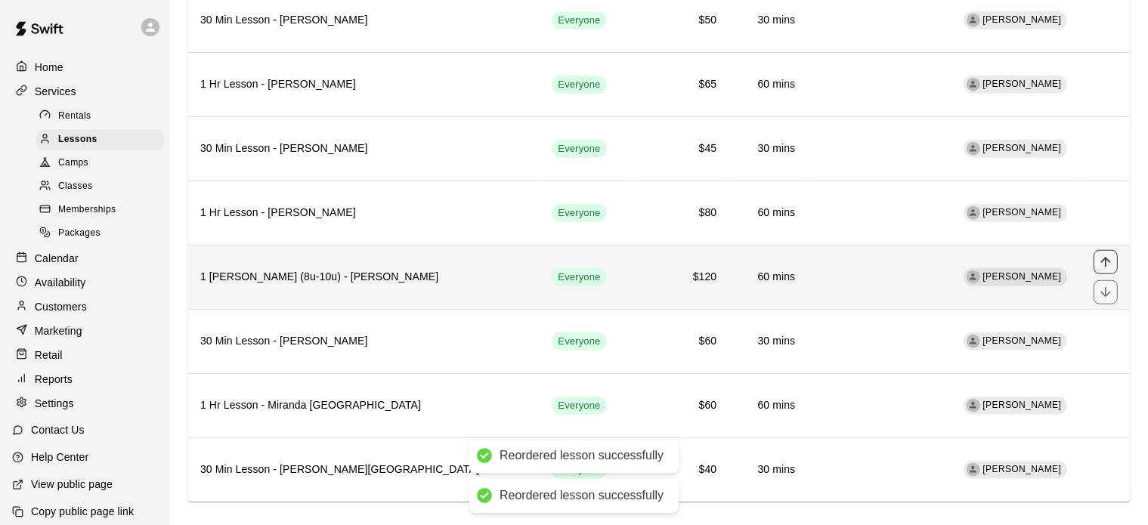
click at [1102, 257] on icon "move item up" at bounding box center [1106, 262] width 10 height 10
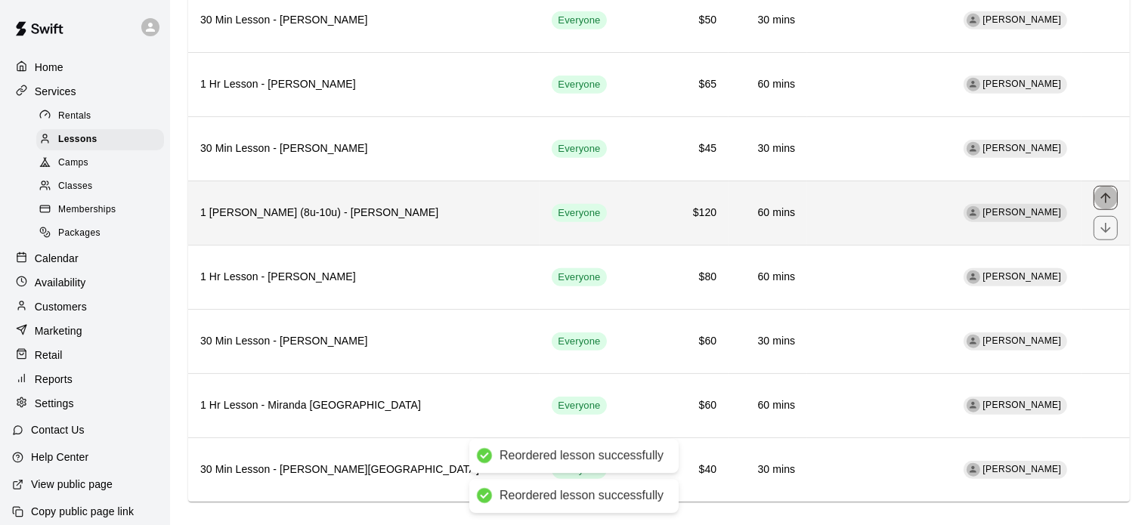
click at [1101, 191] on icon "move item up" at bounding box center [1105, 198] width 15 height 15
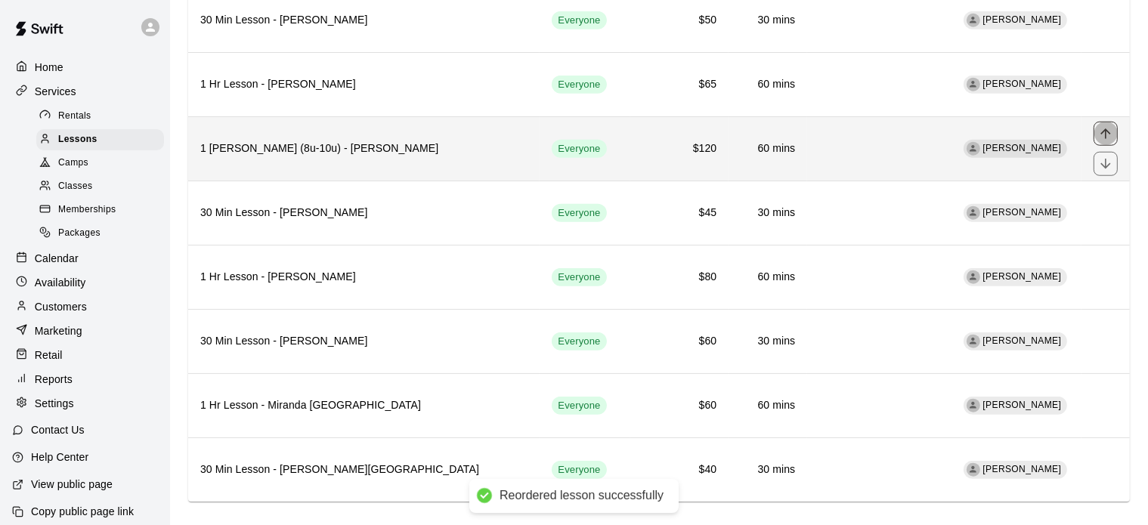
click at [1107, 129] on icon "move item up" at bounding box center [1106, 134] width 10 height 10
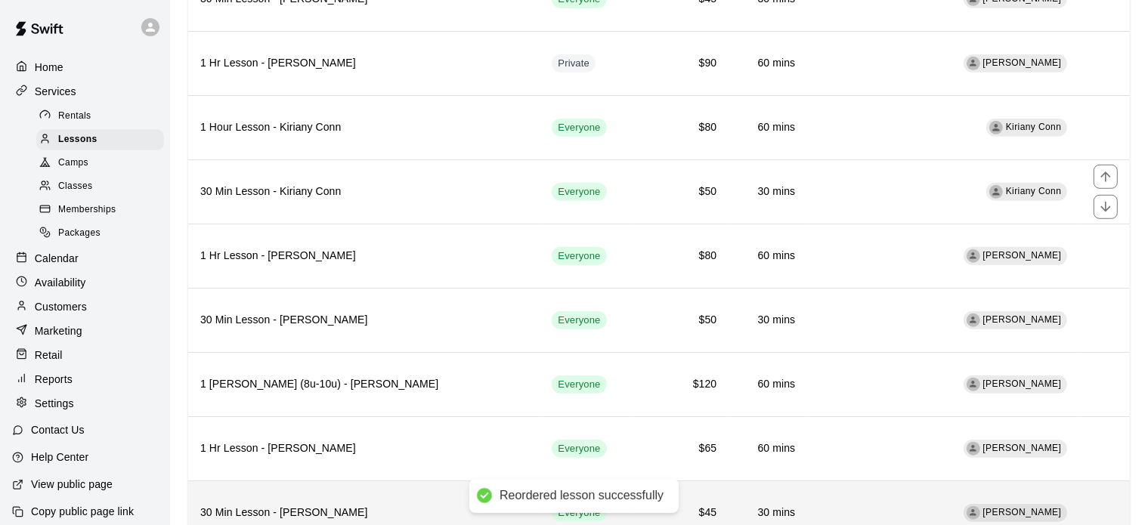
scroll to position [1137, 0]
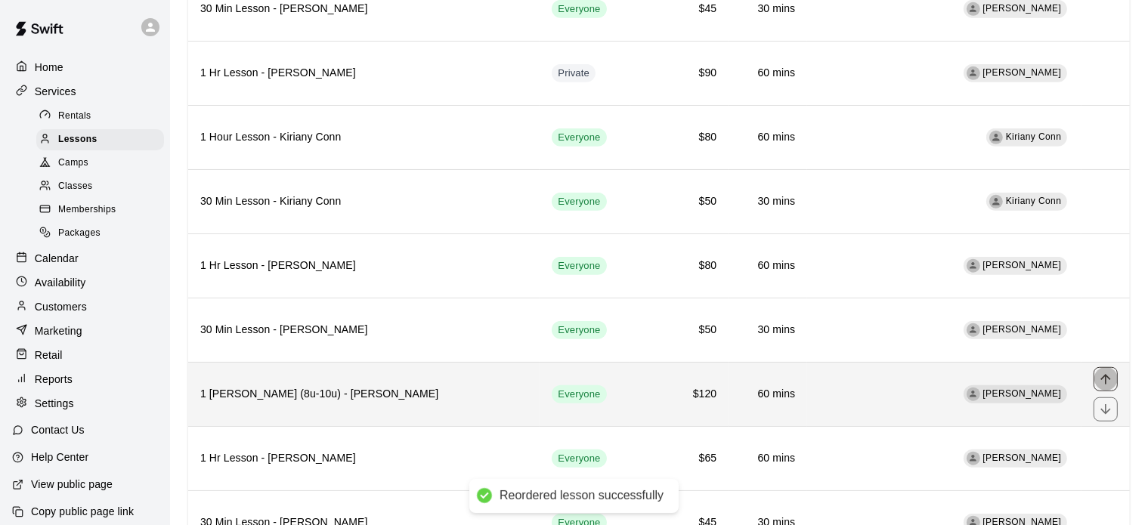
click at [1105, 372] on icon "move item up" at bounding box center [1105, 379] width 15 height 15
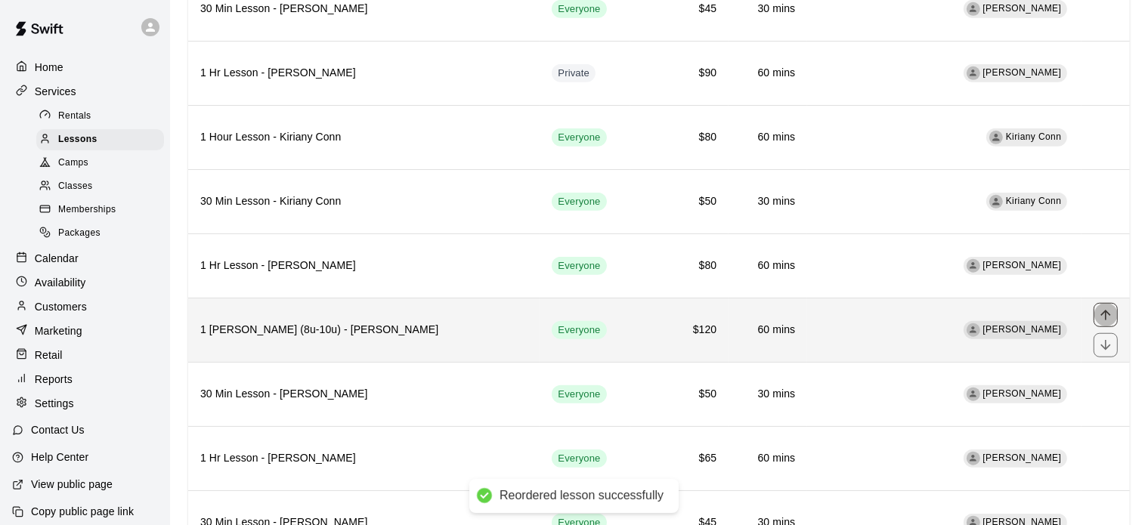
click at [1108, 308] on icon "move item up" at bounding box center [1105, 315] width 15 height 15
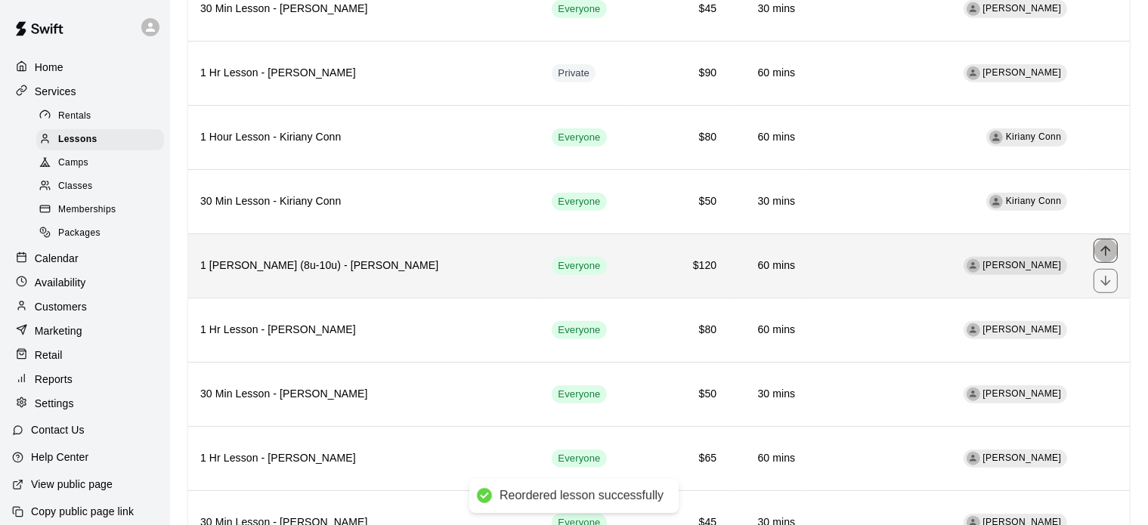
click at [1103, 246] on button "move item up" at bounding box center [1106, 251] width 24 height 24
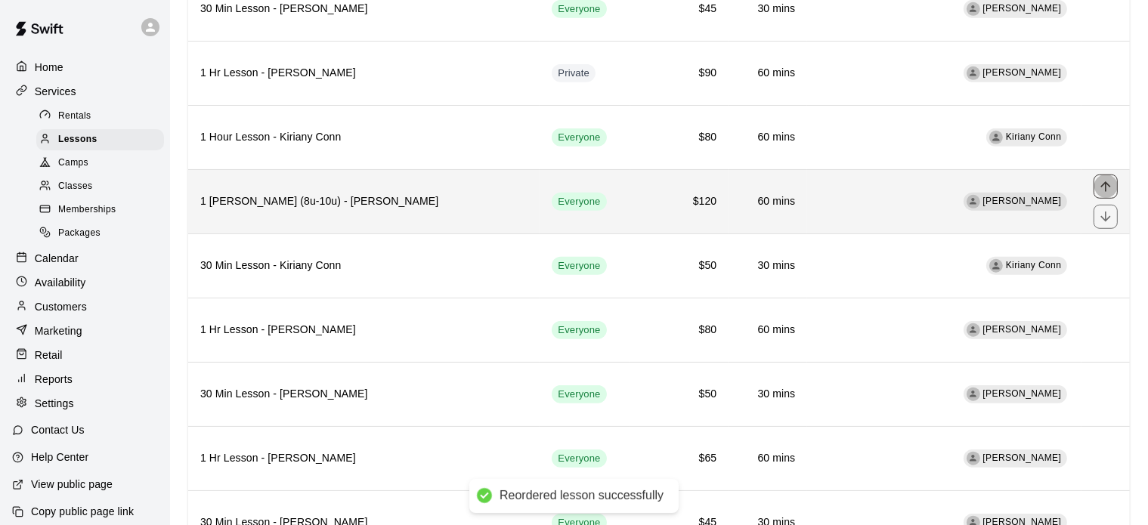
click at [1105, 179] on icon "move item up" at bounding box center [1105, 186] width 15 height 15
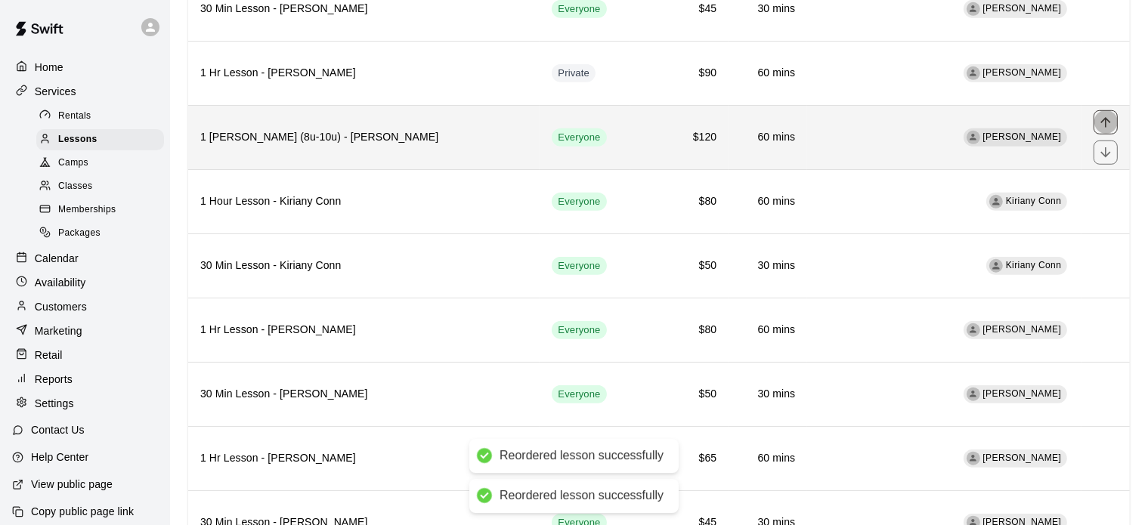
click at [1105, 115] on icon "move item up" at bounding box center [1105, 122] width 15 height 15
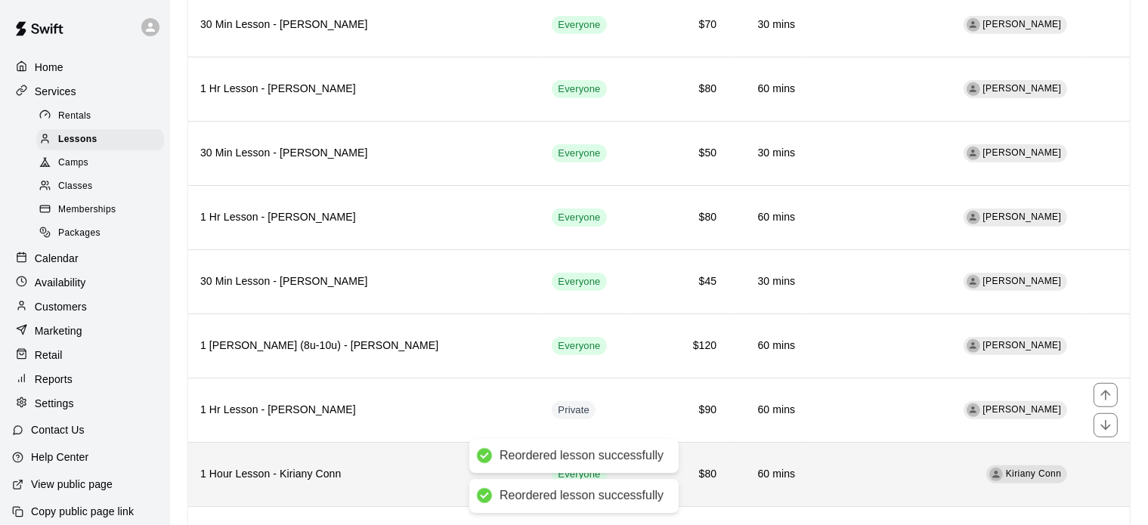
scroll to position [854, 0]
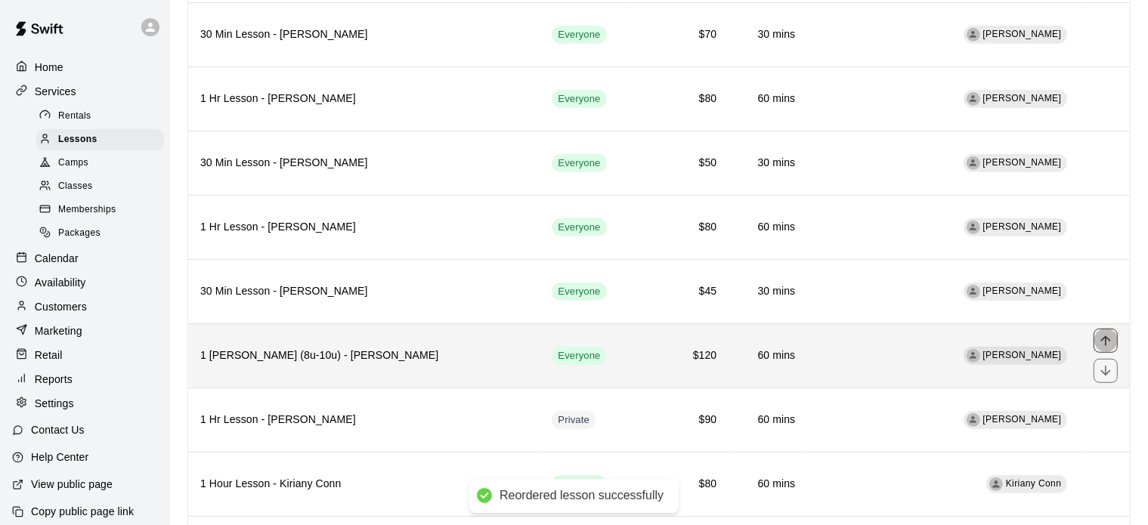
click at [1105, 336] on icon "move item up" at bounding box center [1106, 341] width 10 height 10
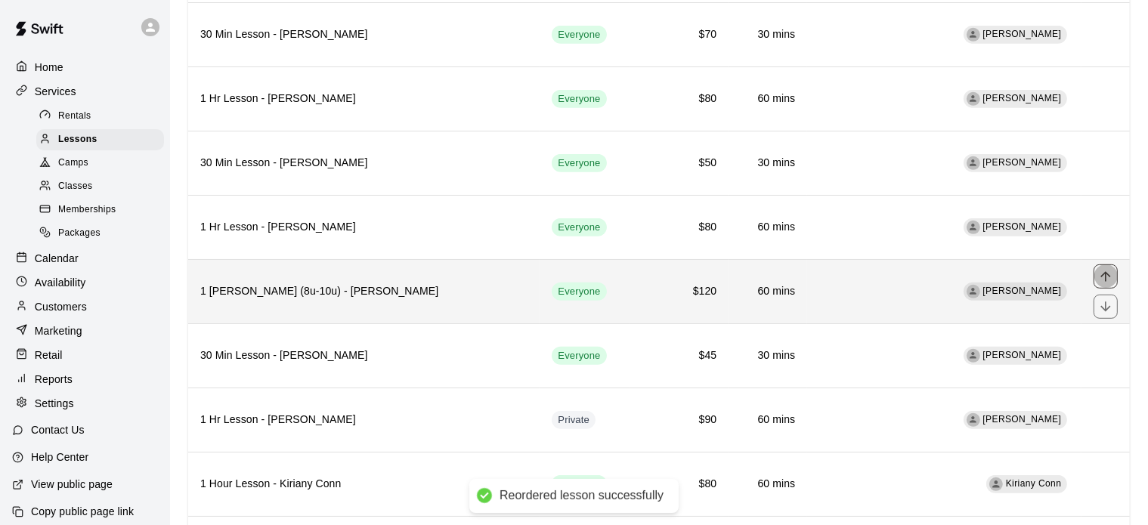
click at [1106, 271] on icon "move item up" at bounding box center [1106, 276] width 10 height 10
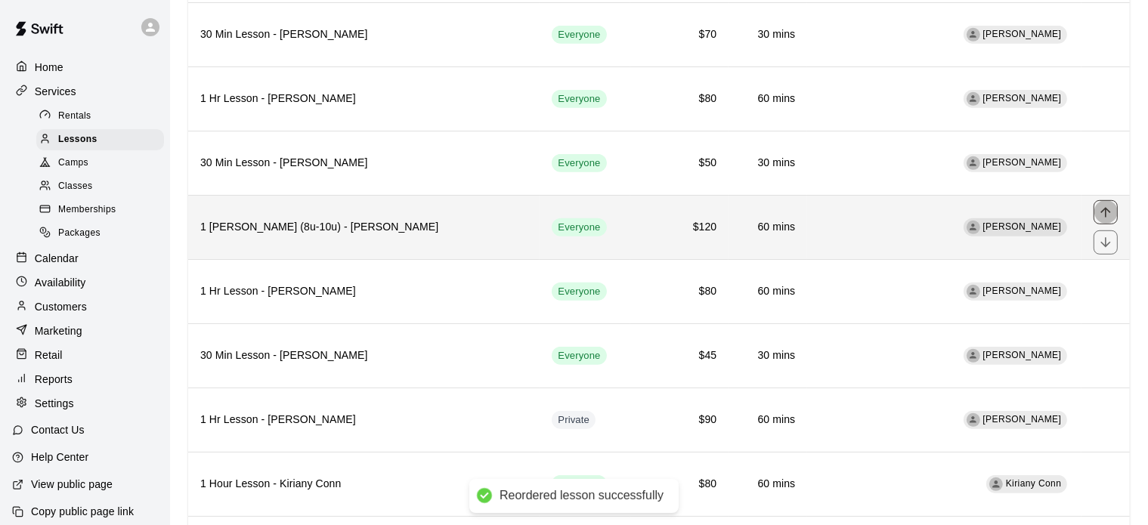
click at [1103, 207] on icon "move item up" at bounding box center [1106, 212] width 10 height 10
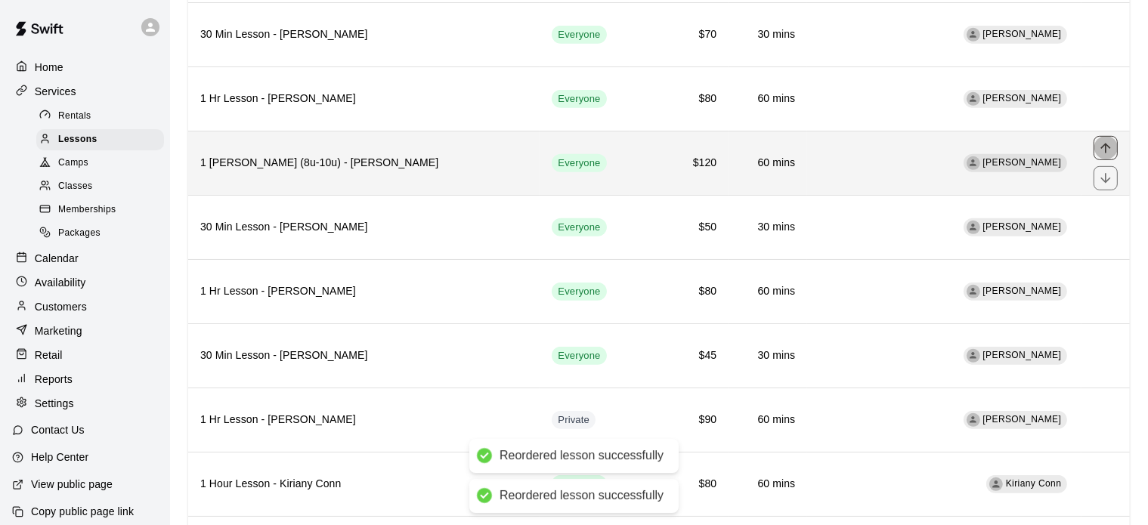
click at [1102, 141] on icon "move item up" at bounding box center [1105, 148] width 15 height 15
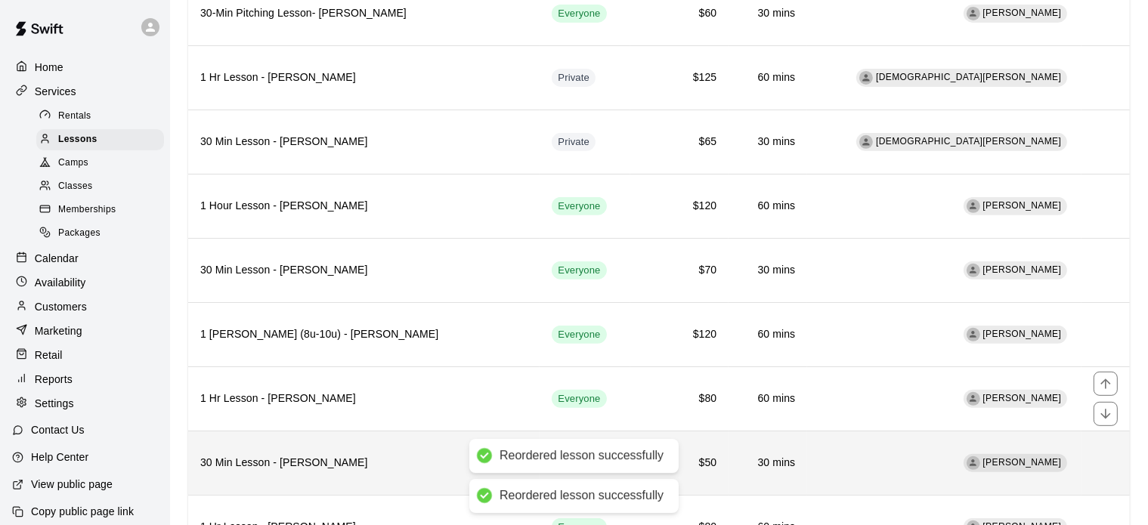
scroll to position [615, 0]
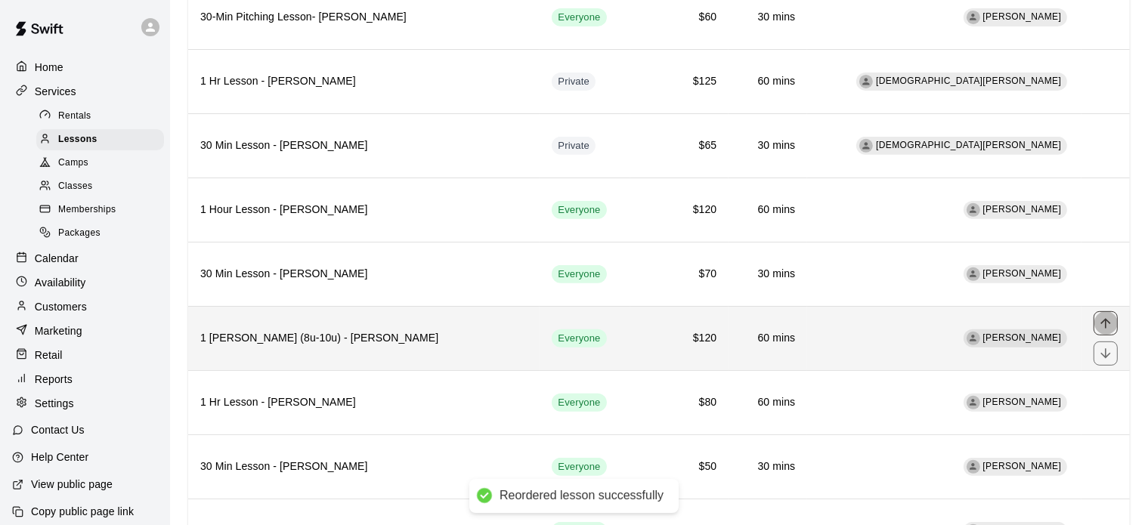
click at [1108, 316] on icon "move item up" at bounding box center [1105, 323] width 15 height 15
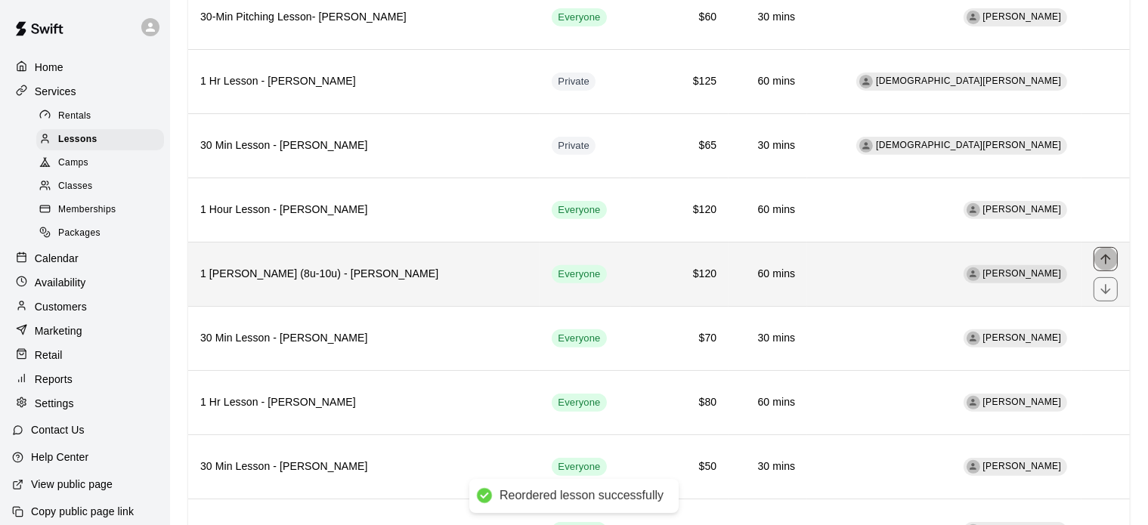
click at [1108, 253] on icon "move item up" at bounding box center [1105, 259] width 15 height 15
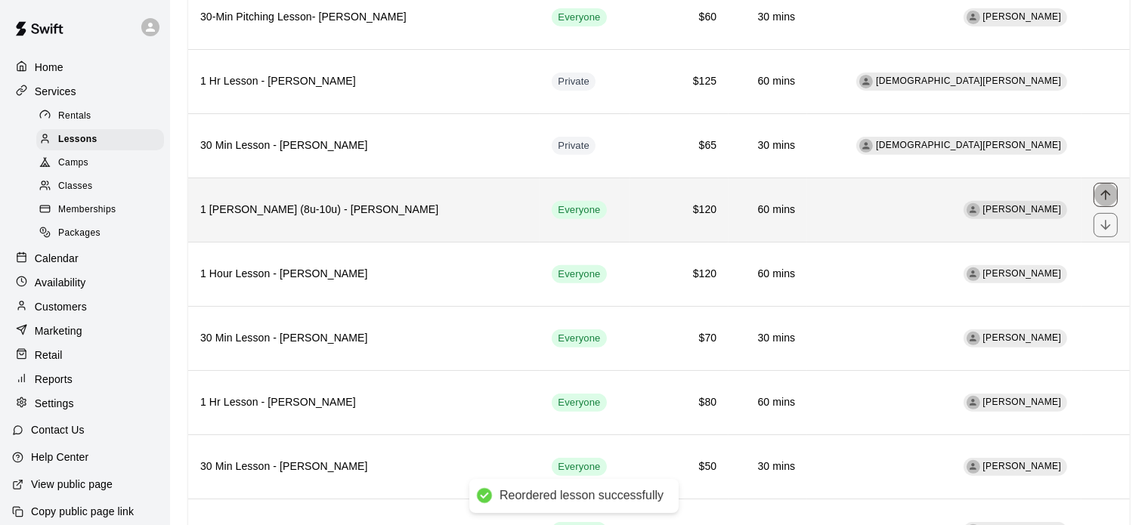
click at [1104, 192] on icon "move item up" at bounding box center [1105, 194] width 15 height 15
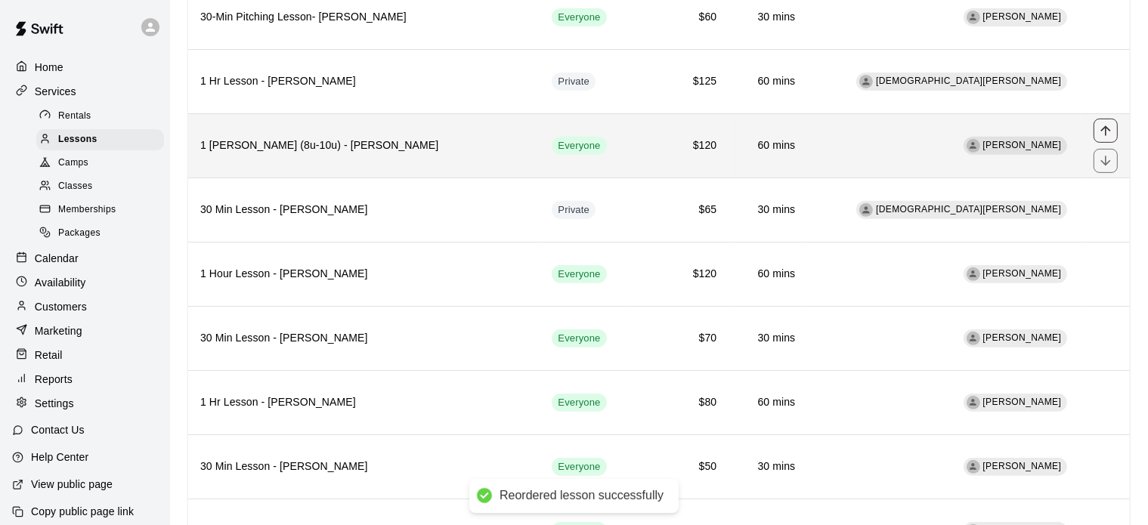
click at [1105, 129] on icon "move item up" at bounding box center [1105, 130] width 15 height 15
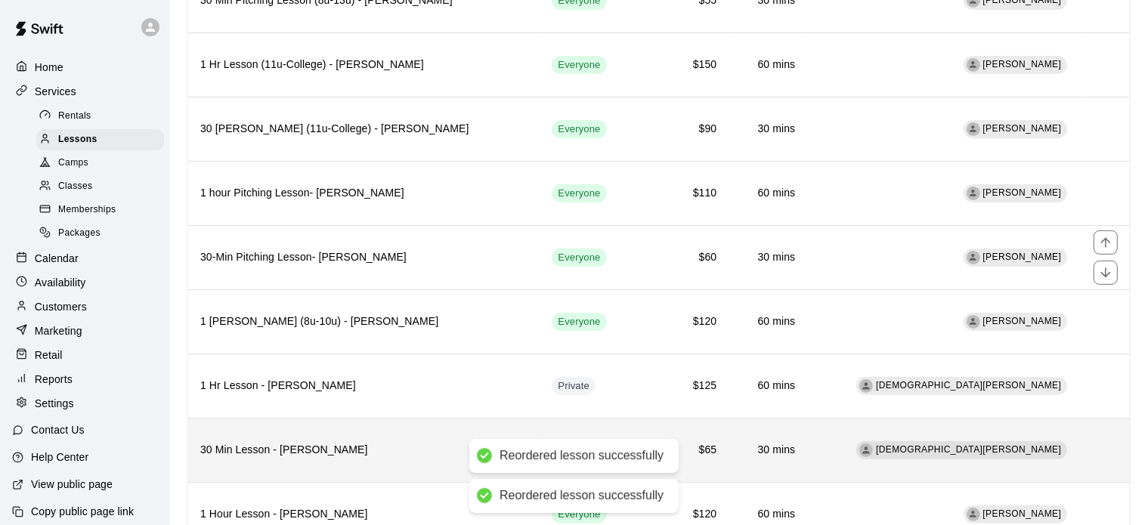
scroll to position [363, 0]
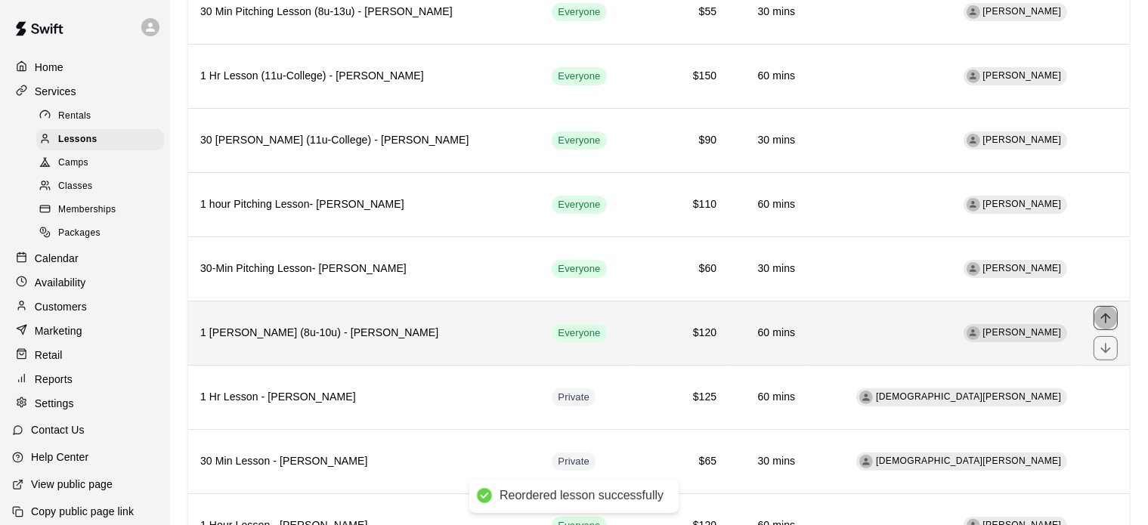
click at [1113, 314] on icon "move item up" at bounding box center [1105, 318] width 15 height 15
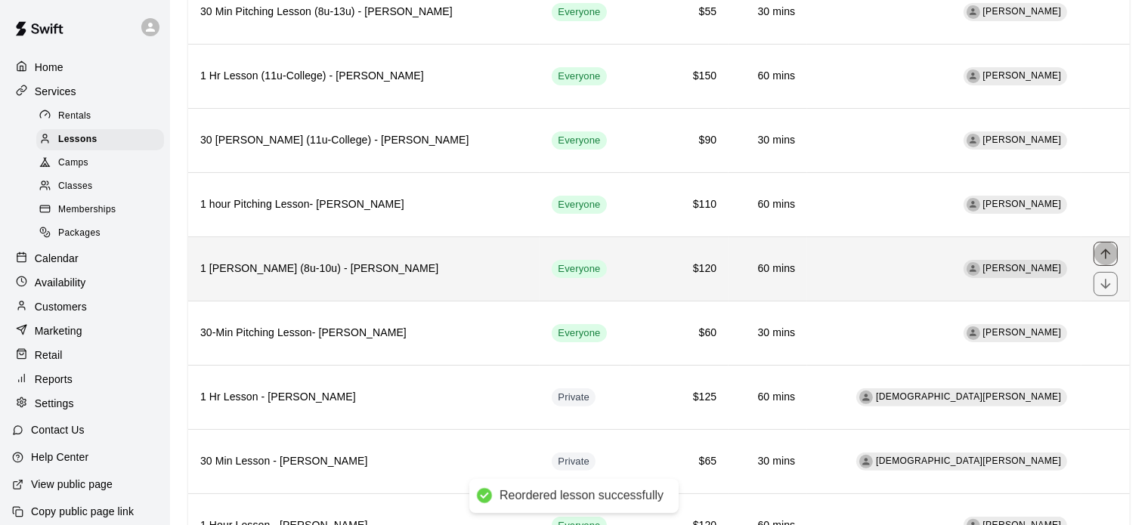
click at [1110, 252] on icon "move item up" at bounding box center [1105, 253] width 15 height 15
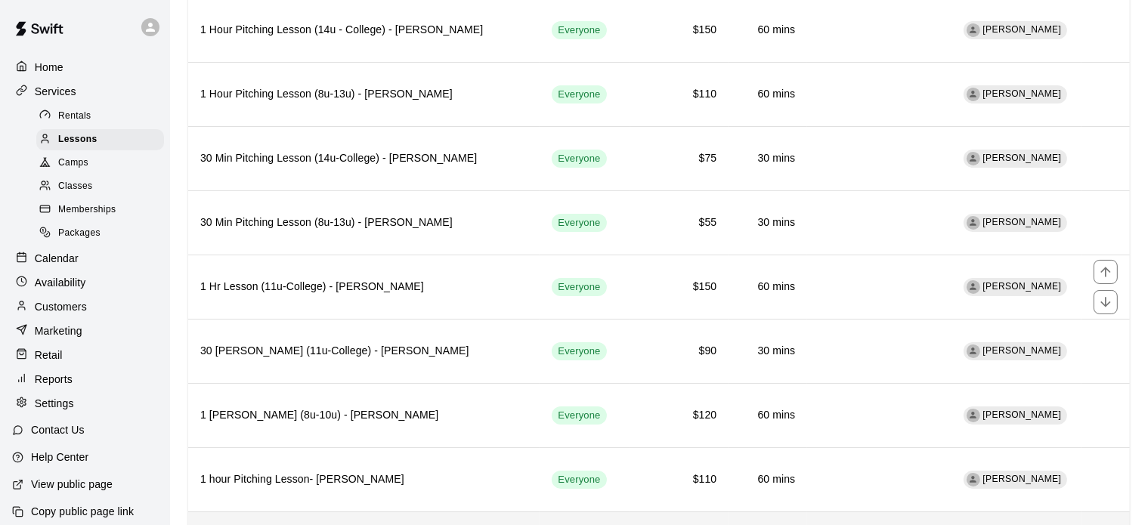
scroll to position [177, 0]
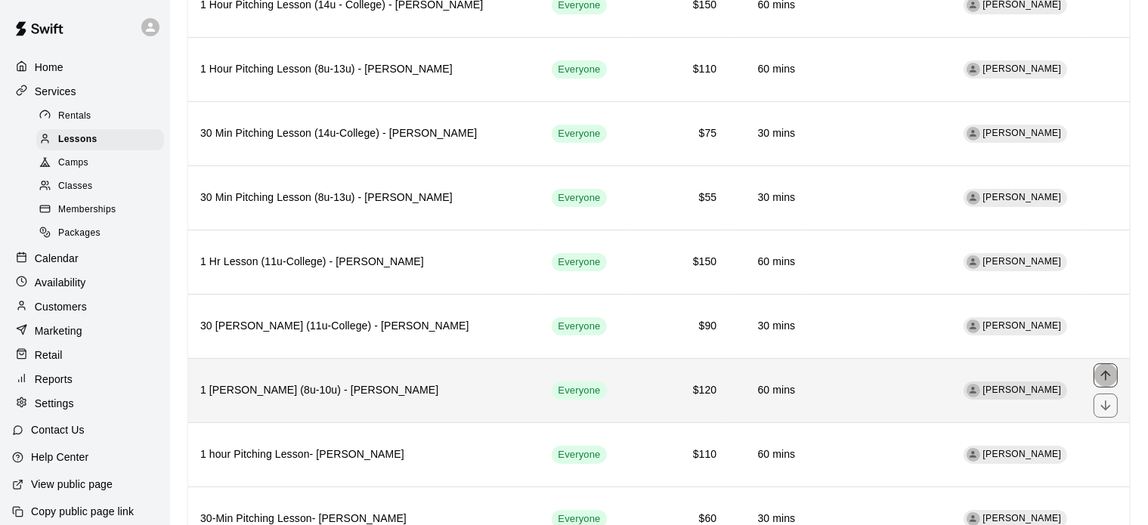
click at [1106, 368] on icon "move item up" at bounding box center [1105, 375] width 15 height 15
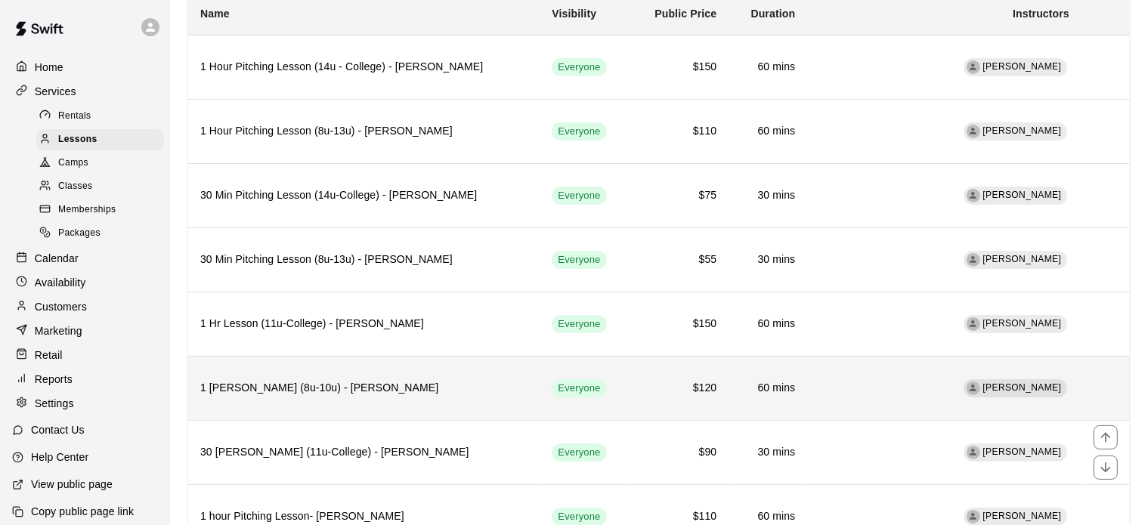
scroll to position [0, 0]
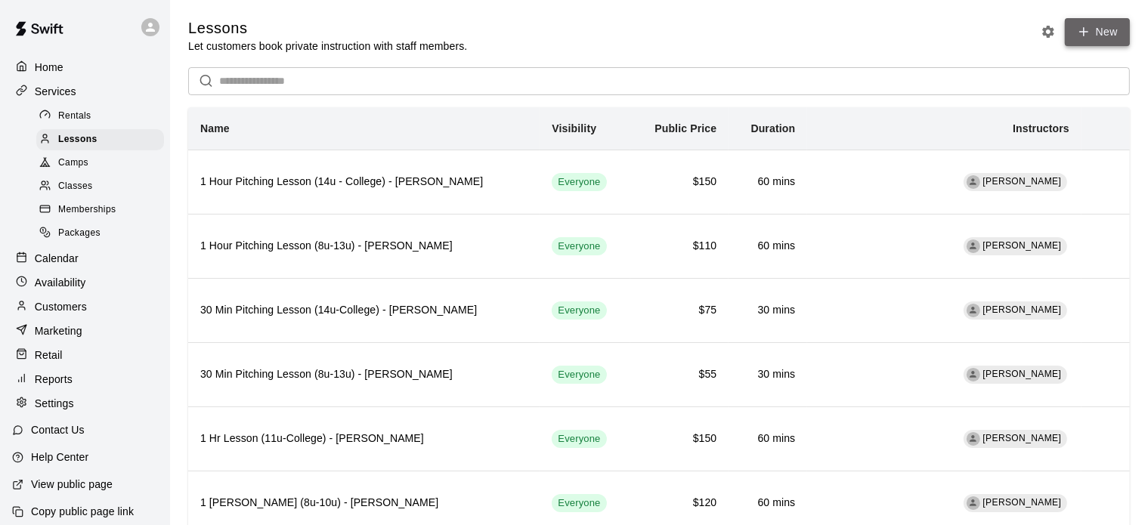
click at [1087, 29] on icon at bounding box center [1084, 32] width 14 height 14
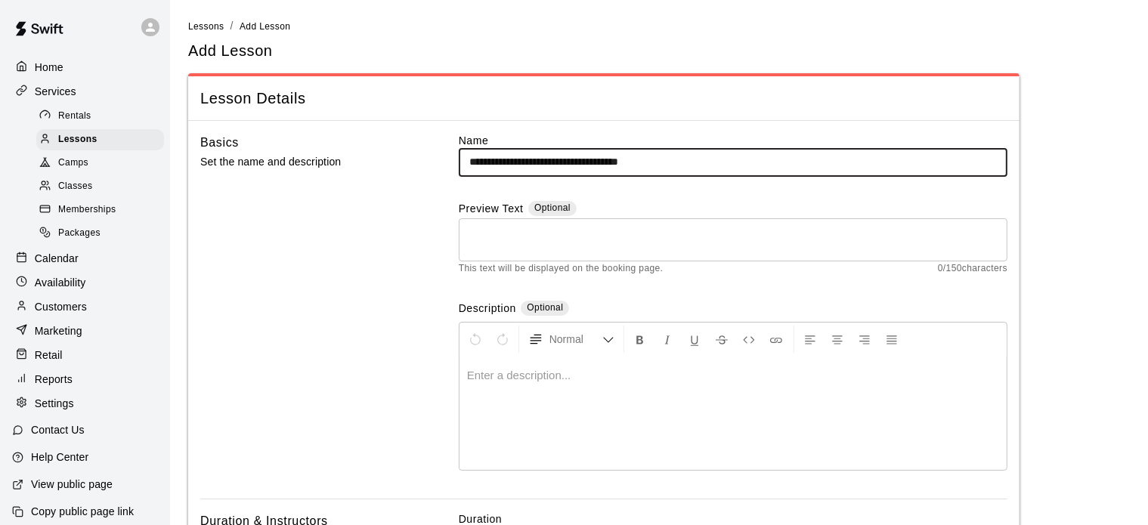
type input "**********"
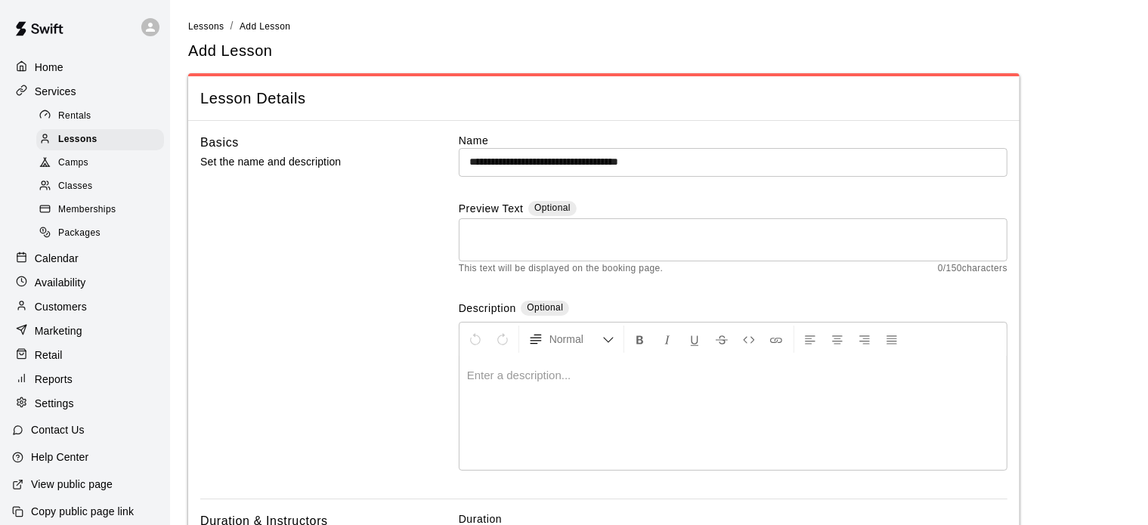
click at [531, 371] on p at bounding box center [733, 375] width 532 height 15
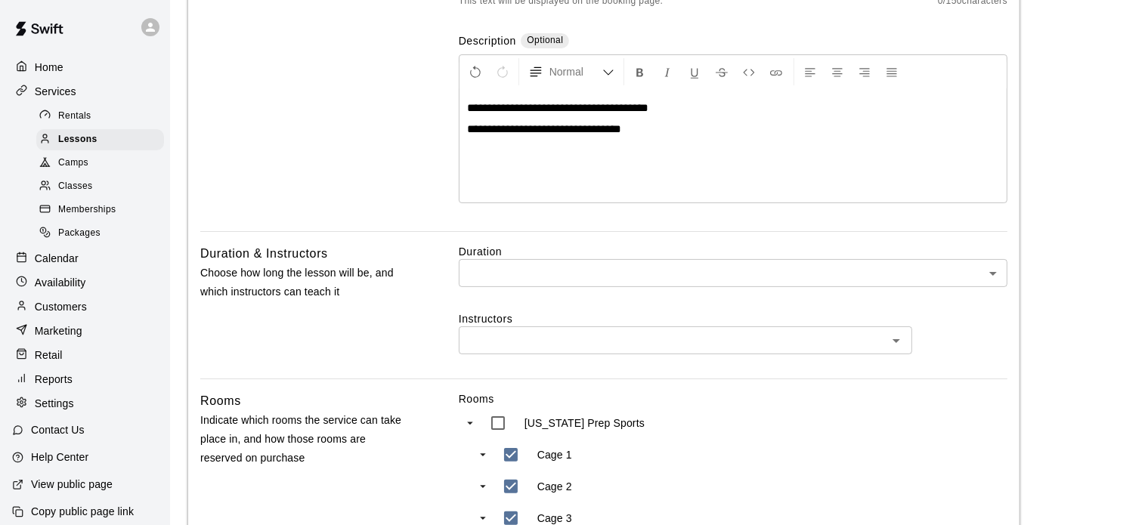
scroll to position [384, 0]
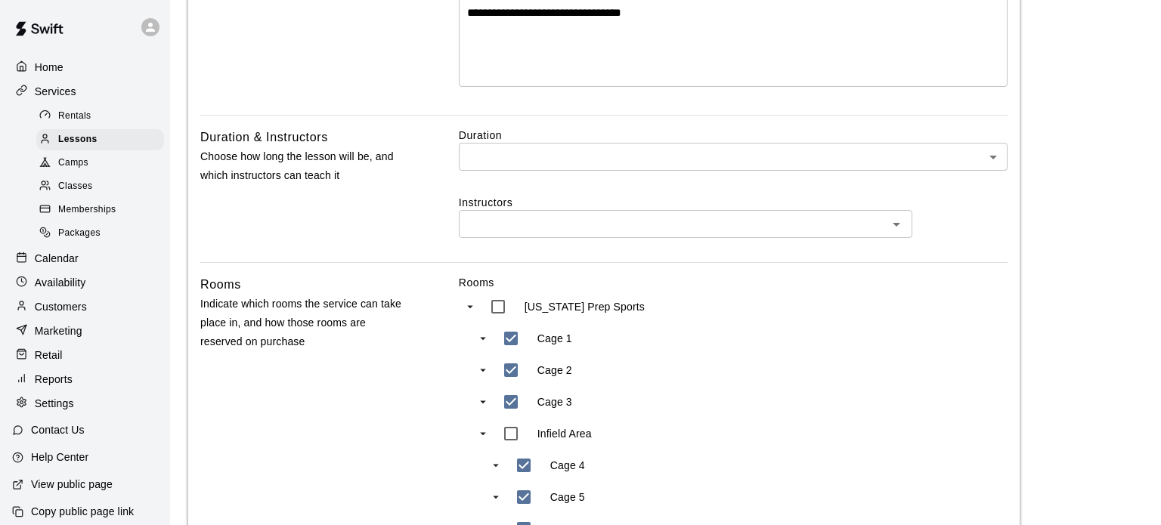
click at [652, 156] on body "**********" at bounding box center [580, 313] width 1161 height 1395
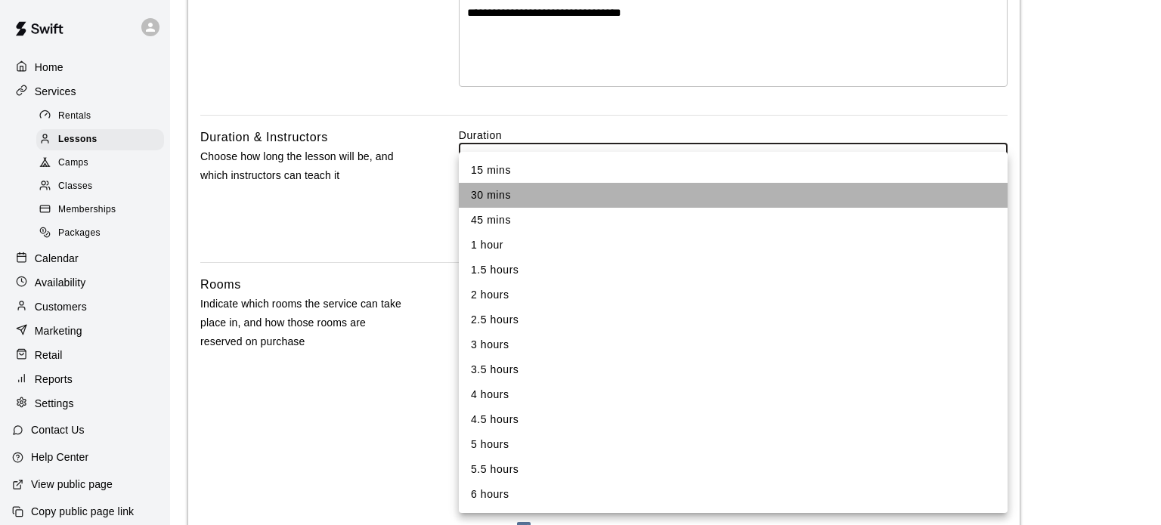
click at [559, 188] on li "30 mins" at bounding box center [733, 195] width 549 height 25
type input "**"
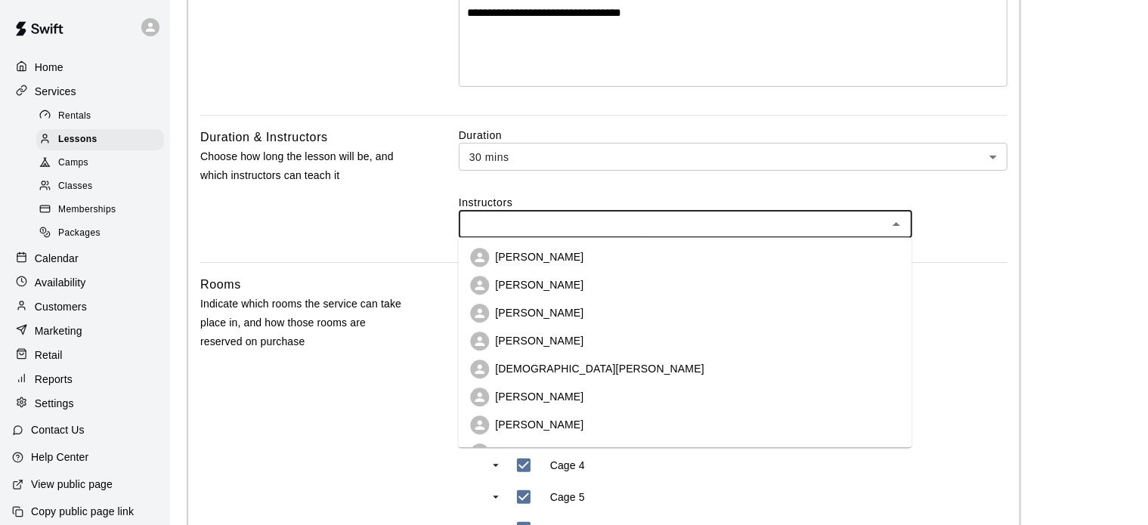
click at [541, 223] on input "text" at bounding box center [673, 224] width 420 height 19
click at [535, 250] on p "[PERSON_NAME]" at bounding box center [539, 257] width 88 height 15
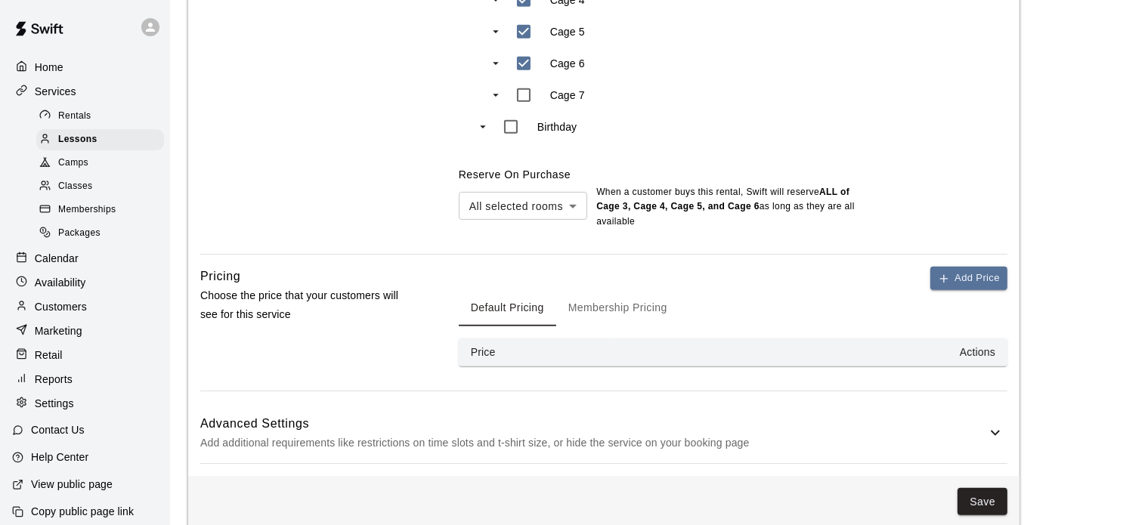
scroll to position [878, 0]
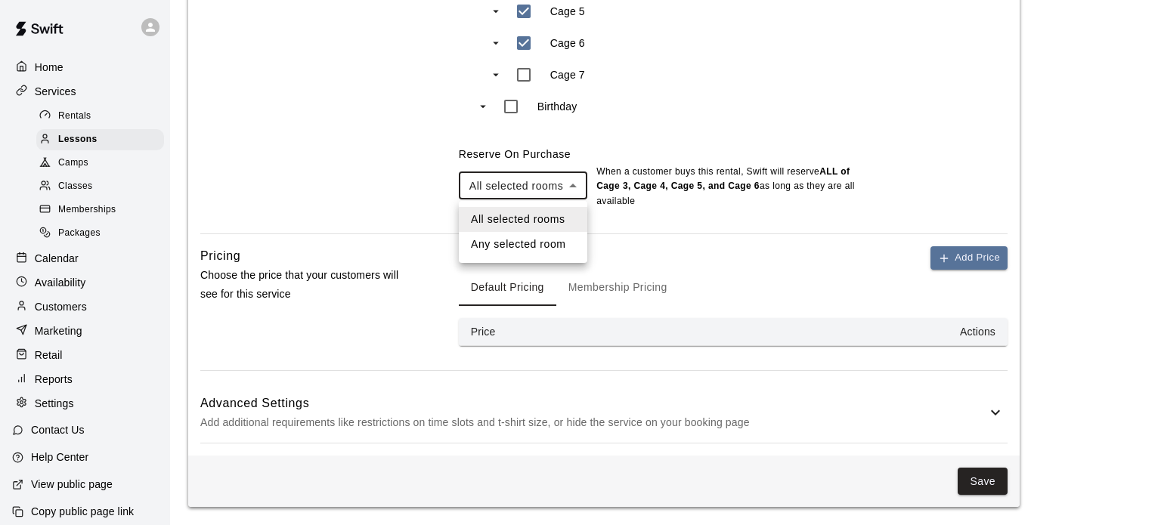
click at [533, 245] on li "Any selected room" at bounding box center [523, 244] width 129 height 25
type input "***"
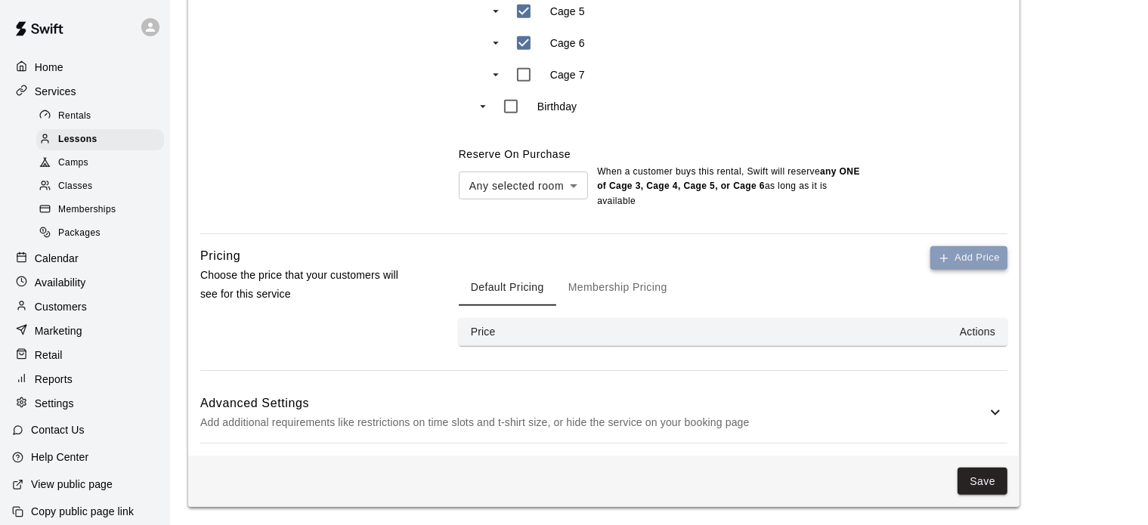
click at [950, 266] on button "Add Price" at bounding box center [969, 257] width 77 height 23
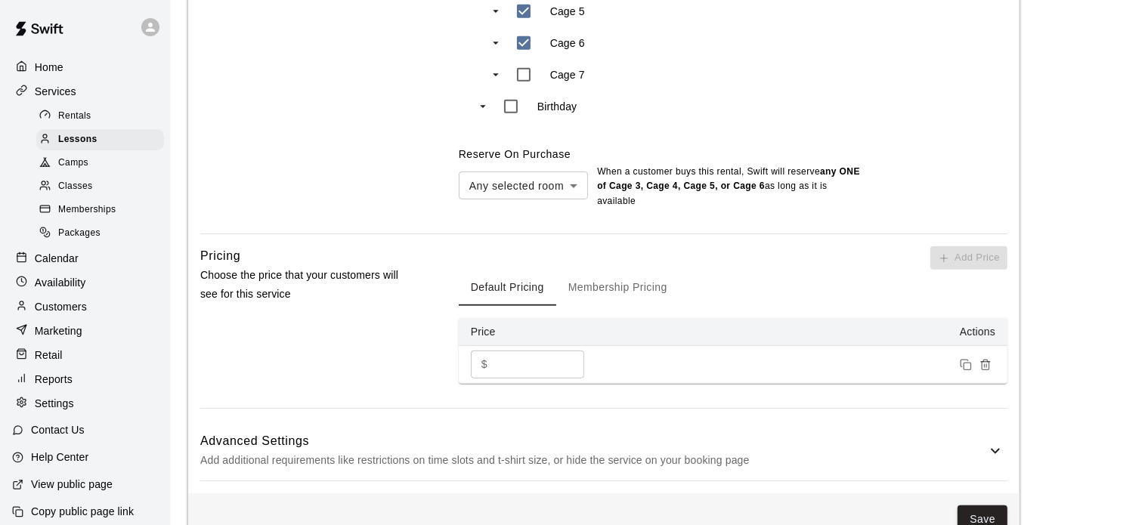
click at [521, 360] on input "*" at bounding box center [539, 365] width 91 height 28
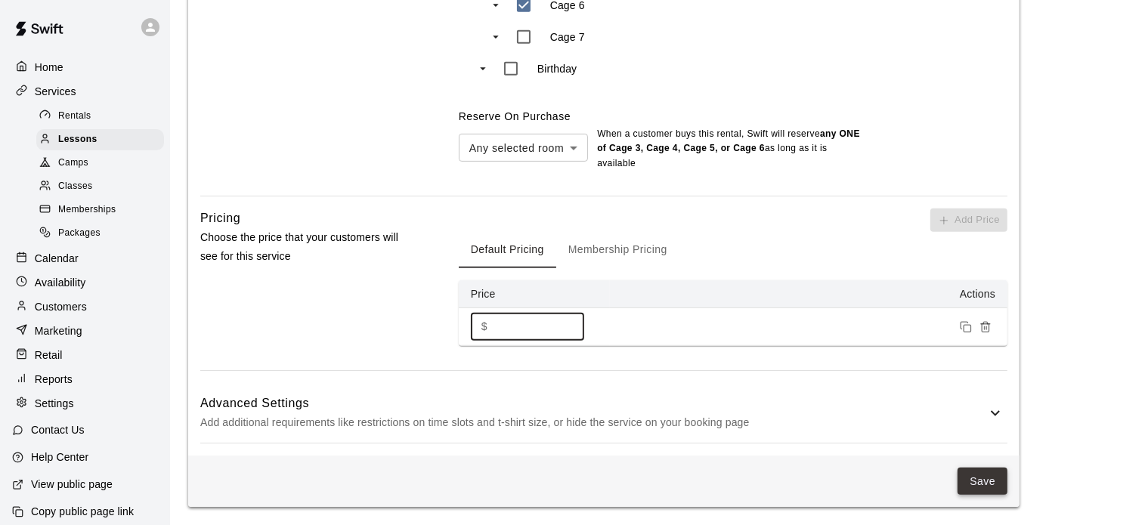
type input "**"
click at [992, 486] on button "Save" at bounding box center [983, 482] width 50 height 28
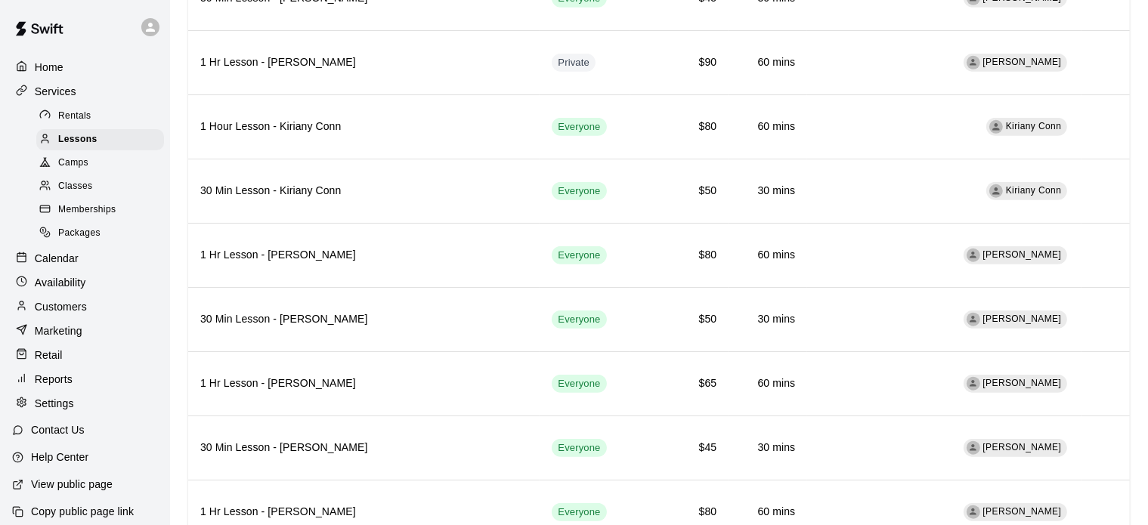
scroll to position [1511, 0]
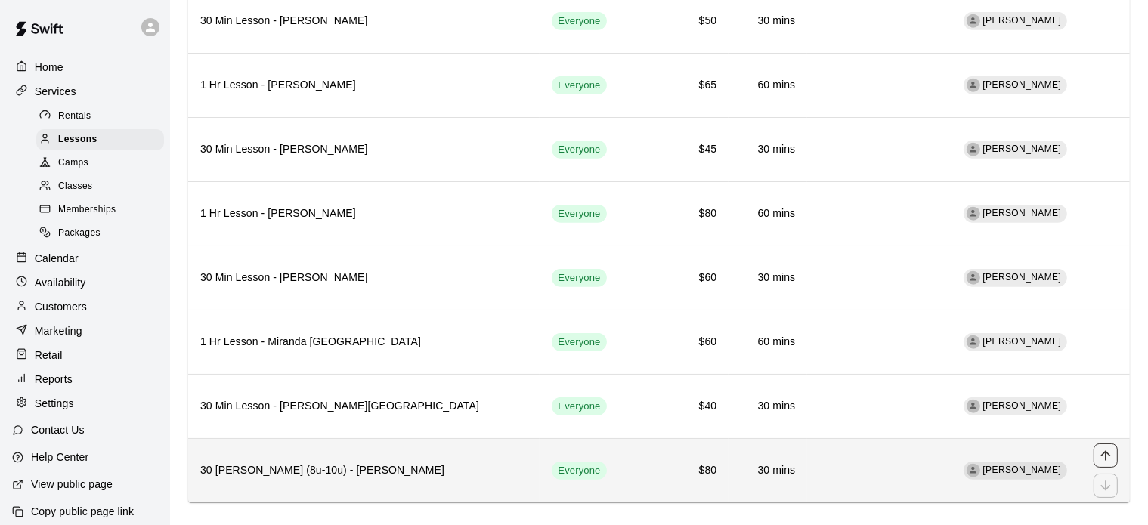
click at [1105, 448] on icon "move item up" at bounding box center [1105, 455] width 15 height 15
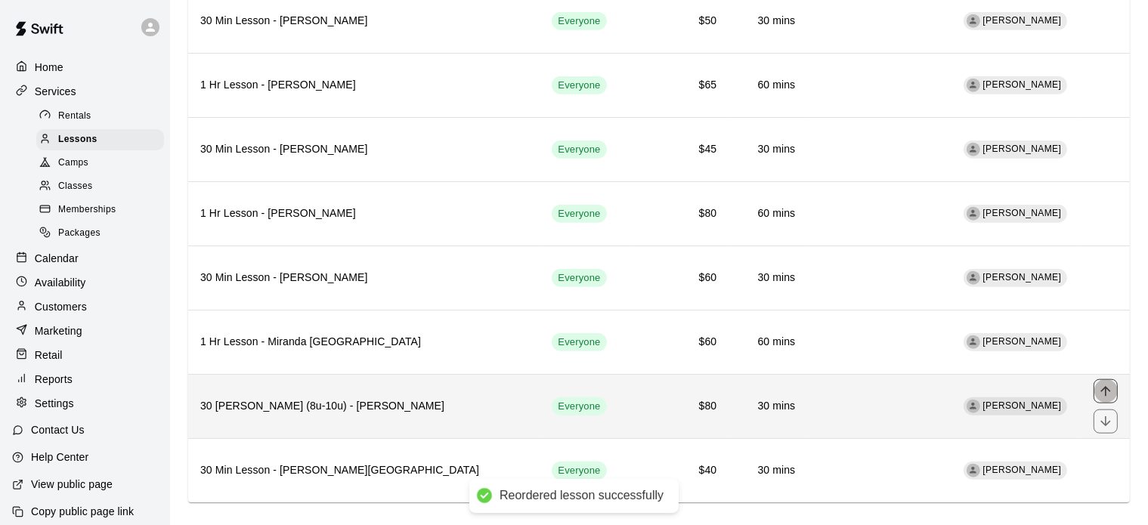
click at [1107, 380] on button "move item up" at bounding box center [1106, 392] width 24 height 24
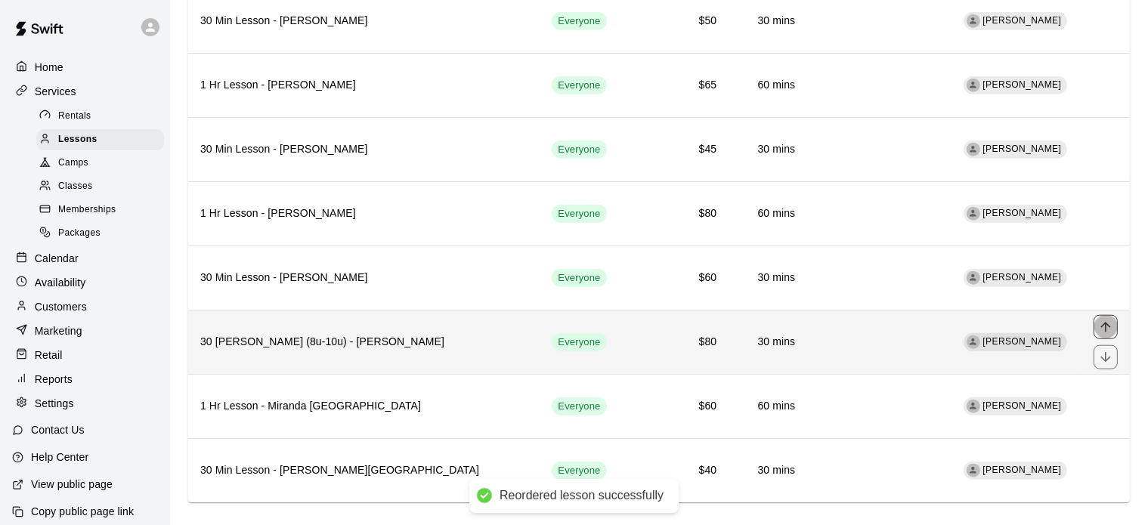
click at [1107, 320] on icon "move item up" at bounding box center [1105, 327] width 15 height 15
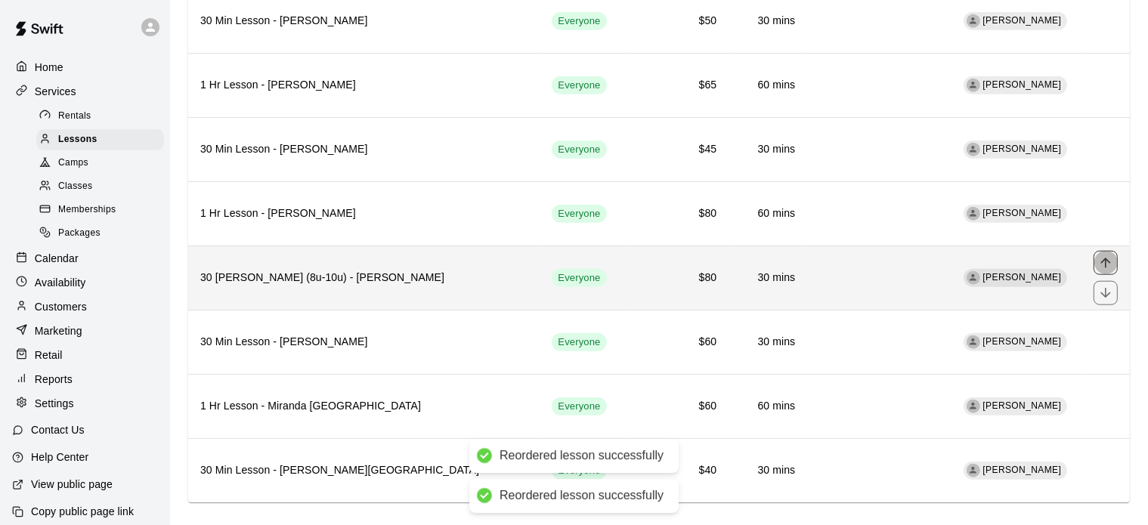
click at [1103, 256] on icon "move item up" at bounding box center [1105, 263] width 15 height 15
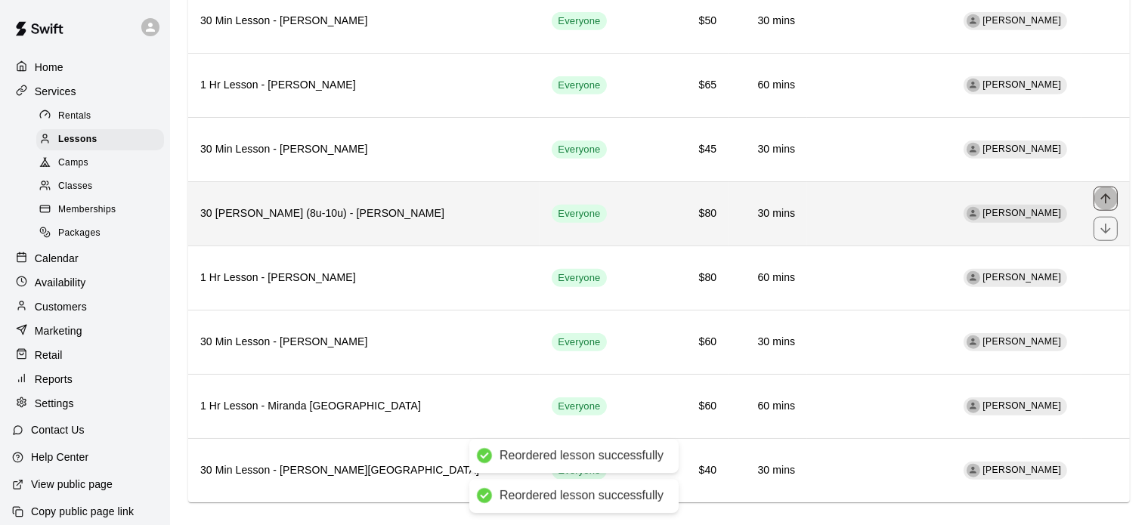
click at [1098, 191] on icon "move item up" at bounding box center [1105, 198] width 15 height 15
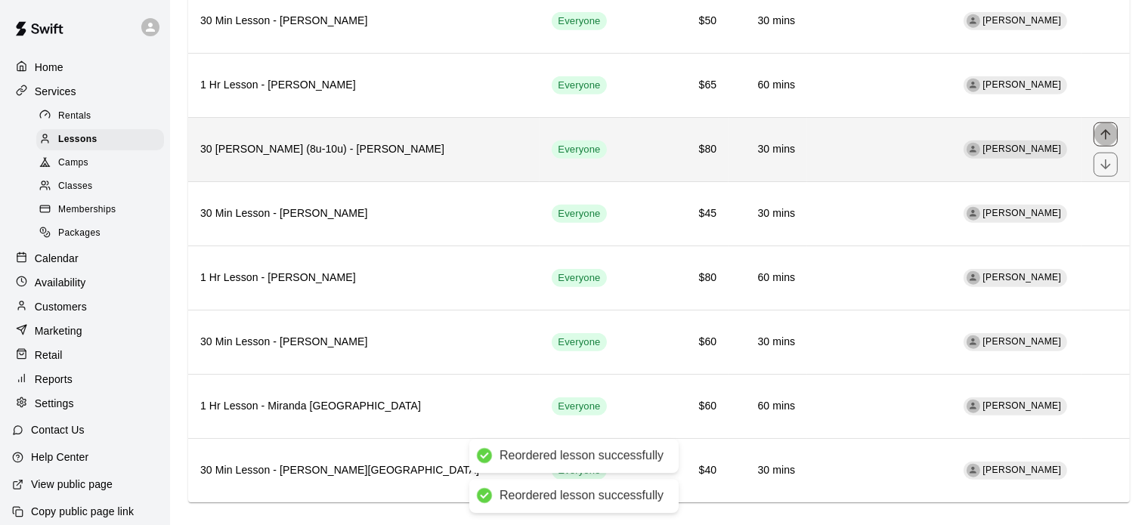
click at [1105, 127] on icon "move item up" at bounding box center [1105, 134] width 15 height 15
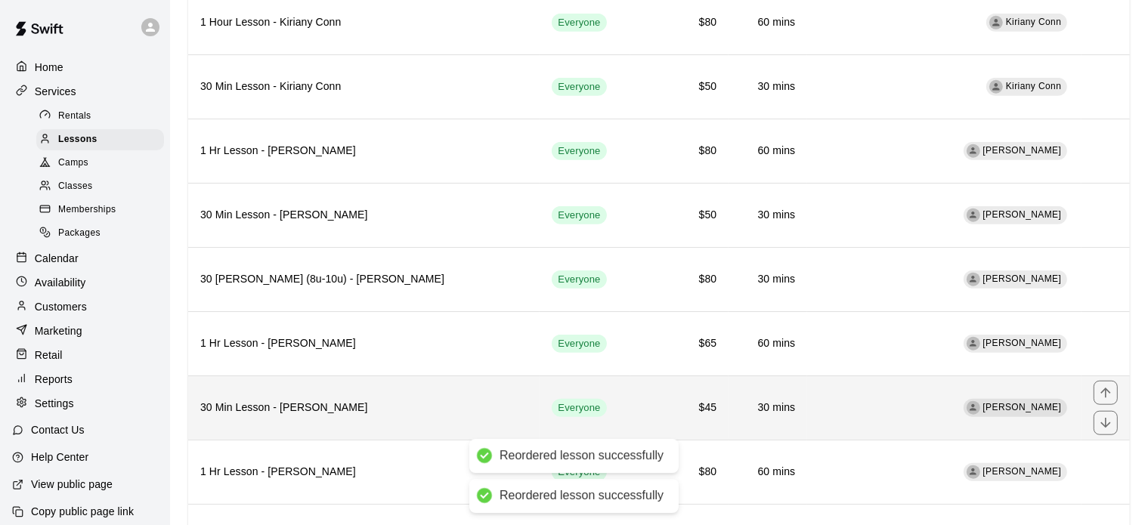
scroll to position [1312, 0]
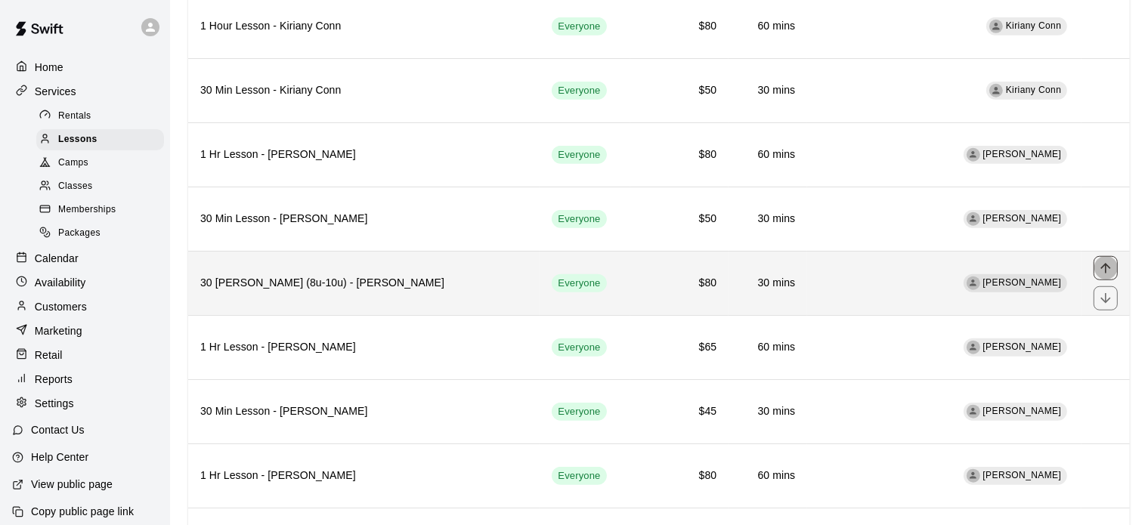
click at [1105, 261] on icon "move item up" at bounding box center [1105, 268] width 15 height 15
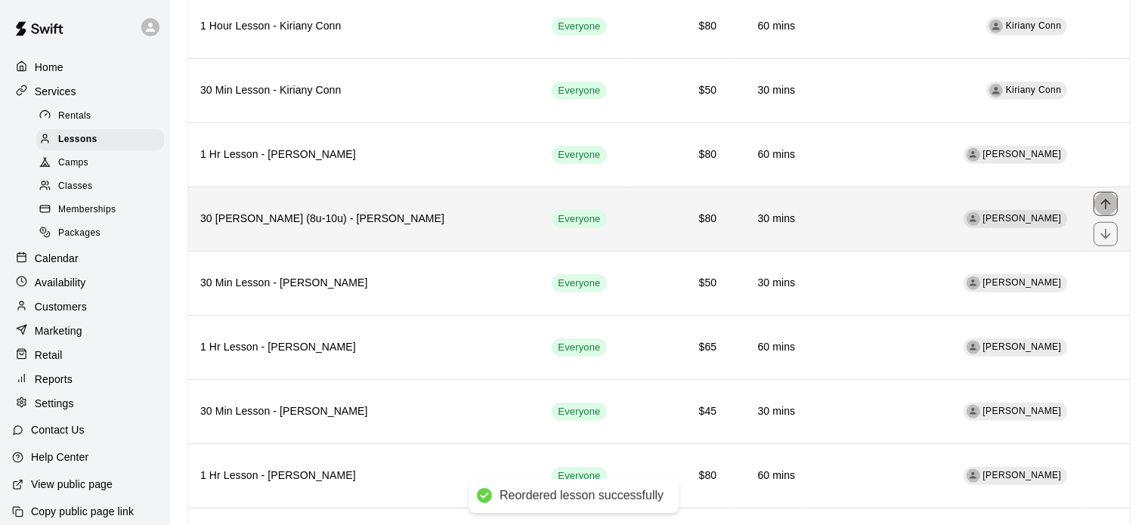
click at [1113, 197] on icon "move item up" at bounding box center [1105, 204] width 15 height 15
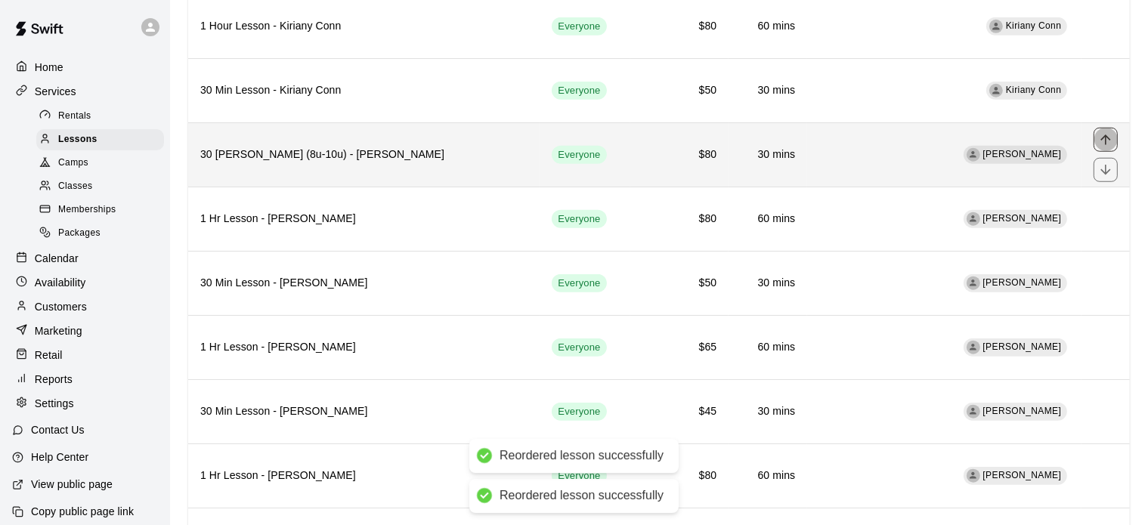
click at [1111, 133] on icon "move item up" at bounding box center [1105, 139] width 15 height 15
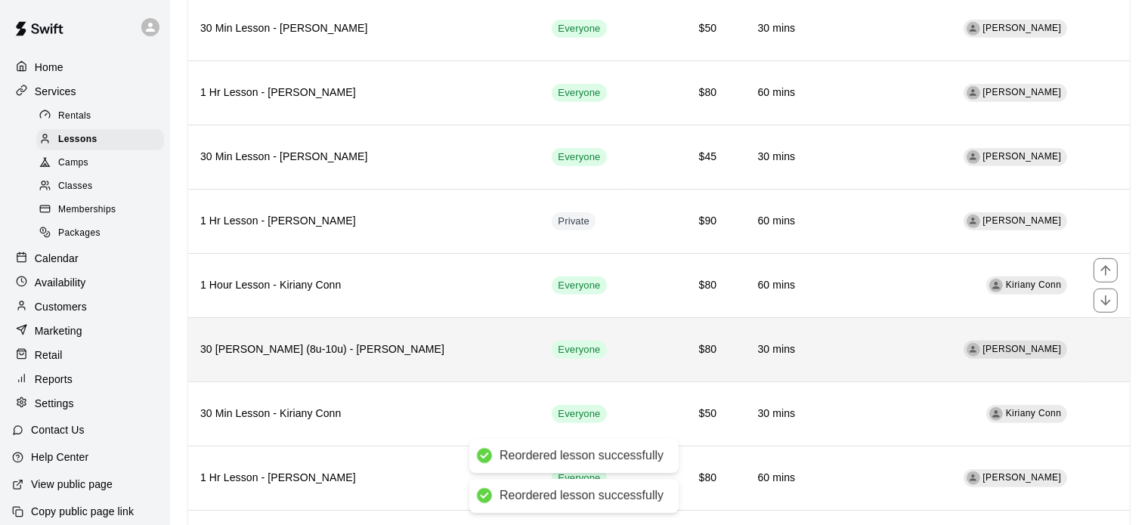
scroll to position [1052, 0]
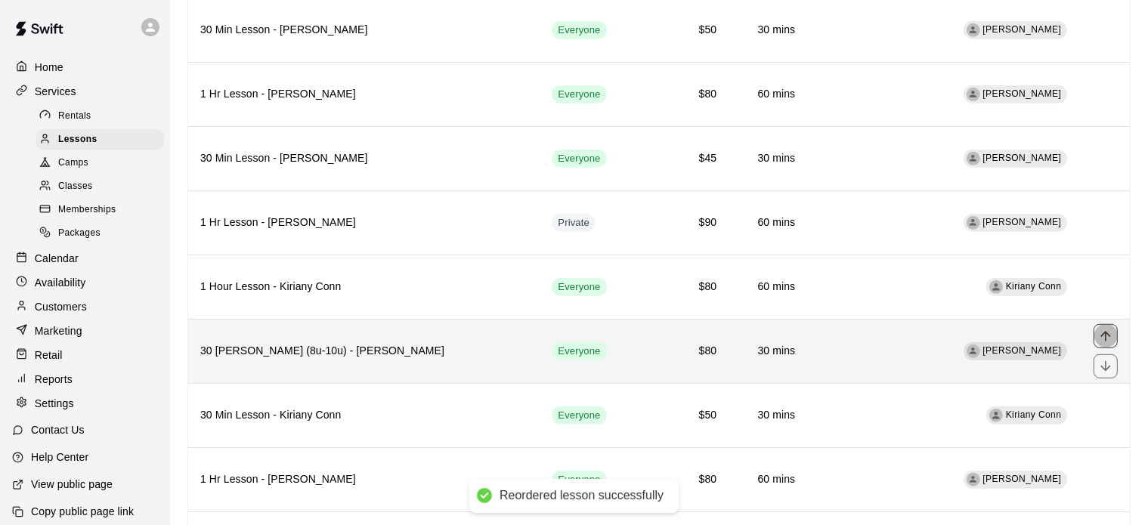
click at [1112, 329] on icon "move item up" at bounding box center [1105, 336] width 15 height 15
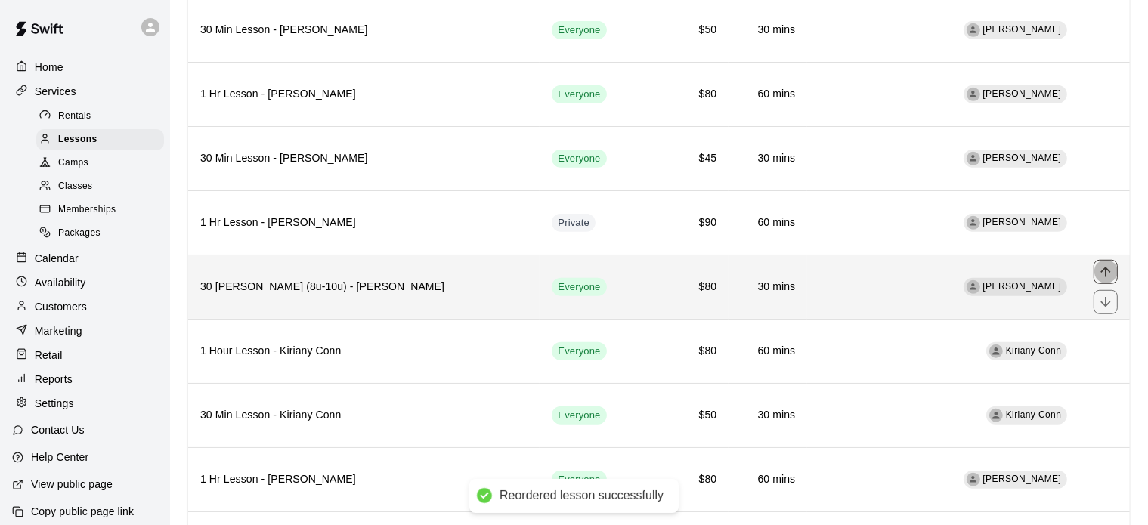
click at [1106, 267] on icon "move item up" at bounding box center [1106, 272] width 10 height 10
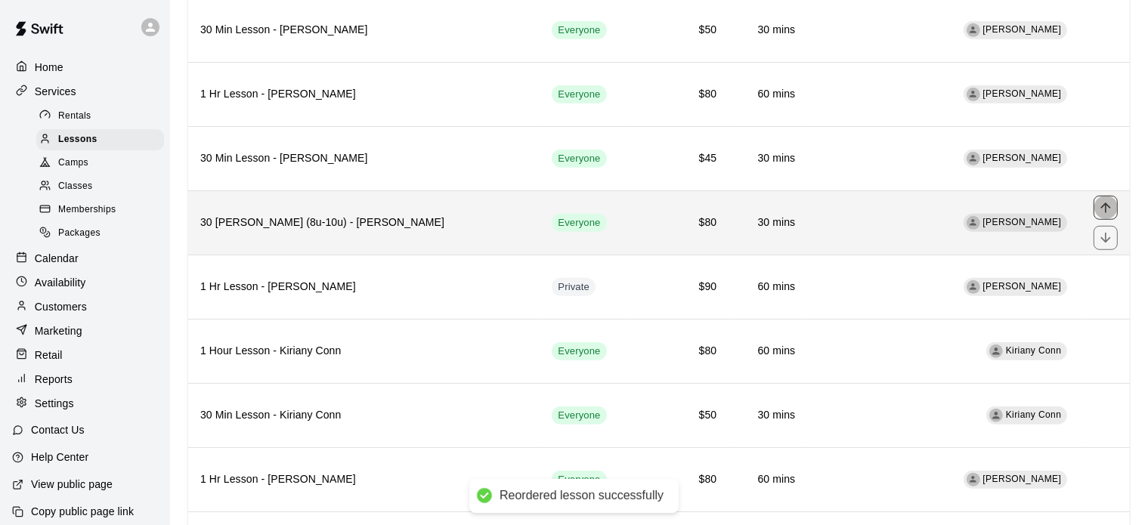
click at [1107, 200] on icon "move item up" at bounding box center [1105, 207] width 15 height 15
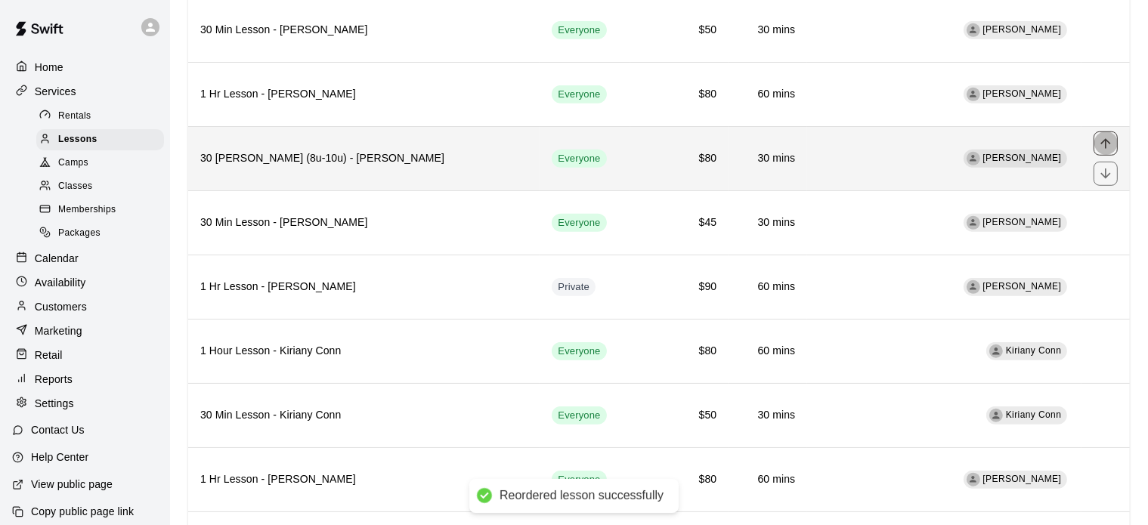
click at [1105, 136] on icon "move item up" at bounding box center [1105, 143] width 15 height 15
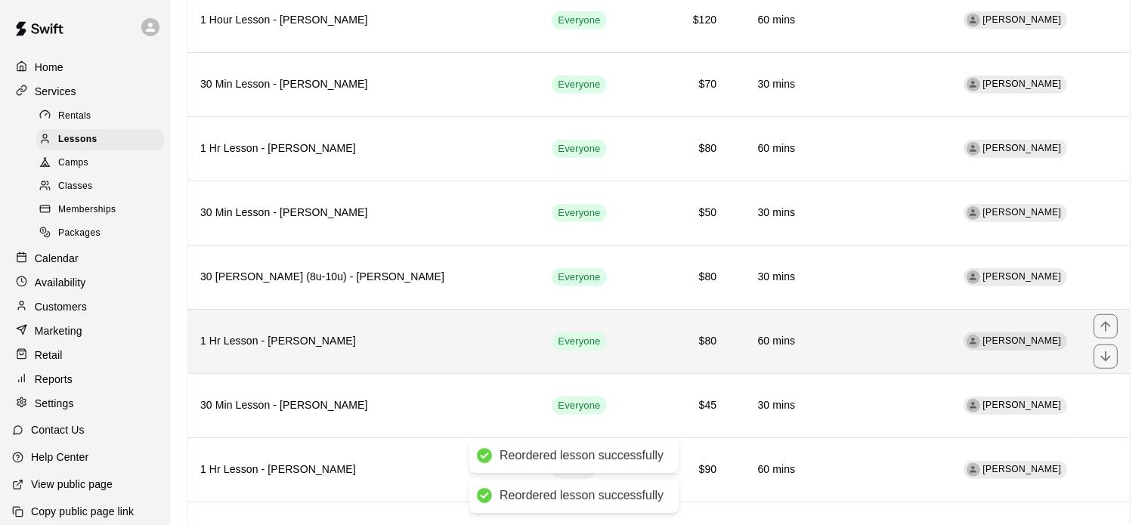
scroll to position [860, 0]
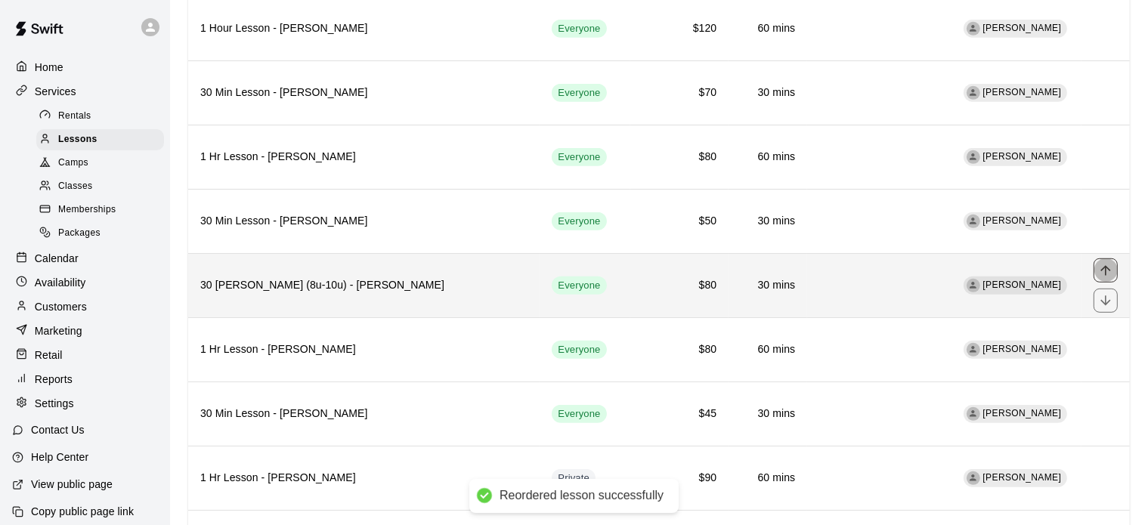
click at [1111, 263] on icon "move item up" at bounding box center [1105, 270] width 15 height 15
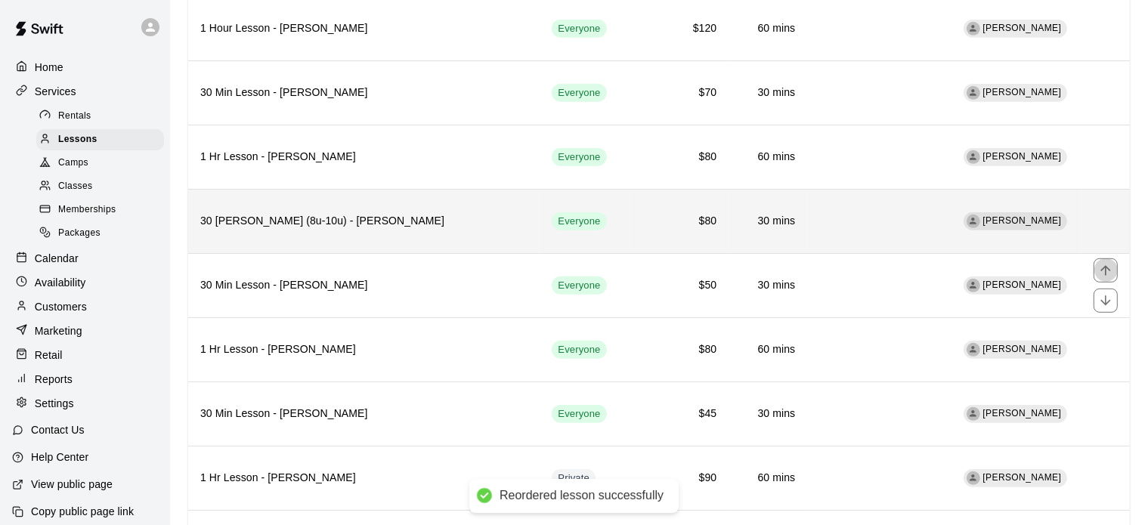
click at [1111, 263] on icon "move item up" at bounding box center [1105, 270] width 15 height 15
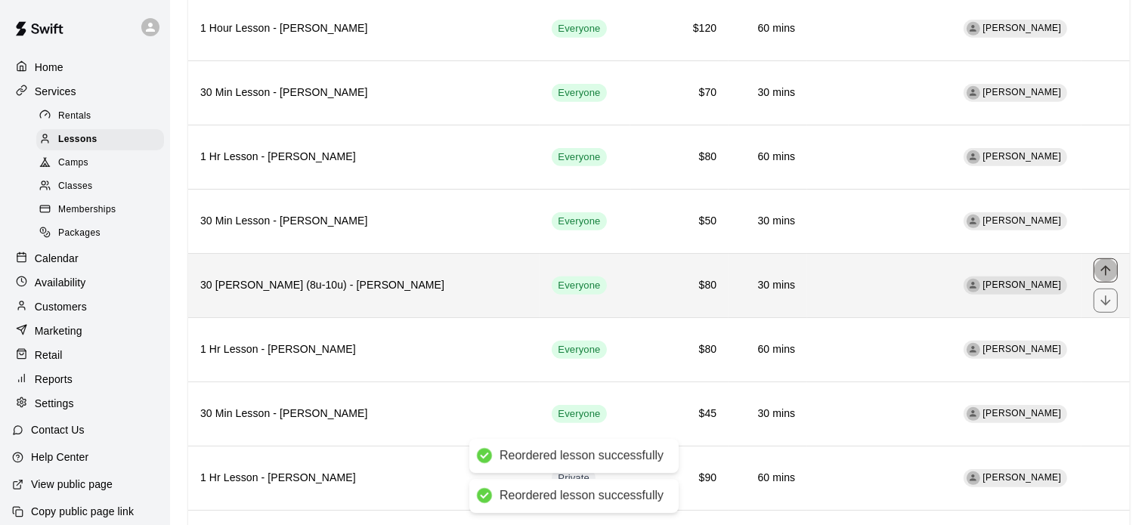
click at [1107, 265] on icon "move item up" at bounding box center [1105, 270] width 15 height 15
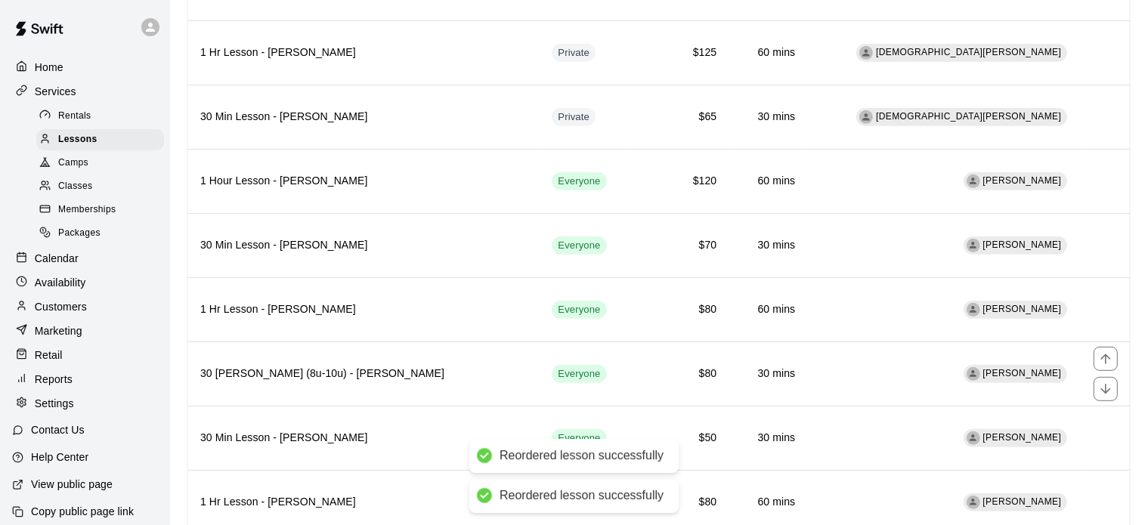
scroll to position [685, 0]
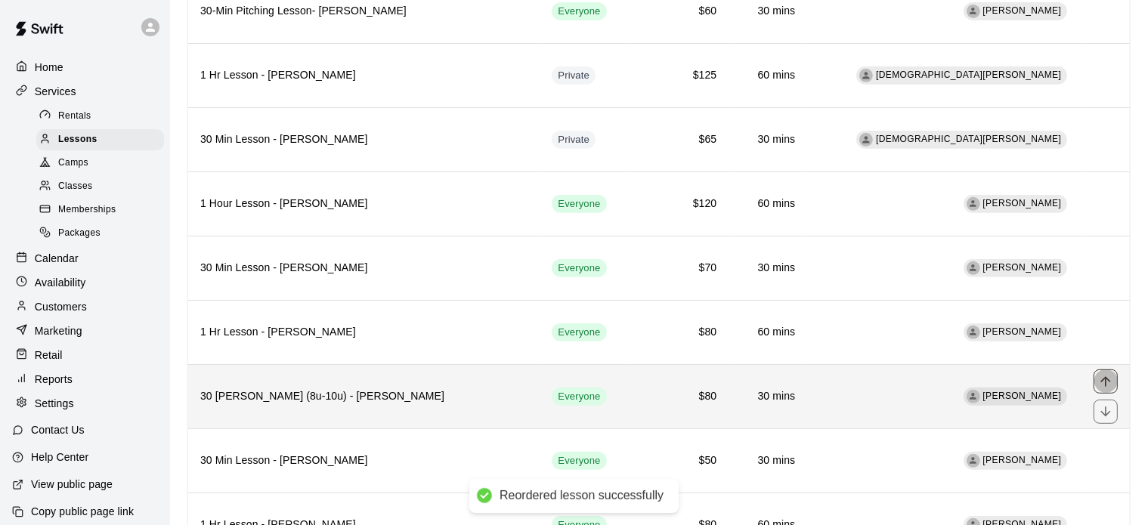
click at [1108, 374] on icon "move item up" at bounding box center [1105, 381] width 15 height 15
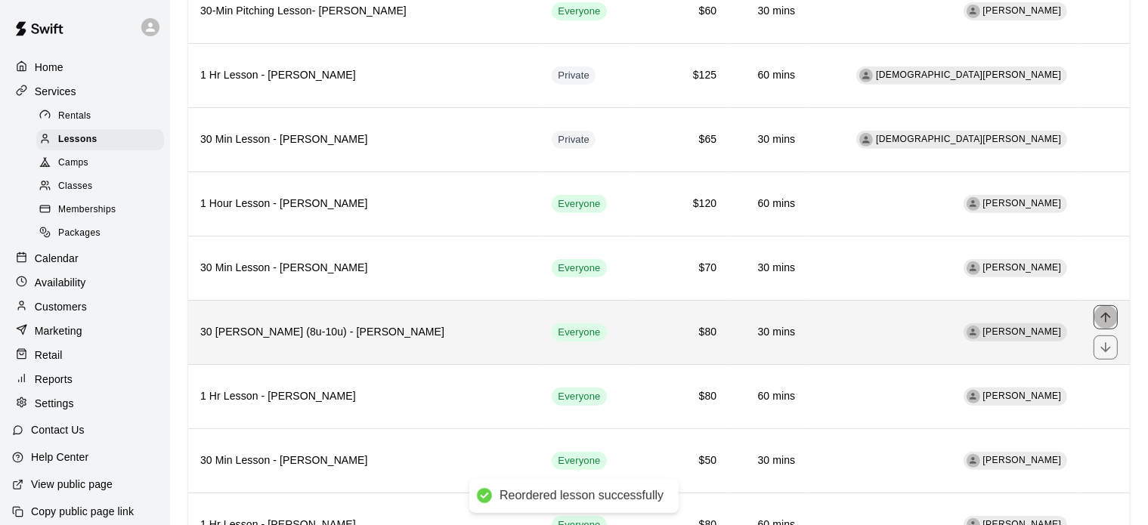
click at [1105, 311] on icon "move item up" at bounding box center [1105, 317] width 15 height 15
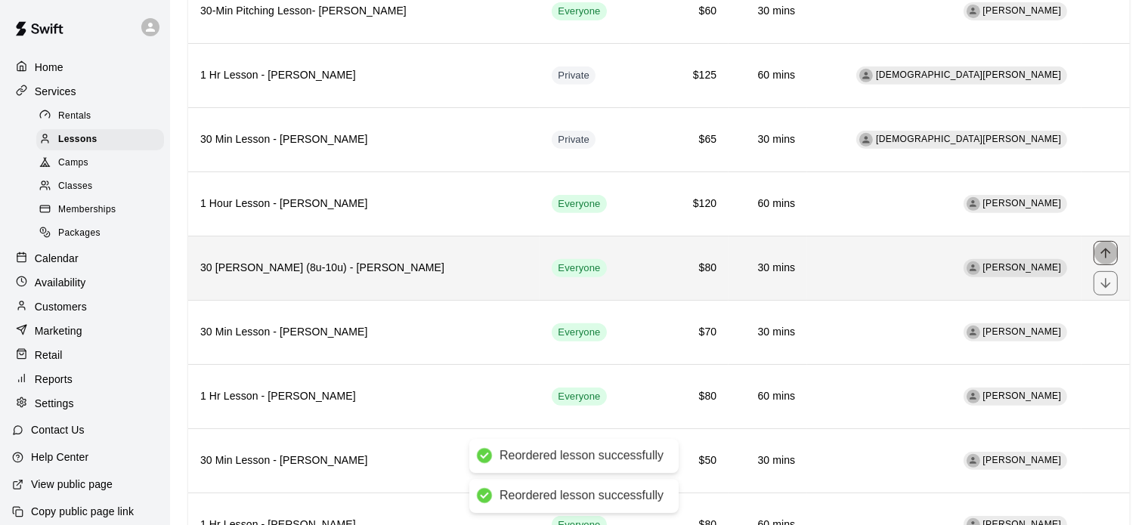
click at [1110, 246] on icon "move item up" at bounding box center [1105, 253] width 15 height 15
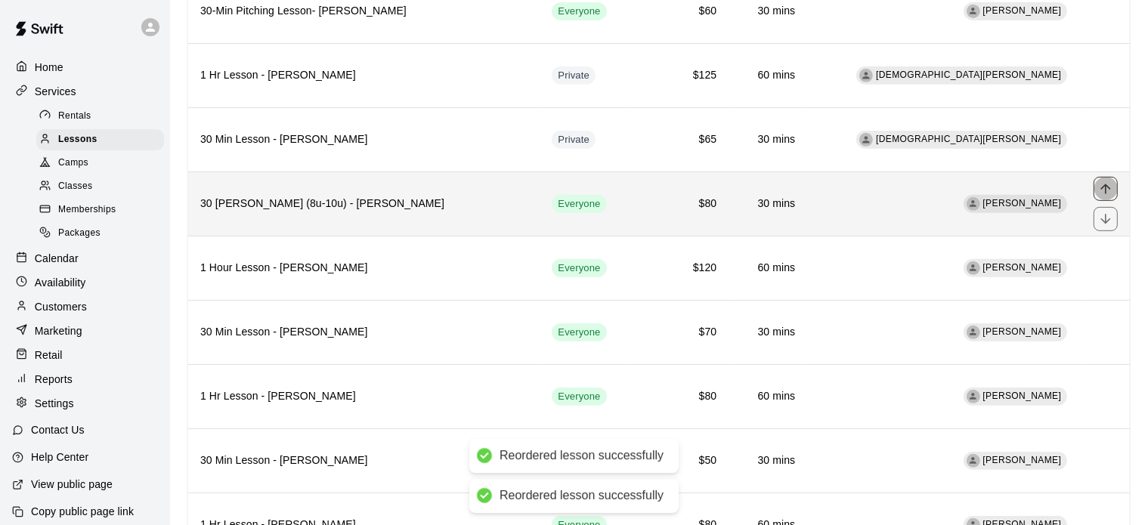
click at [1111, 181] on icon "move item up" at bounding box center [1105, 188] width 15 height 15
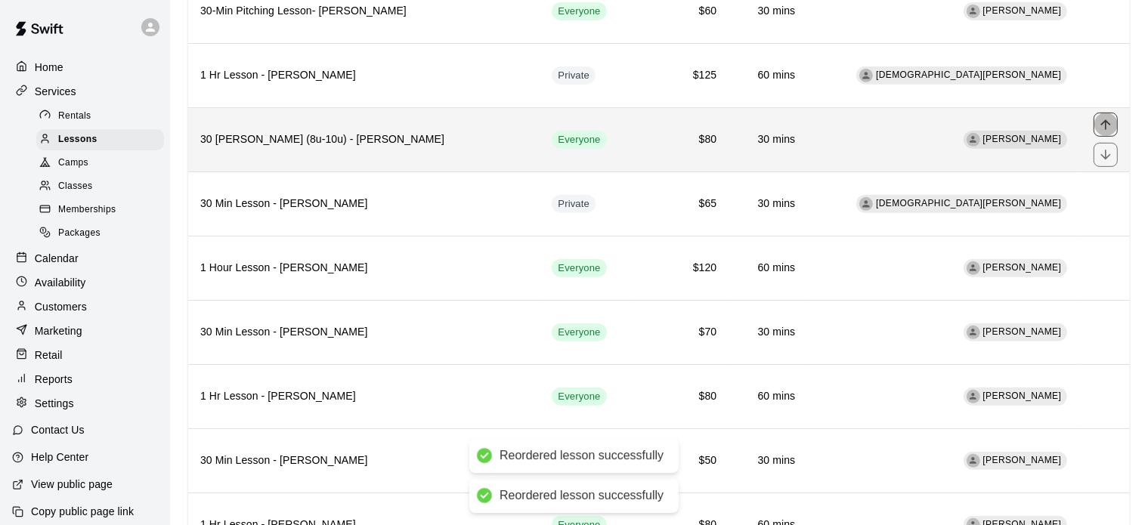
click at [1098, 121] on icon "move item up" at bounding box center [1105, 124] width 15 height 15
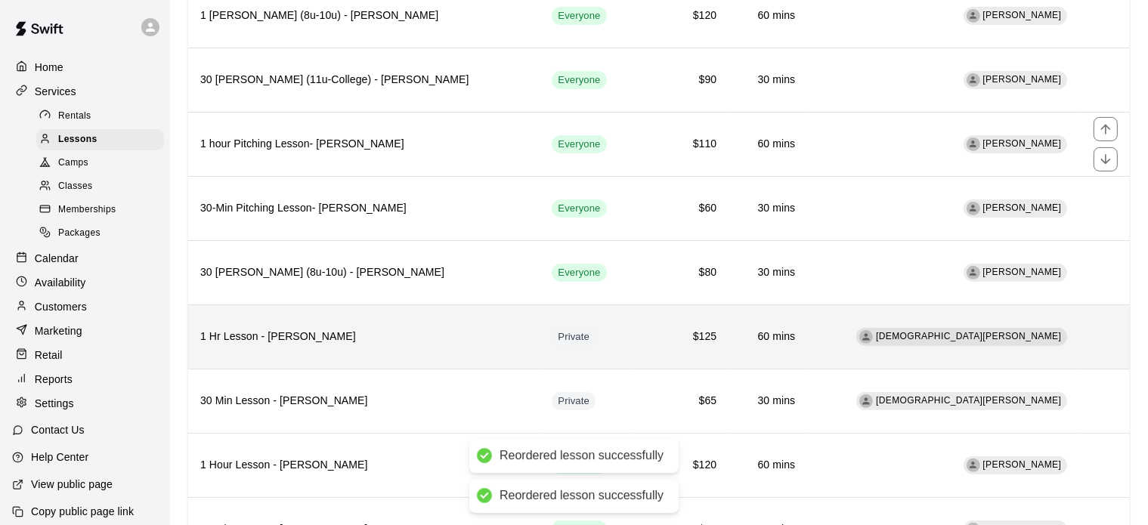
scroll to position [487, 0]
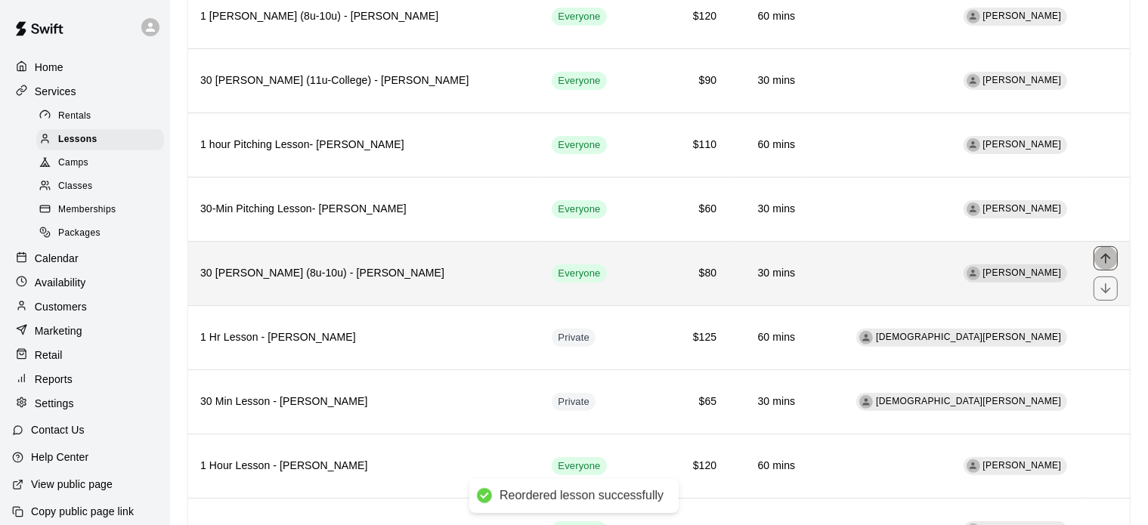
click at [1107, 259] on icon "move item up" at bounding box center [1105, 258] width 15 height 15
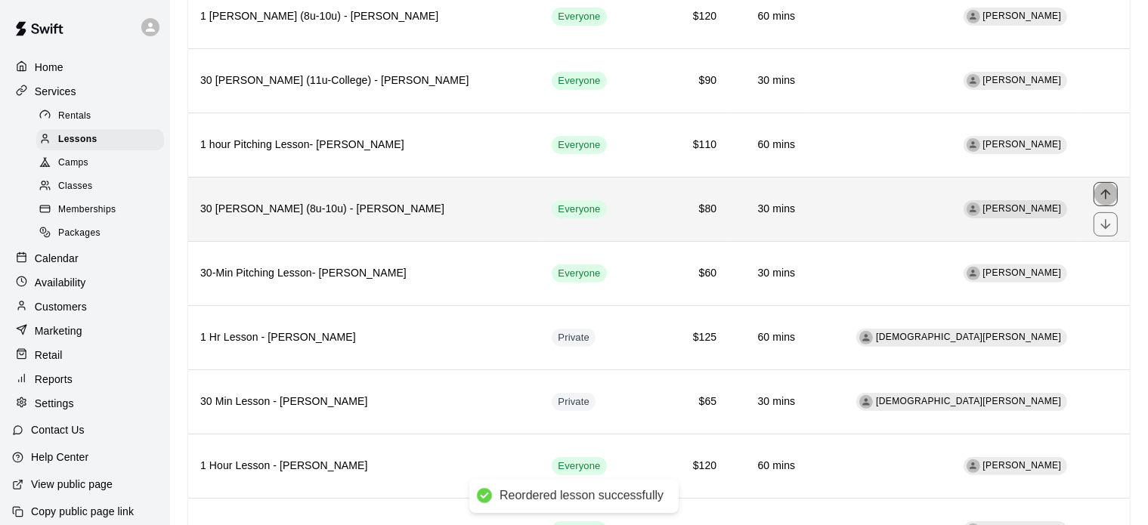
click at [1108, 190] on icon "move item up" at bounding box center [1105, 194] width 15 height 15
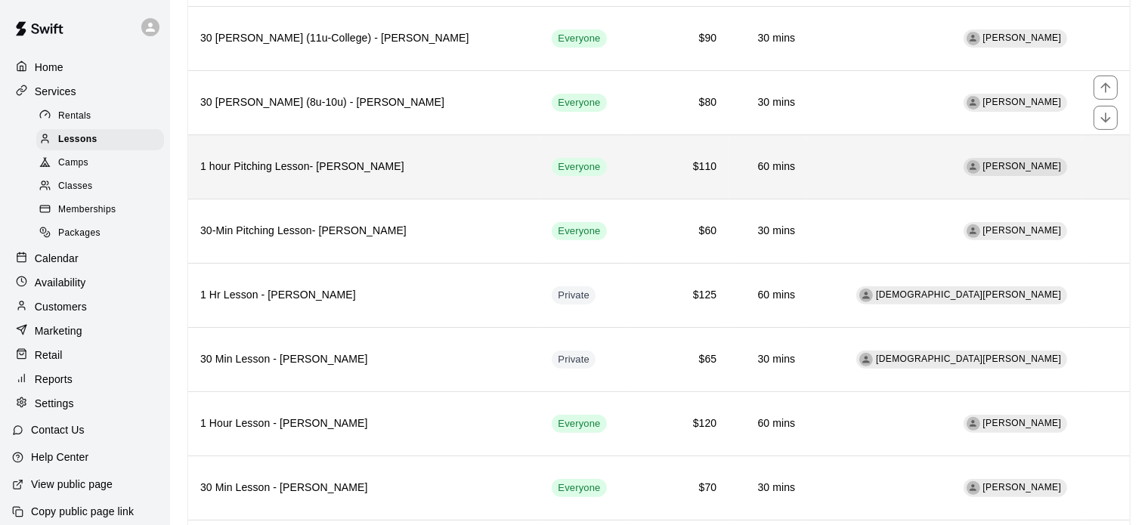
scroll to position [532, 0]
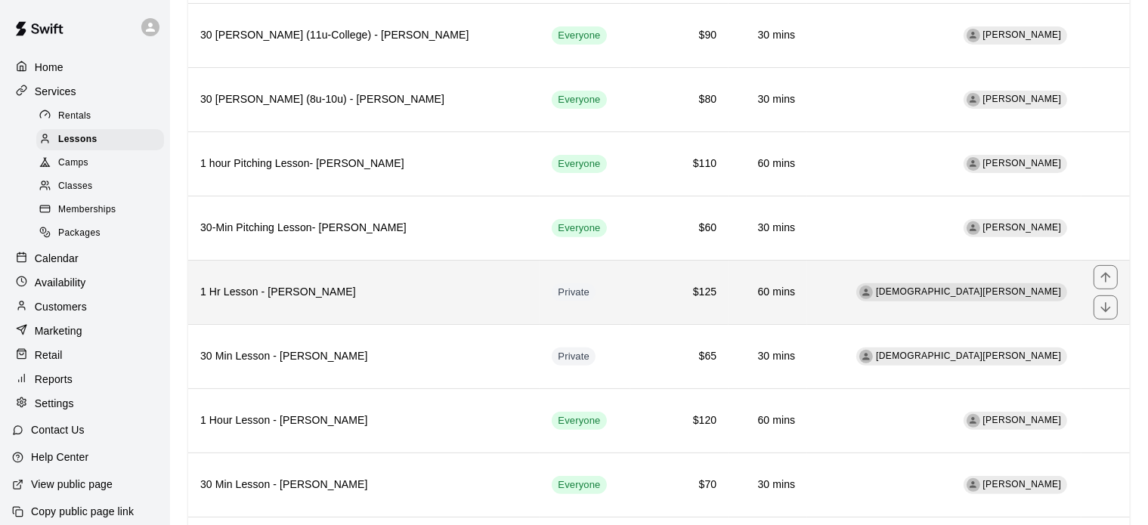
click at [400, 289] on h6 "1 Hr Lesson - [PERSON_NAME]" at bounding box center [363, 292] width 327 height 17
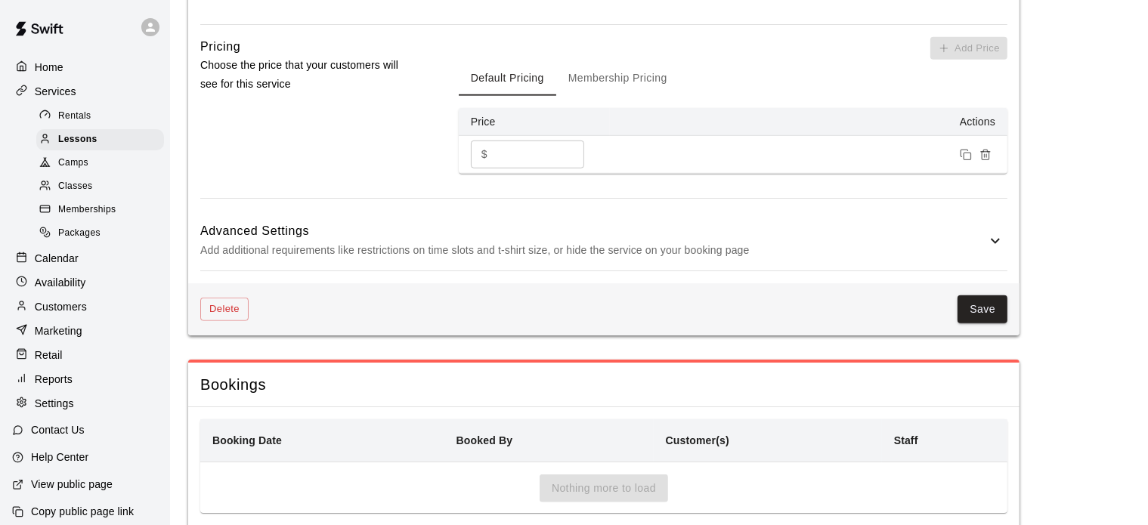
scroll to position [1140, 0]
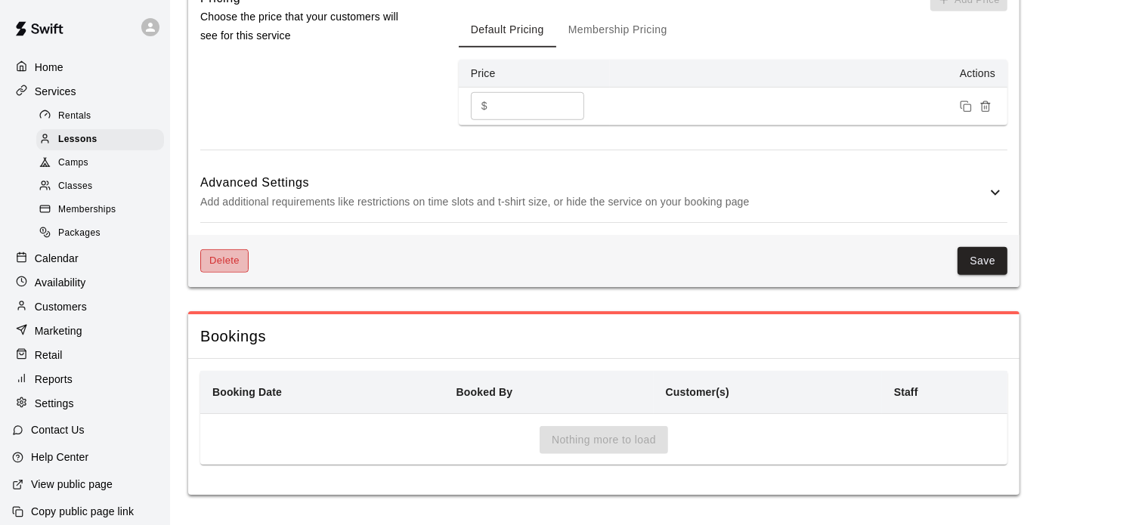
click at [227, 270] on button "Delete" at bounding box center [224, 260] width 48 height 23
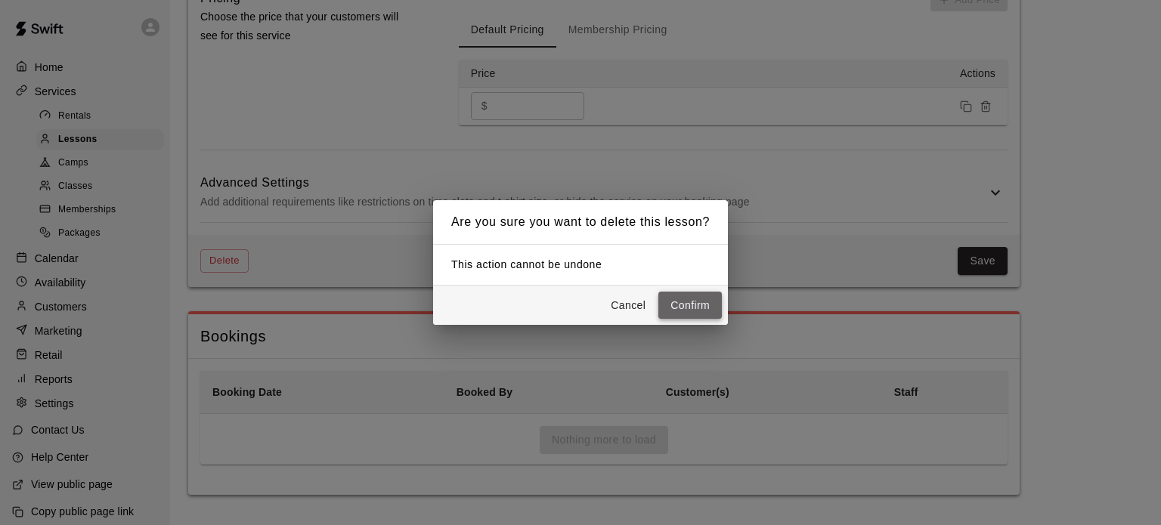
click at [694, 302] on button "Confirm" at bounding box center [690, 306] width 64 height 28
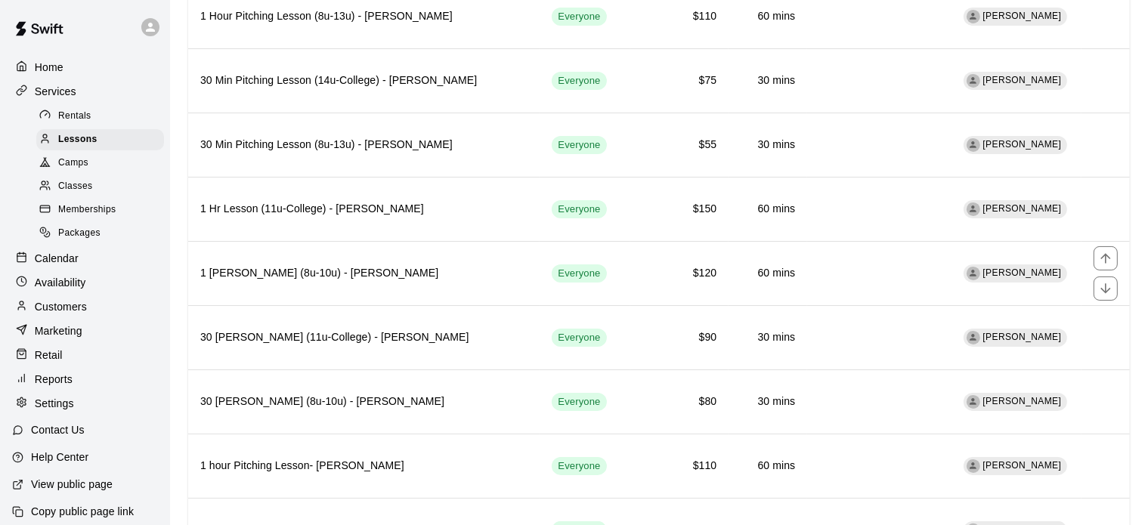
scroll to position [435, 0]
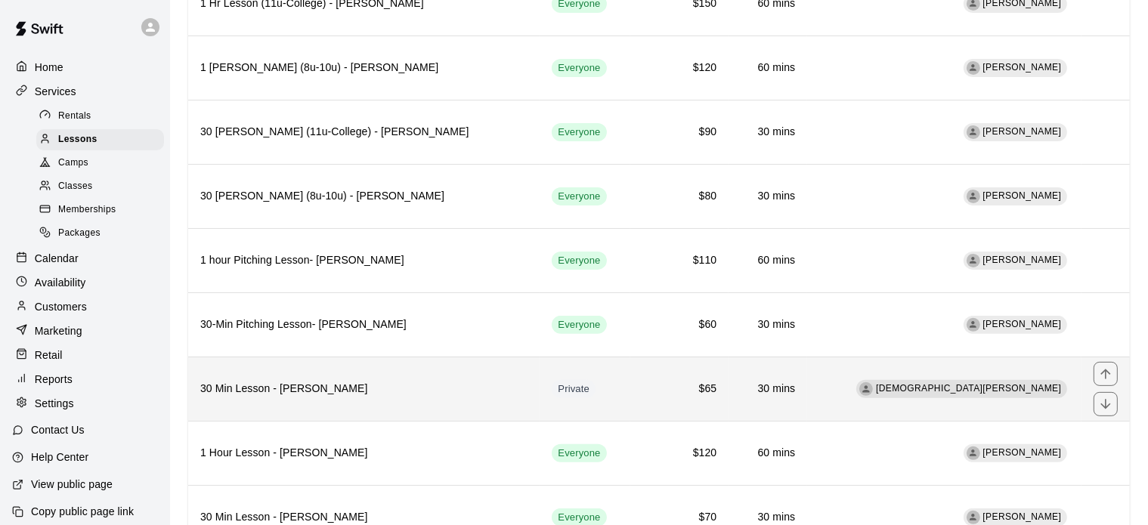
click at [394, 386] on h6 "30 Min Lesson - [PERSON_NAME]" at bounding box center [363, 389] width 327 height 17
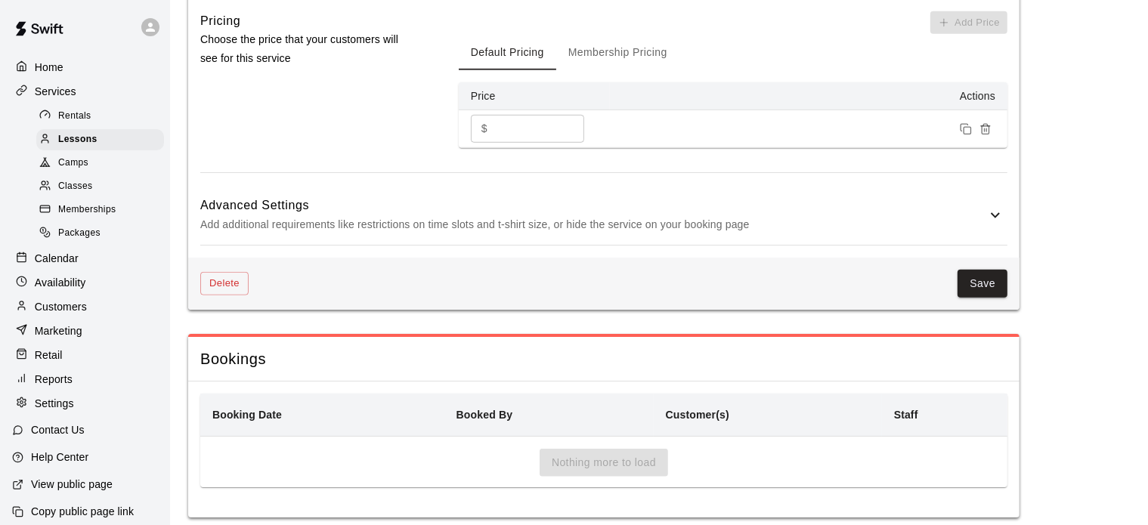
scroll to position [1140, 0]
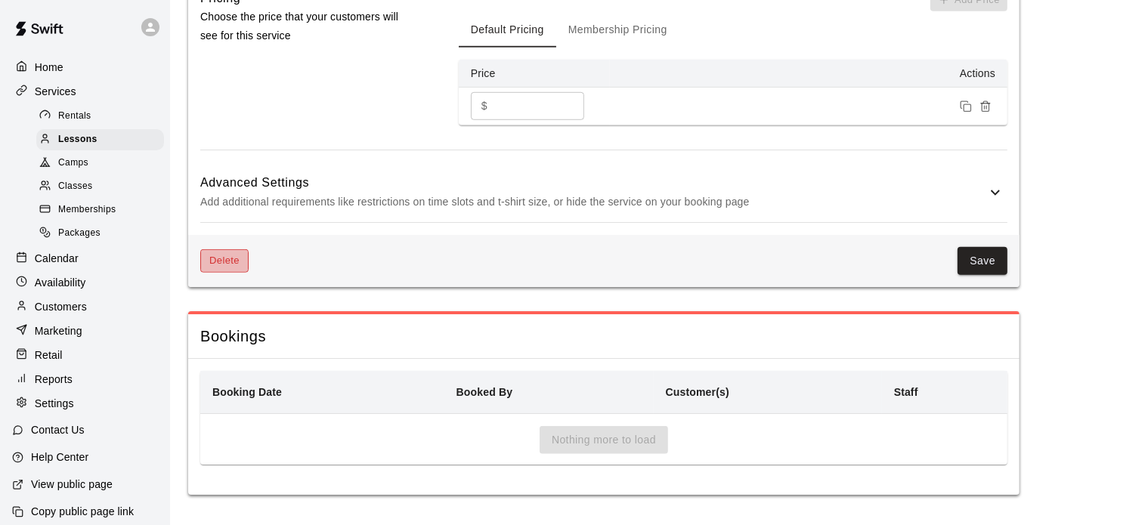
click at [231, 253] on button "Delete" at bounding box center [224, 260] width 48 height 23
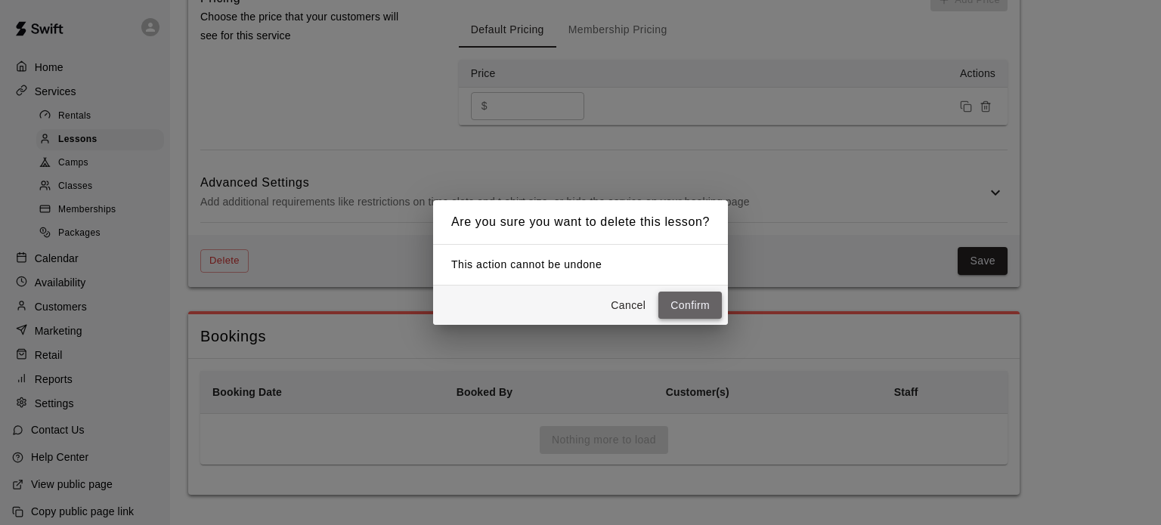
click at [702, 305] on button "Confirm" at bounding box center [690, 306] width 64 height 28
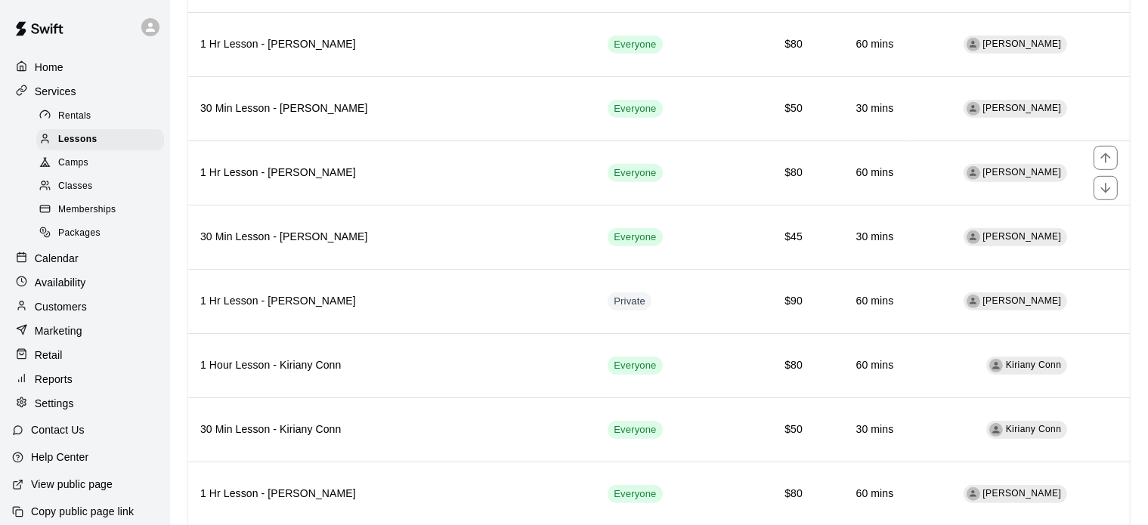
scroll to position [924, 0]
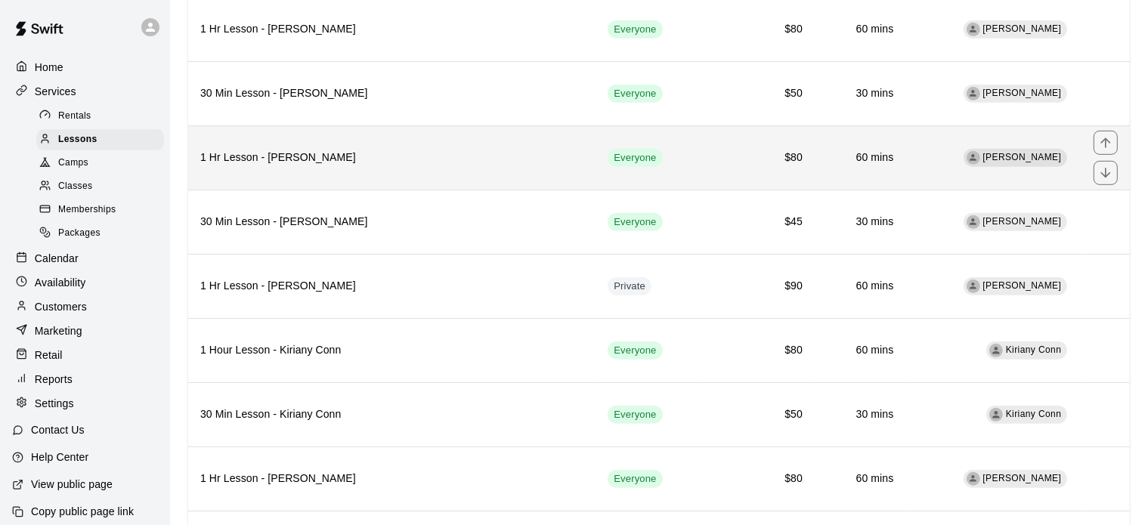
click at [418, 163] on th "1 Hr Lesson - [PERSON_NAME]" at bounding box center [391, 157] width 407 height 64
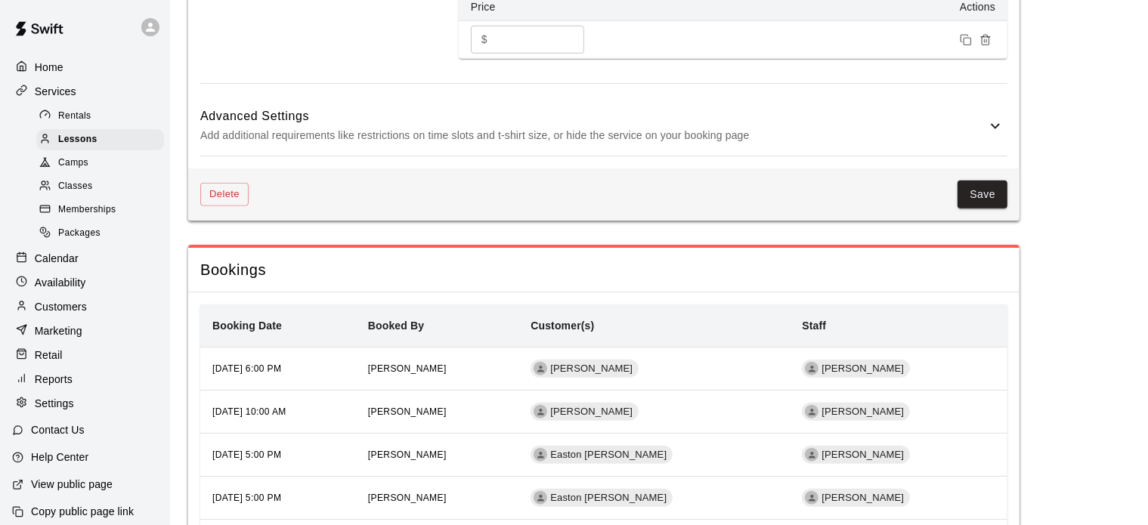
scroll to position [1210, 0]
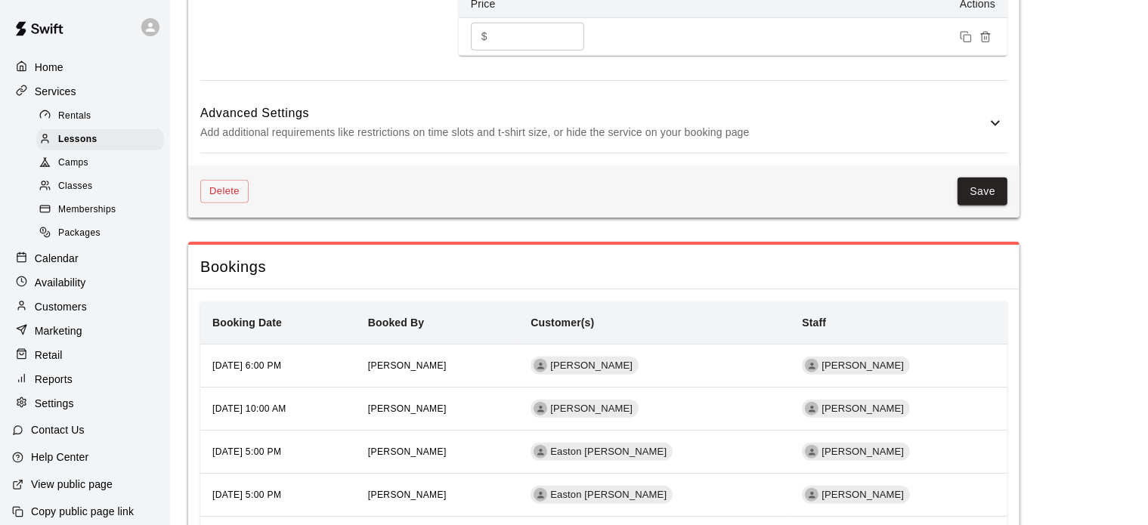
click at [993, 123] on icon at bounding box center [995, 122] width 9 height 5
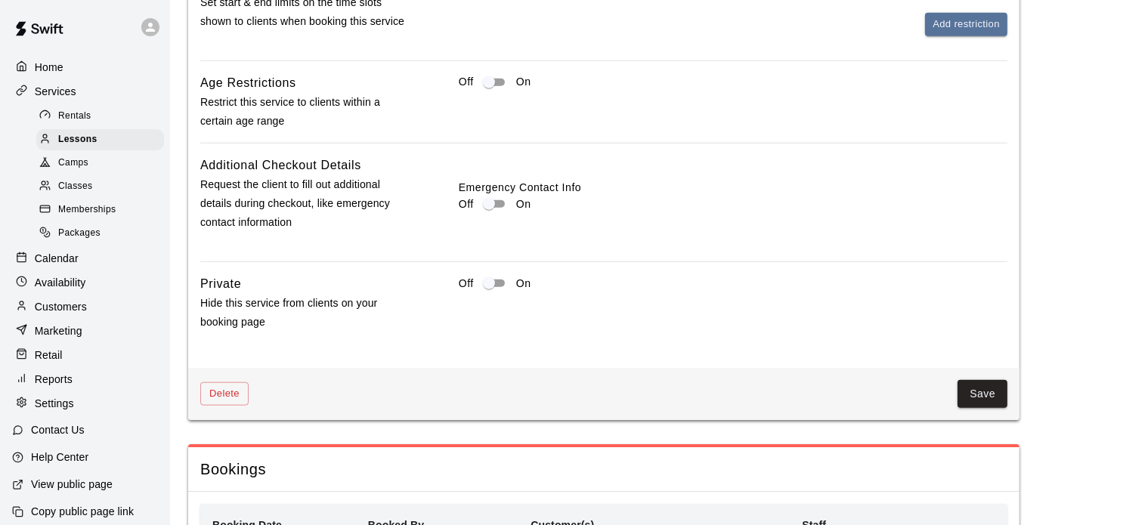
scroll to position [1582, 0]
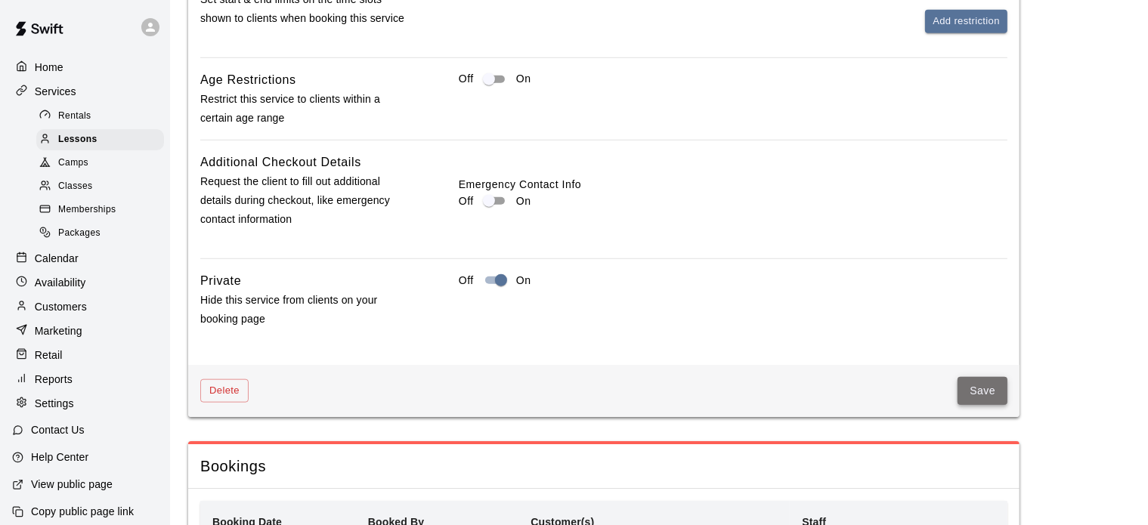
click at [997, 394] on button "Save" at bounding box center [983, 391] width 50 height 28
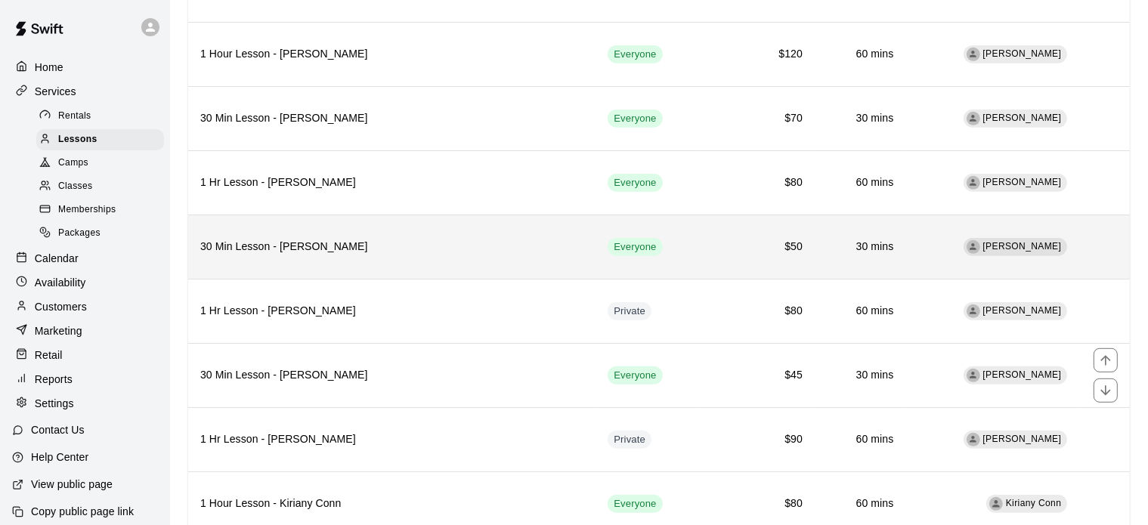
scroll to position [773, 0]
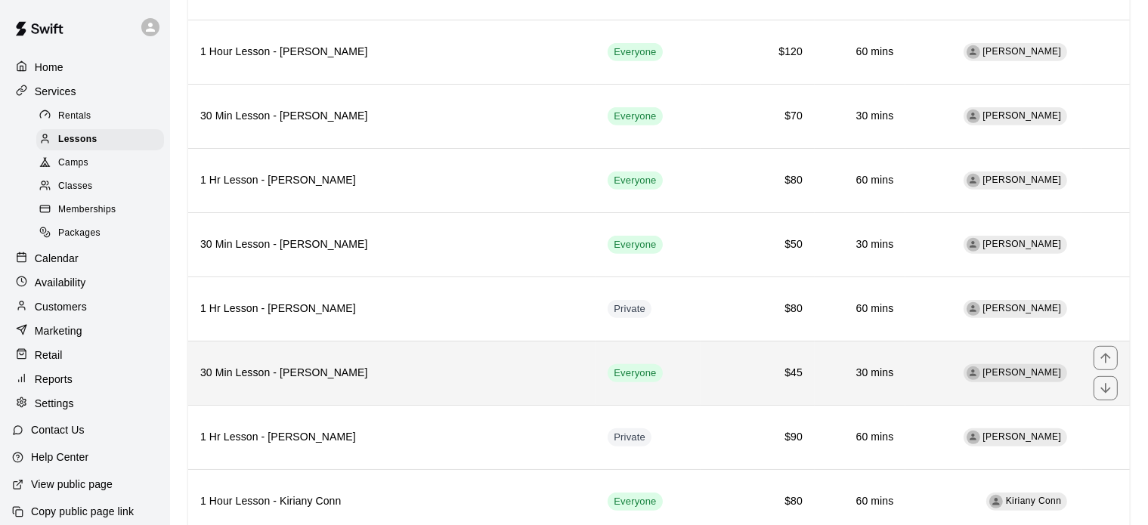
click at [365, 365] on h6 "30 Min Lesson - [PERSON_NAME]" at bounding box center [391, 373] width 383 height 17
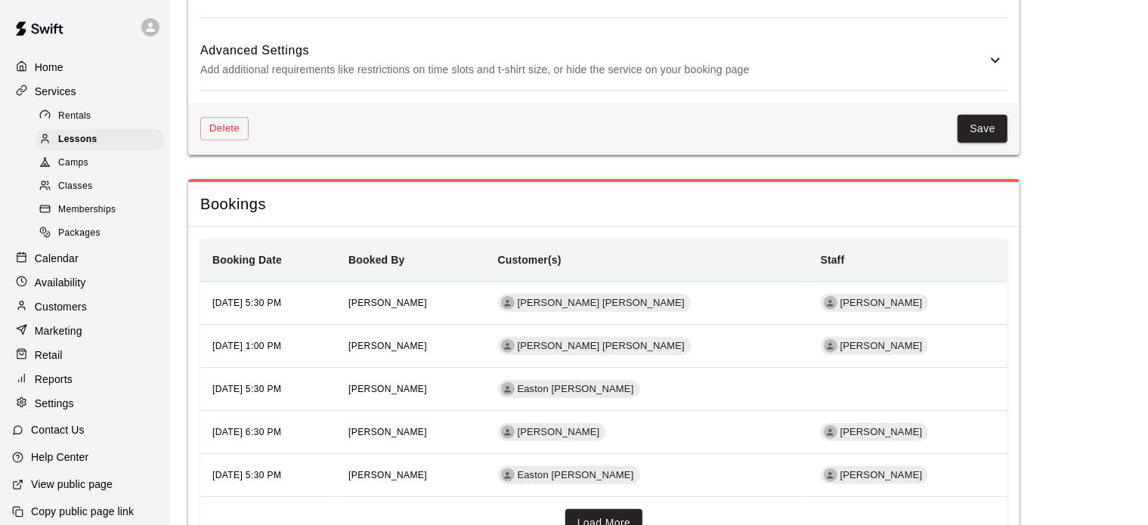
scroll to position [1279, 0]
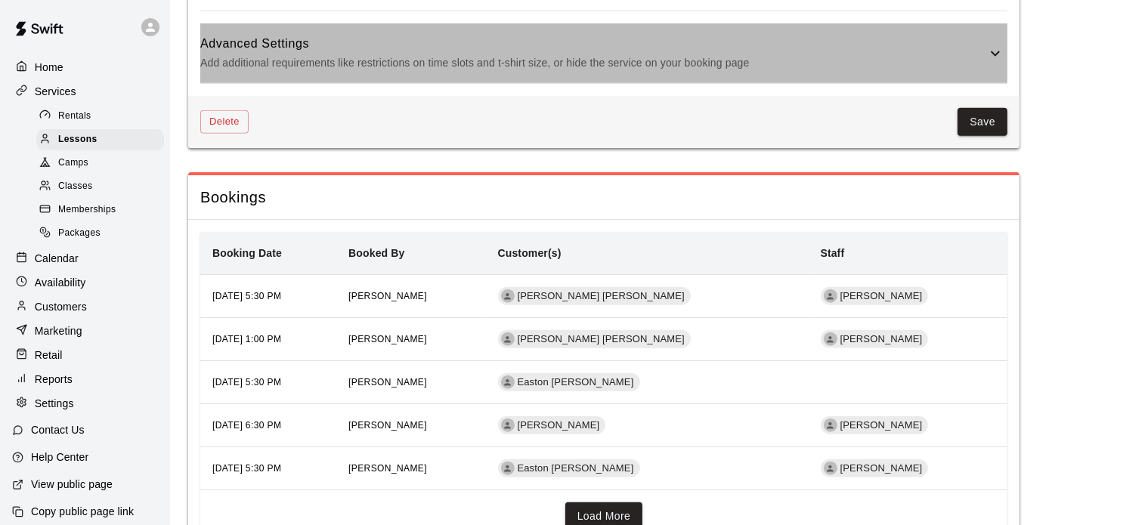
click at [989, 58] on icon at bounding box center [996, 54] width 18 height 18
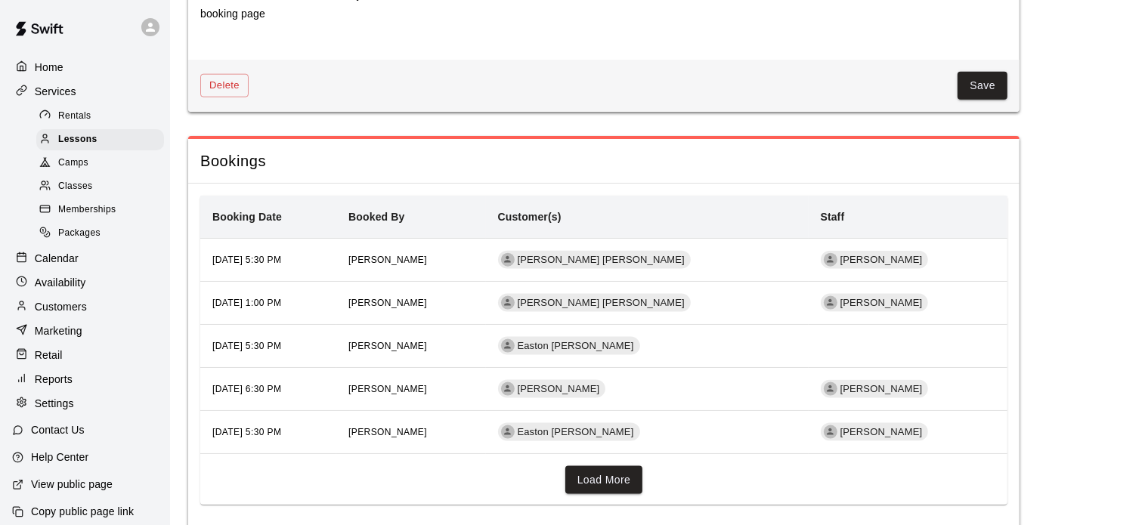
scroll to position [1886, 0]
click at [974, 82] on button "Save" at bounding box center [983, 87] width 50 height 28
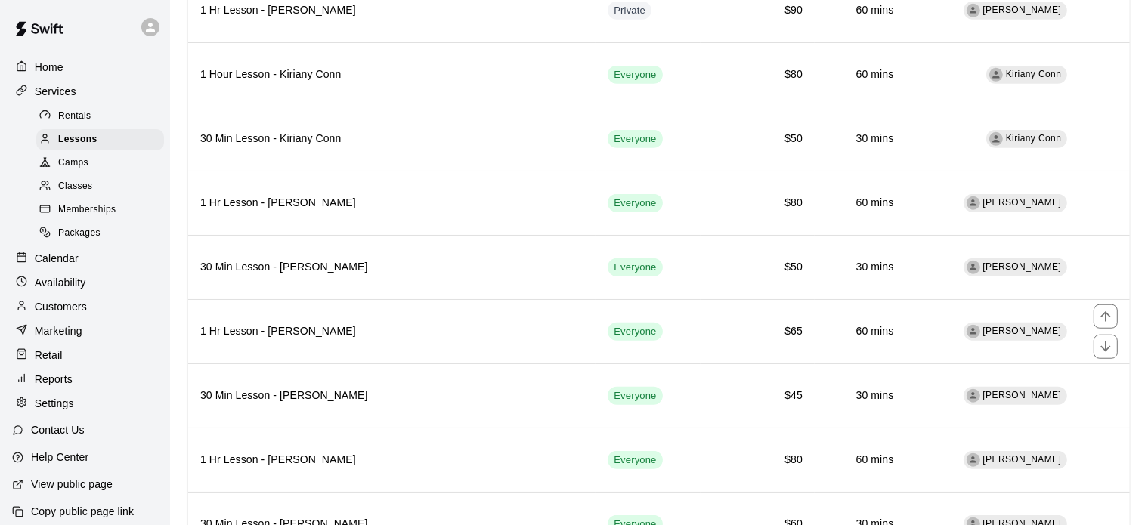
scroll to position [1201, 0]
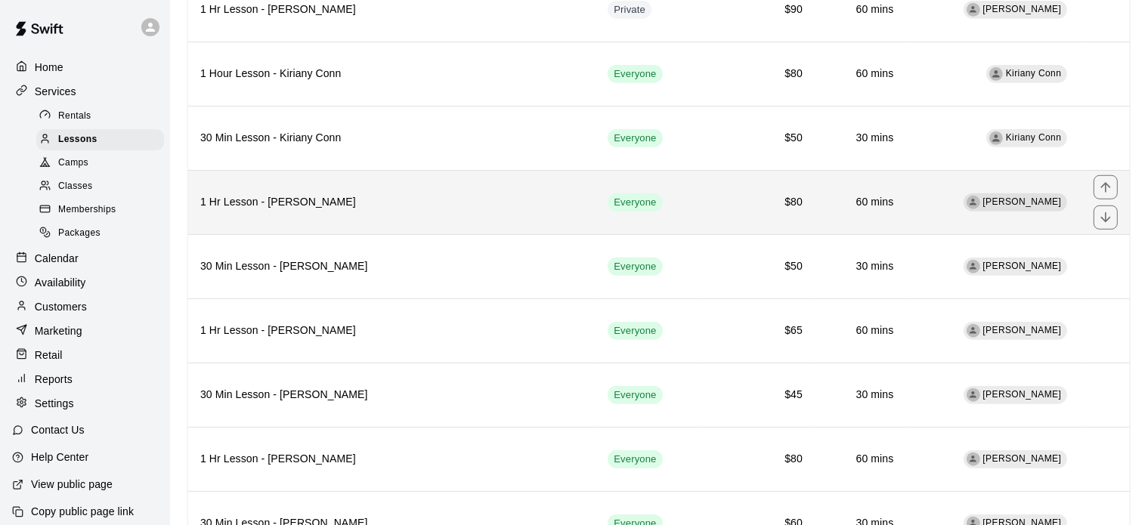
click at [407, 203] on th "1 Hr Lesson - [PERSON_NAME]" at bounding box center [391, 202] width 407 height 64
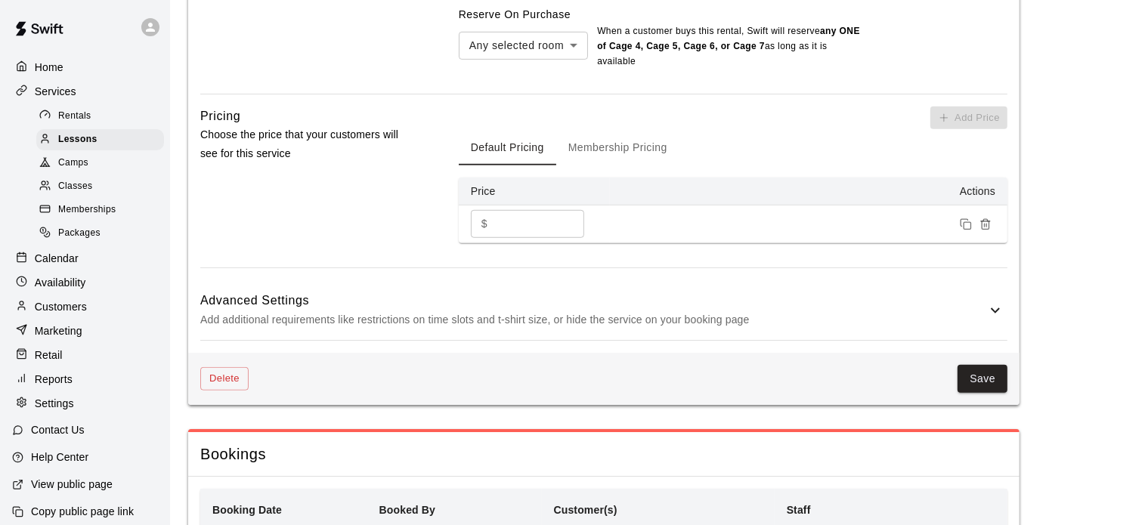
scroll to position [1046, 0]
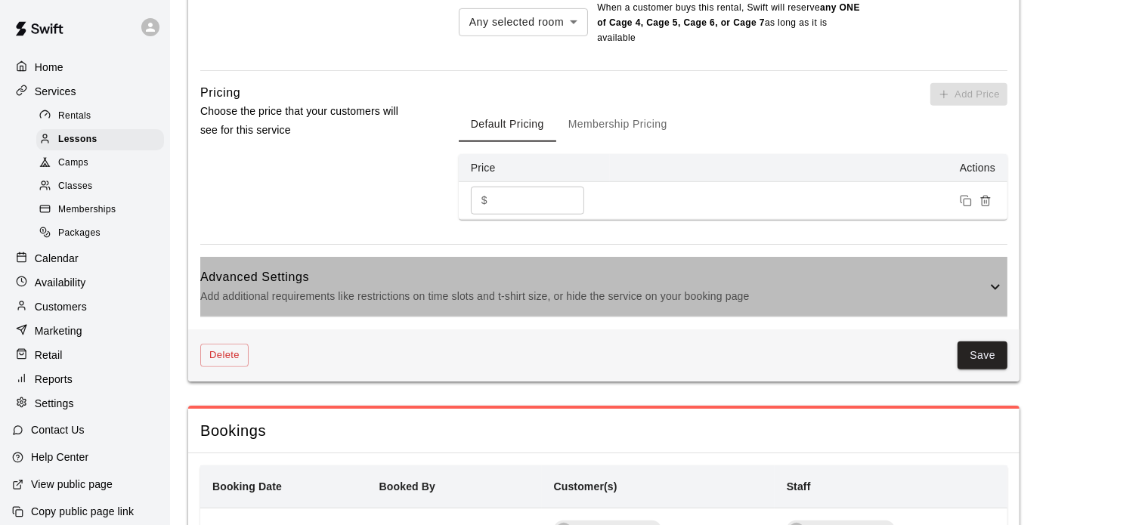
click at [986, 290] on p "Add additional requirements like restrictions on time slots and t-shirt size, o…" at bounding box center [593, 296] width 786 height 19
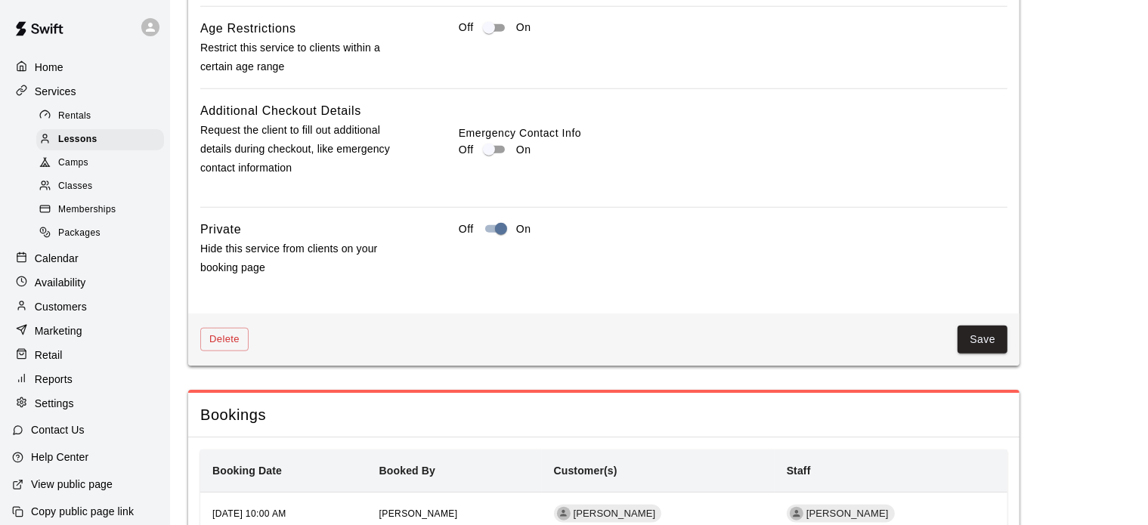
scroll to position [1635, 0]
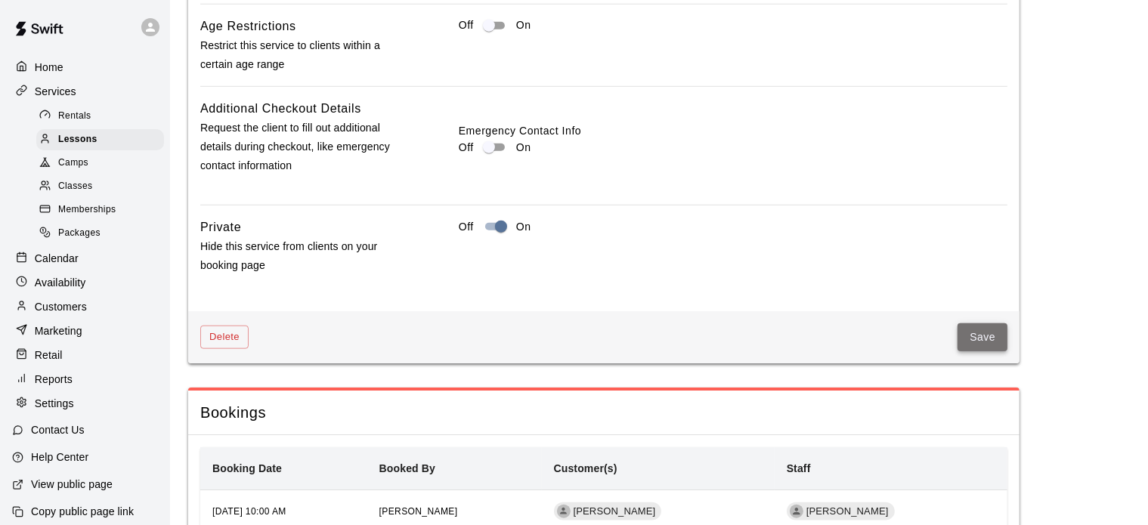
click at [983, 328] on button "Save" at bounding box center [983, 338] width 50 height 28
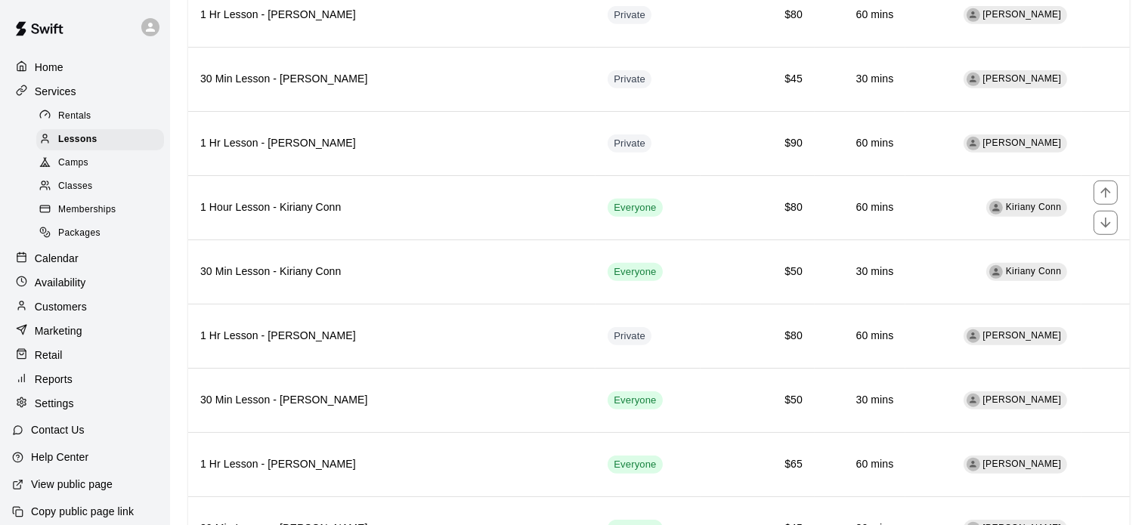
scroll to position [1080, 0]
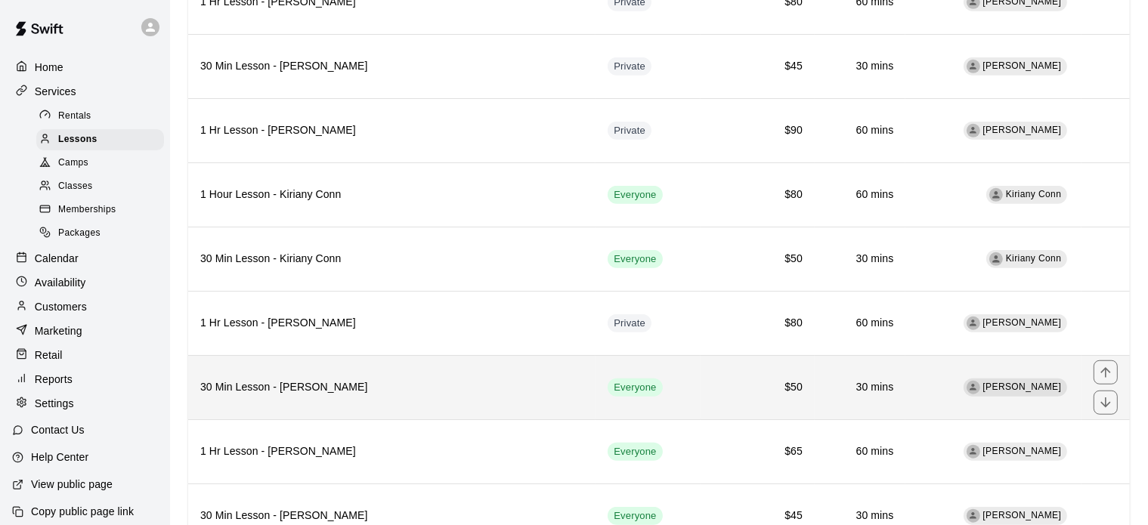
click at [376, 386] on th "30 Min Lesson - [PERSON_NAME]" at bounding box center [391, 387] width 407 height 64
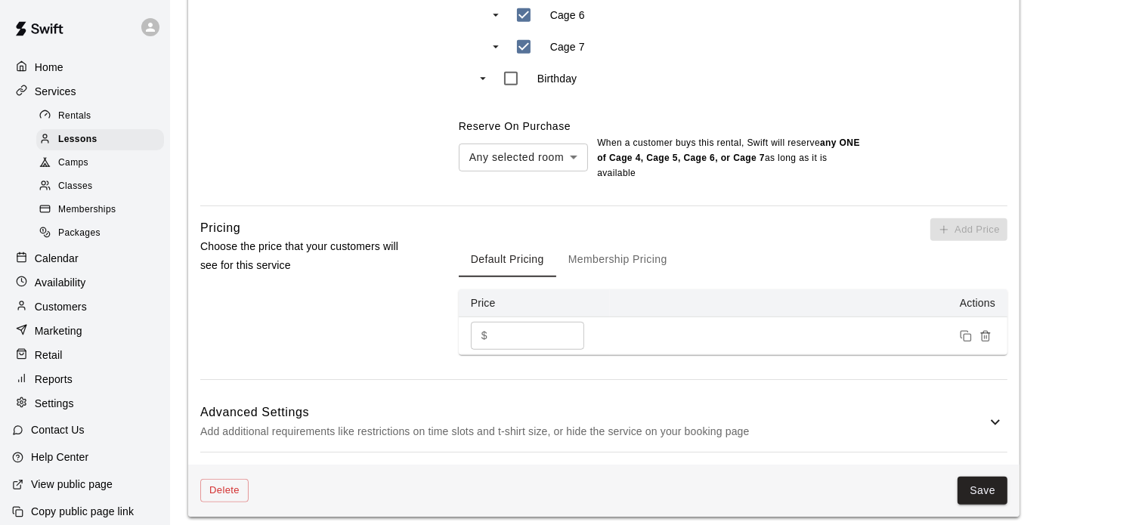
scroll to position [1140, 0]
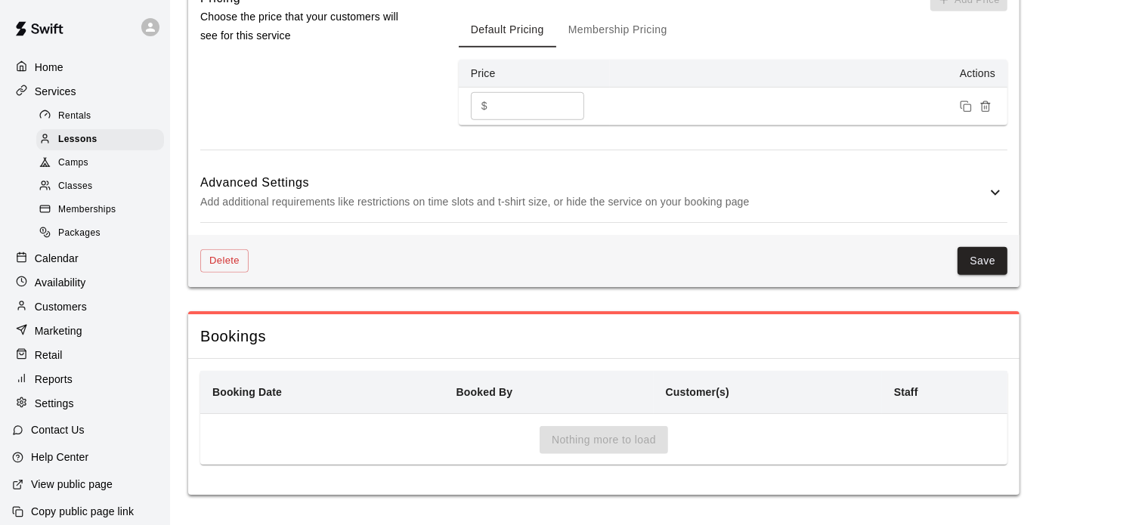
click at [996, 191] on icon at bounding box center [996, 193] width 18 height 18
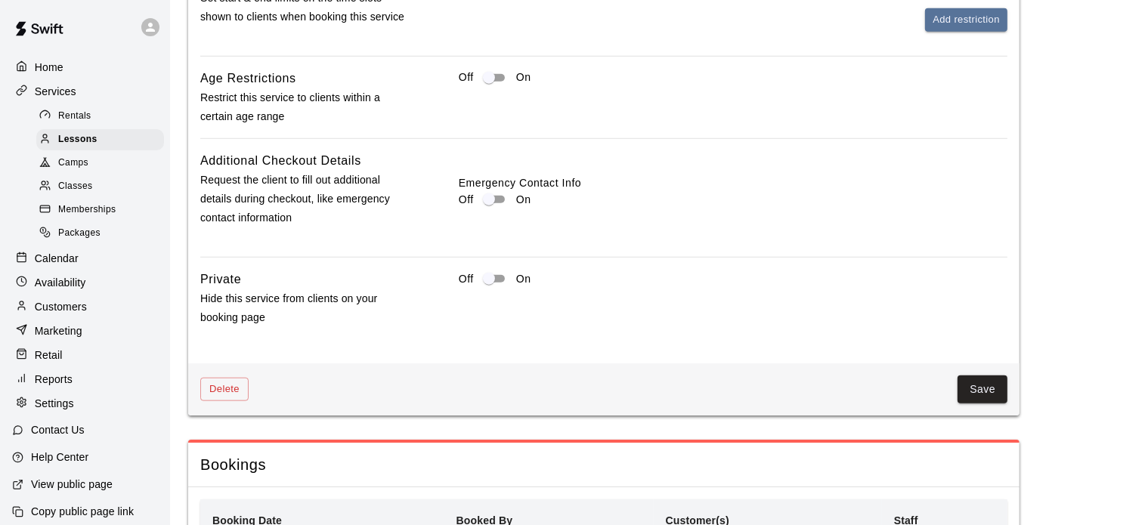
scroll to position [1580, 0]
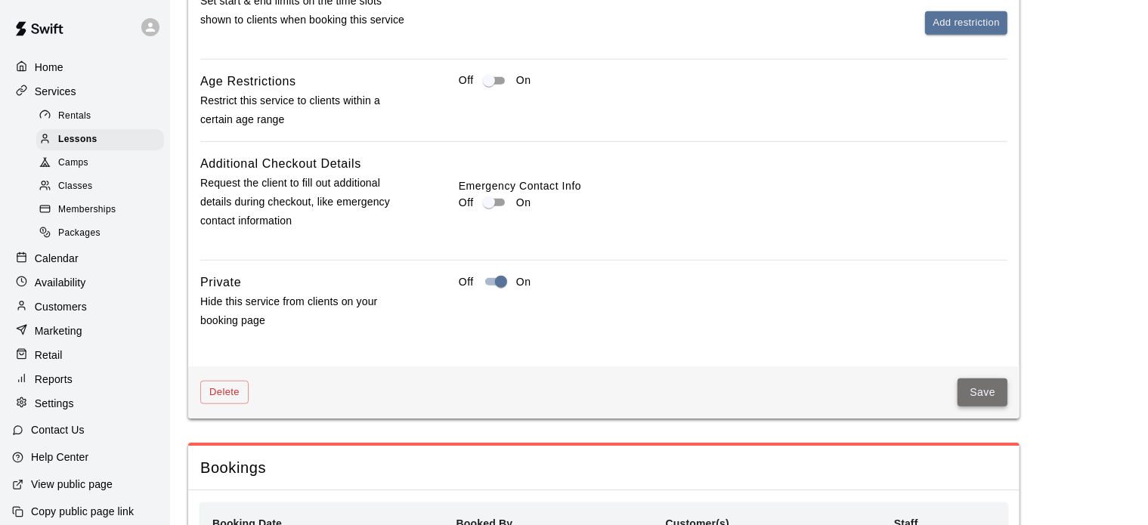
click at [974, 403] on button "Save" at bounding box center [983, 393] width 50 height 28
